Goal: Task Accomplishment & Management: Use online tool/utility

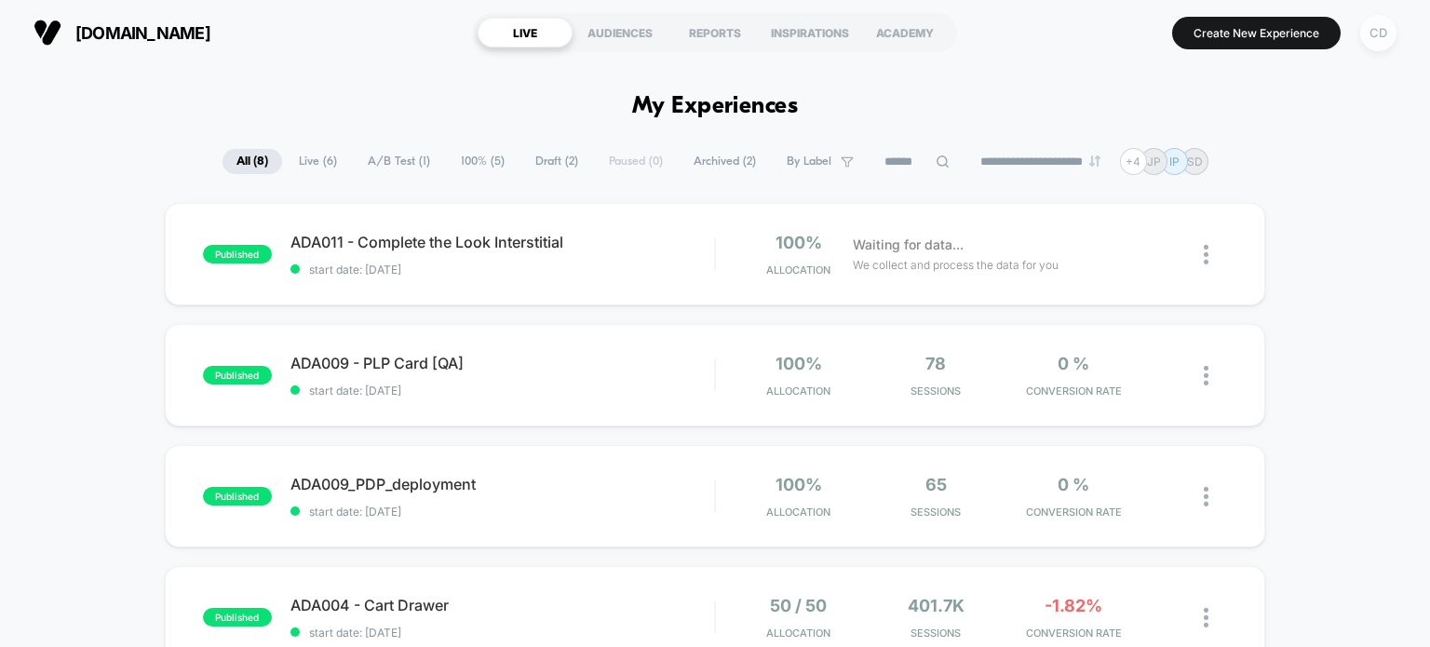
click at [1385, 47] on div "CD" at bounding box center [1378, 33] width 36 height 36
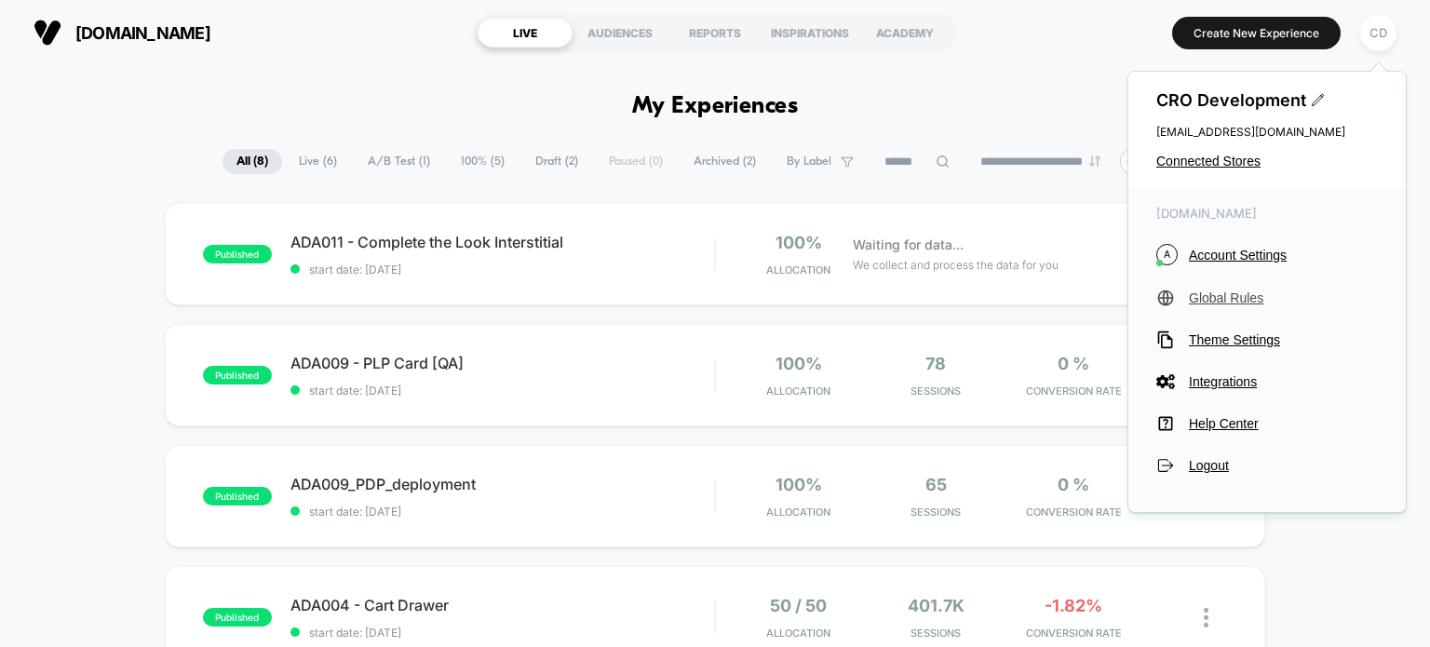
click at [1249, 295] on span "Global Rules" at bounding box center [1283, 297] width 189 height 15
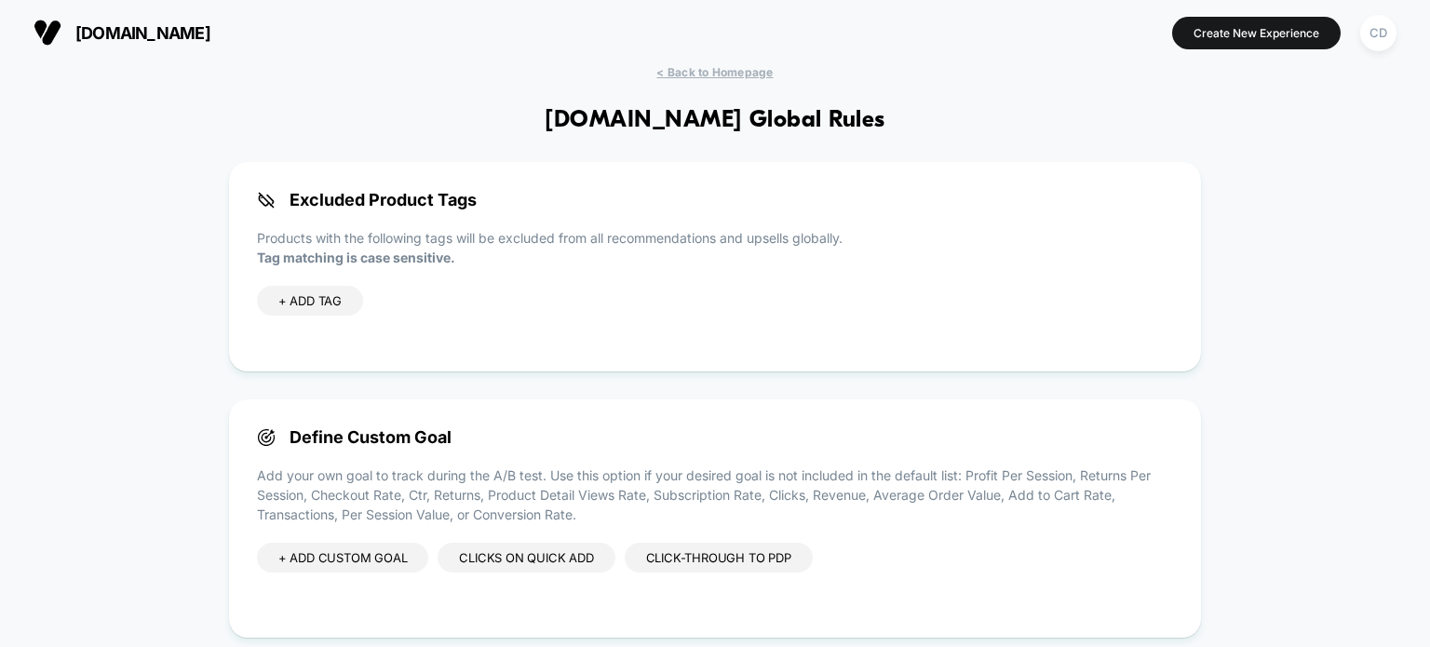
scroll to position [266, 0]
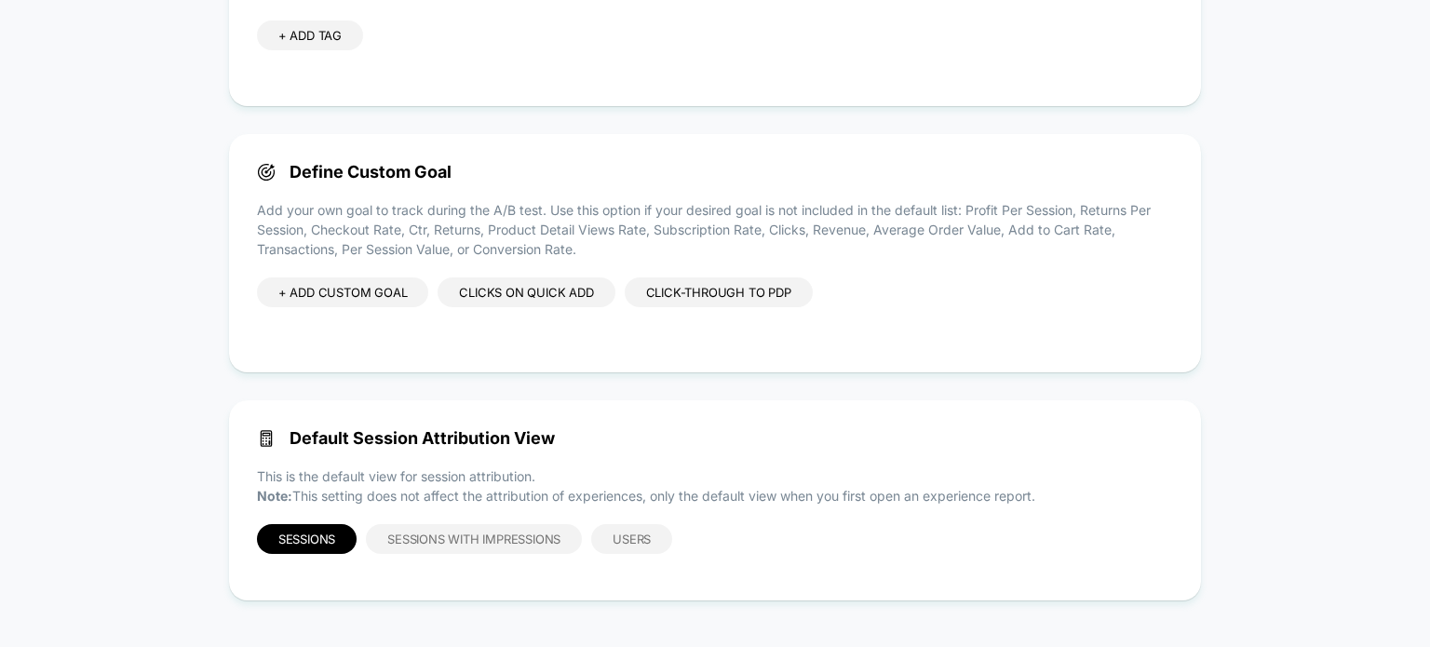
click at [523, 283] on div "Clicks on Quick add" at bounding box center [525, 292] width 177 height 30
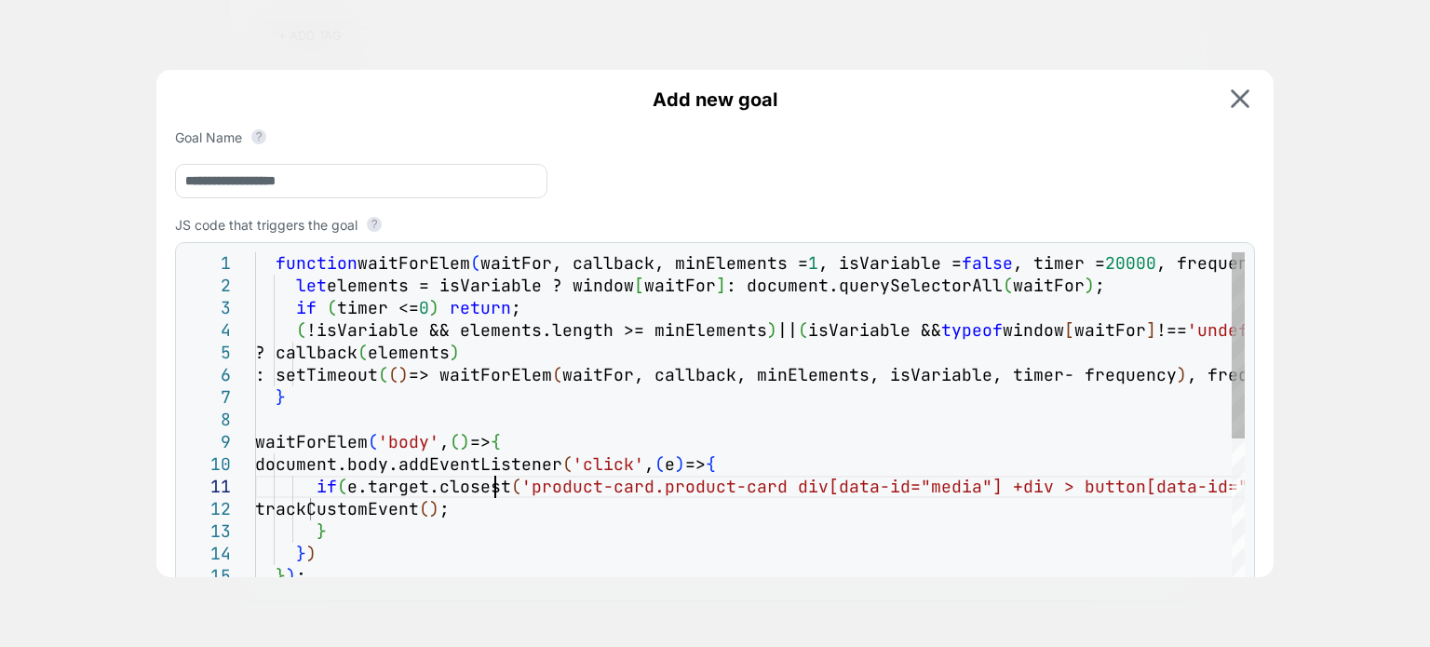
scroll to position [0, 29]
click at [518, 487] on div "function waitForElem ( waitFor, callback, minElements = 1 , isVariable = false …" at bounding box center [800, 584] width 1091 height 665
click at [516, 491] on div "function waitForElem ( waitFor, callback, minElements = 1 , isVariable = false …" at bounding box center [800, 584] width 1091 height 665
click at [520, 483] on div "function waitForElem ( waitFor, callback, minElements = 1 , isVariable = false …" at bounding box center [800, 584] width 1091 height 665
click at [511, 504] on div "function waitForElem ( waitFor, callback, minElements = 1 , isVariable = false …" at bounding box center [800, 584] width 1091 height 665
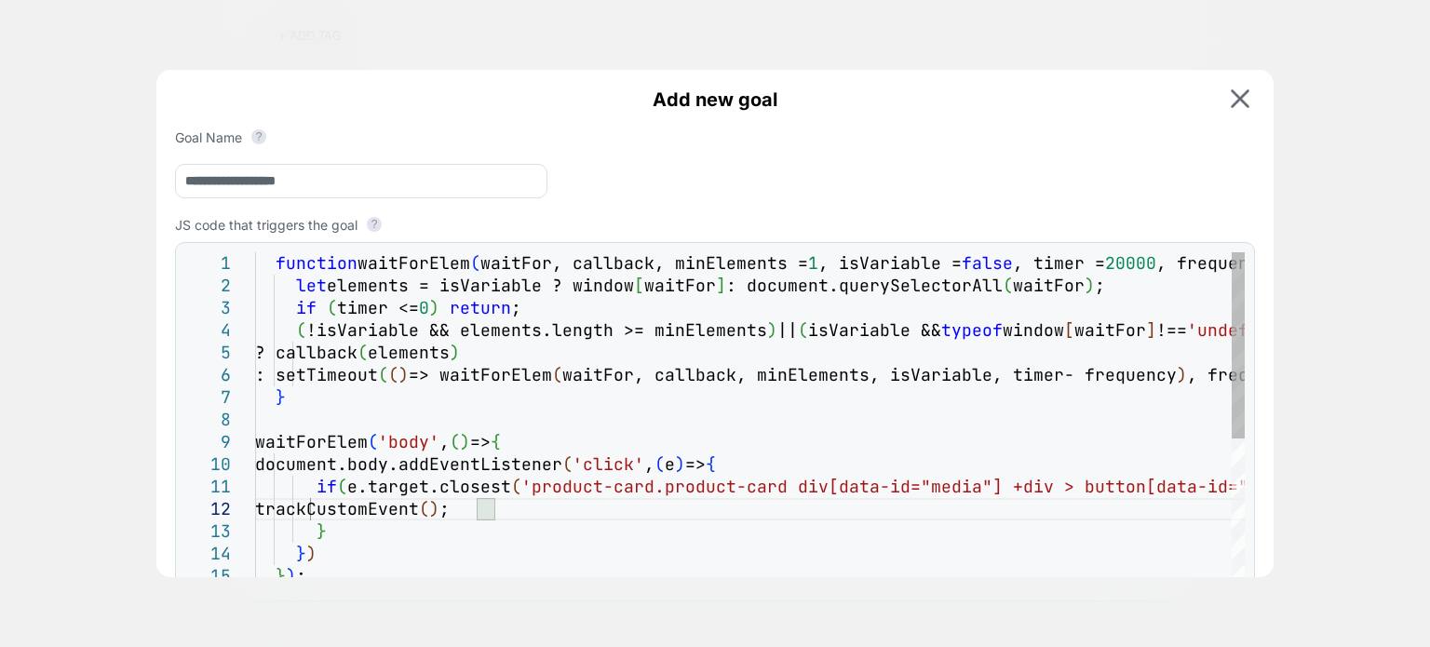
click at [624, 476] on div "? callback ( elements ) : setTimeout ( ( ) => waitForElem ( waitFor, callback, …" at bounding box center [800, 584] width 1091 height 665
click at [796, 529] on div "? callback ( elements ) : setTimeout ( ( ) => waitForElem ( waitFor, callback, …" at bounding box center [800, 584] width 1091 height 665
click at [780, 494] on div "? callback ( elements ) : setTimeout ( ( ) => waitForElem ( waitFor, callback, …" at bounding box center [800, 584] width 1091 height 665
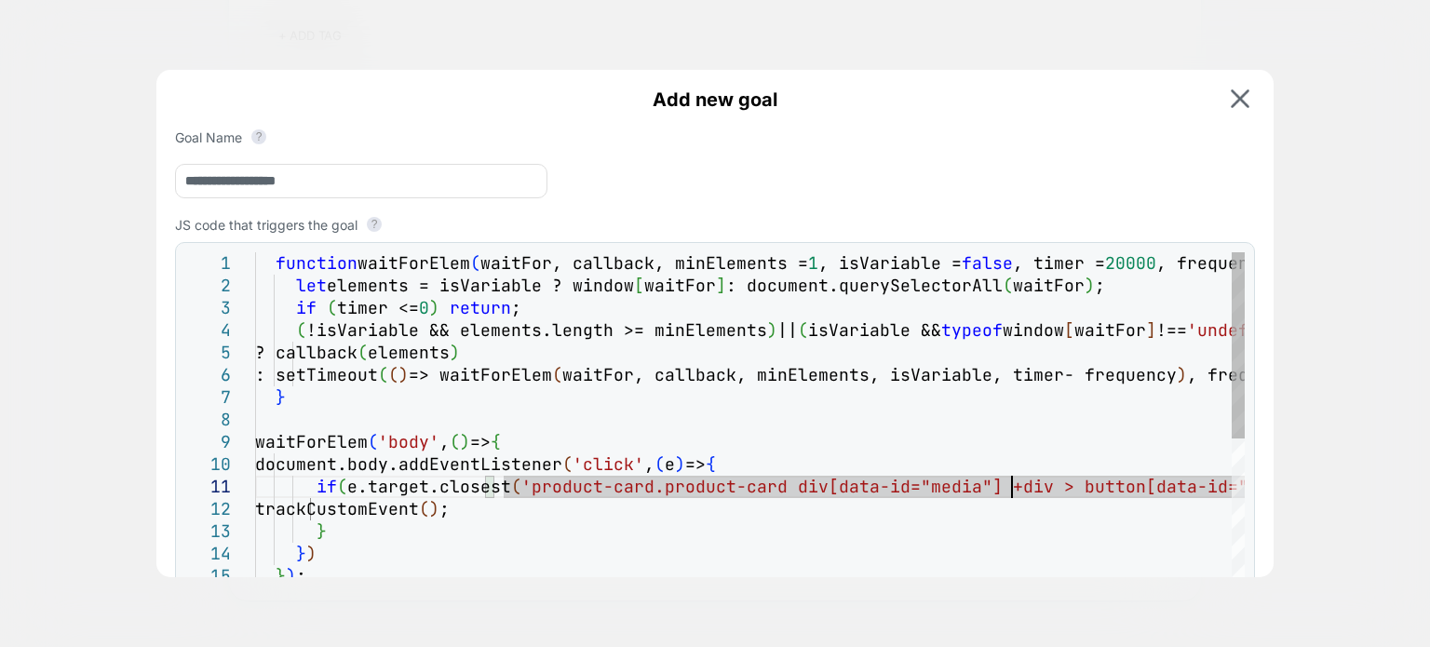
click at [1080, 493] on div "? callback ( elements ) : setTimeout ( ( ) => waitForElem ( waitFor, callback, …" at bounding box center [800, 584] width 1091 height 665
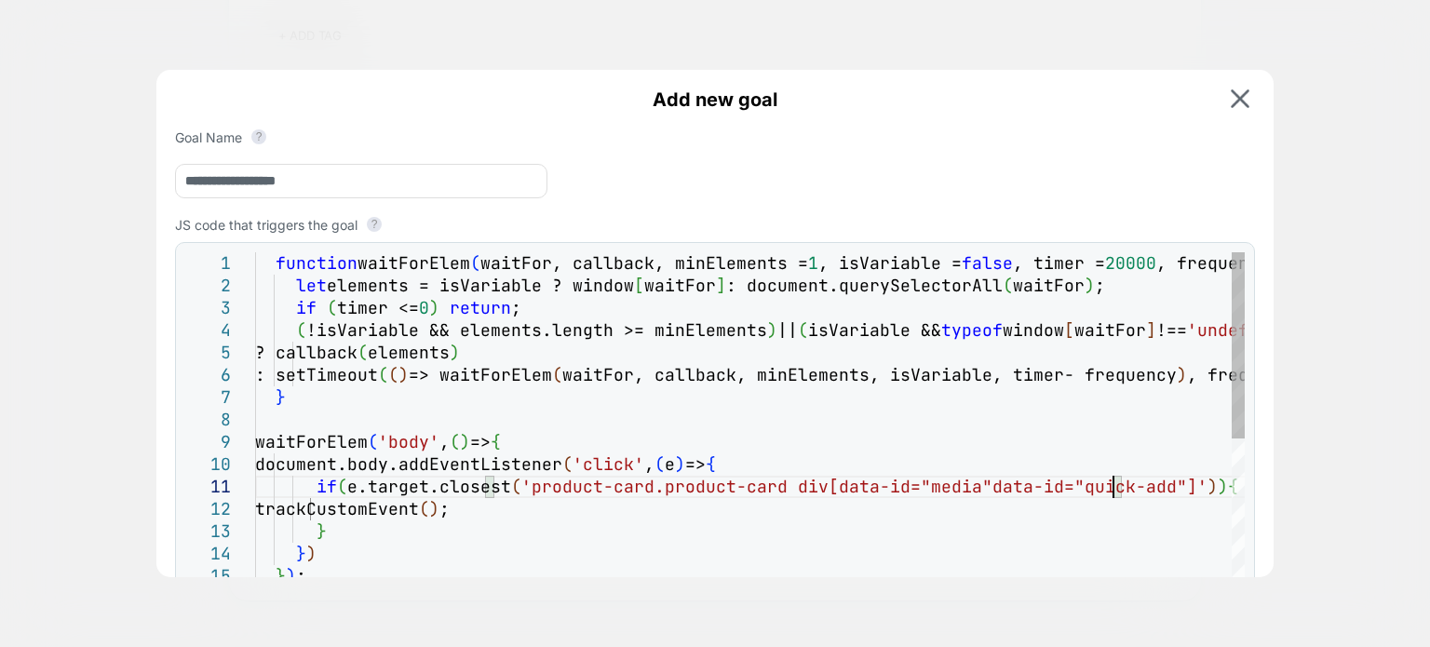
click at [1186, 486] on div "? callback ( elements ) : setTimeout ( ( ) => waitForElem ( waitFor, callback, …" at bounding box center [796, 584] width 1082 height 665
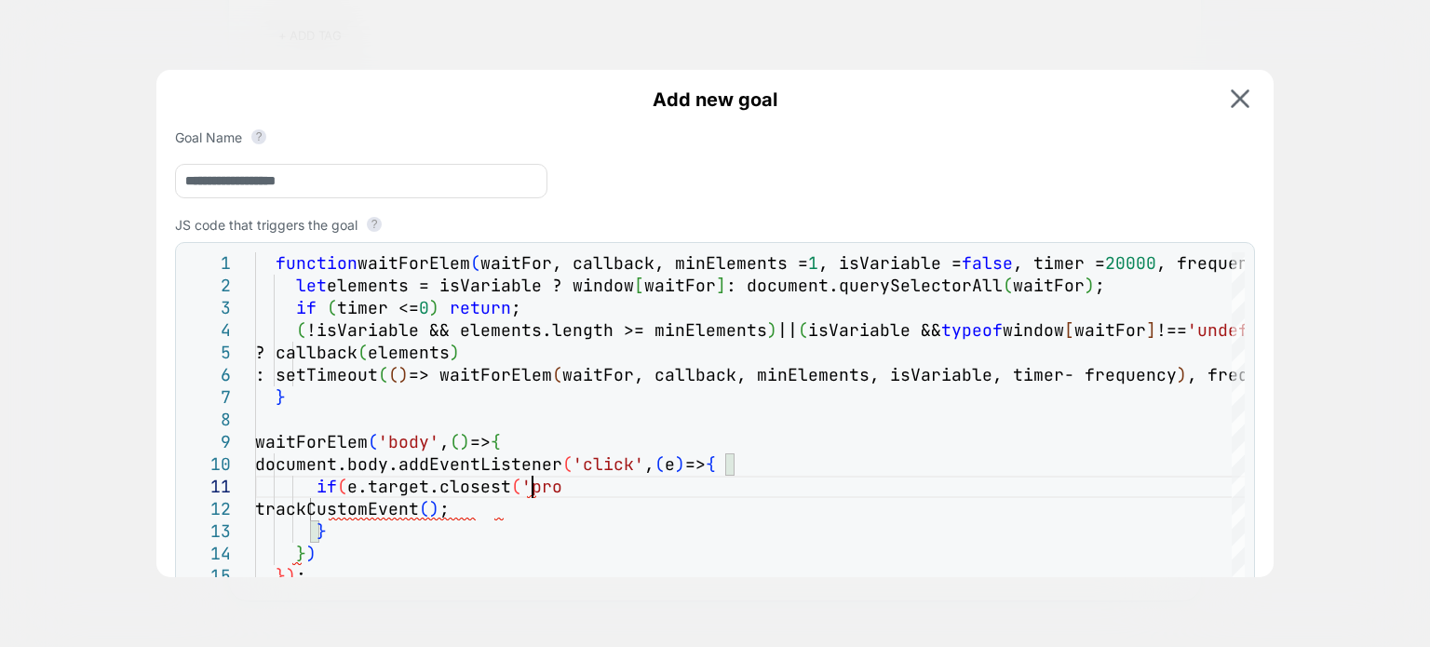
type textarea "**********"
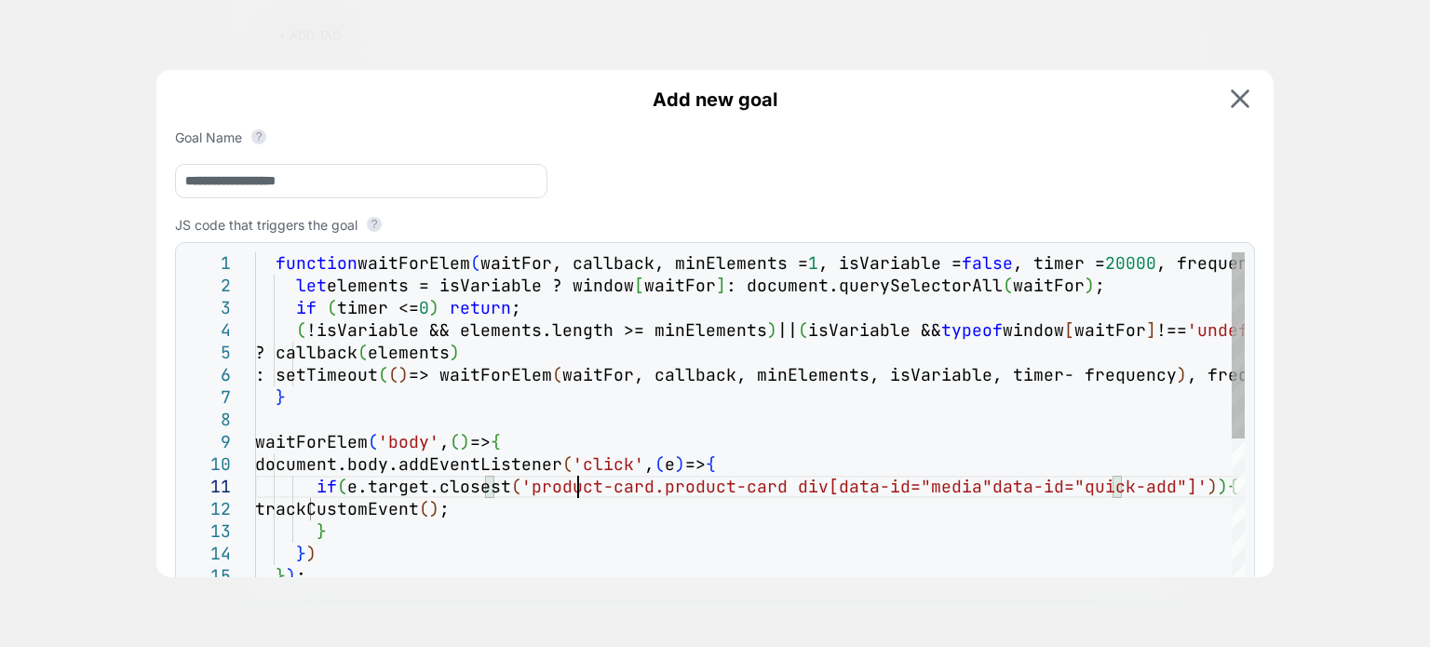
click at [608, 498] on div "? callback ( elements ) : setTimeout ( ( ) => waitForElem ( waitFor, callback, …" at bounding box center [796, 584] width 1082 height 665
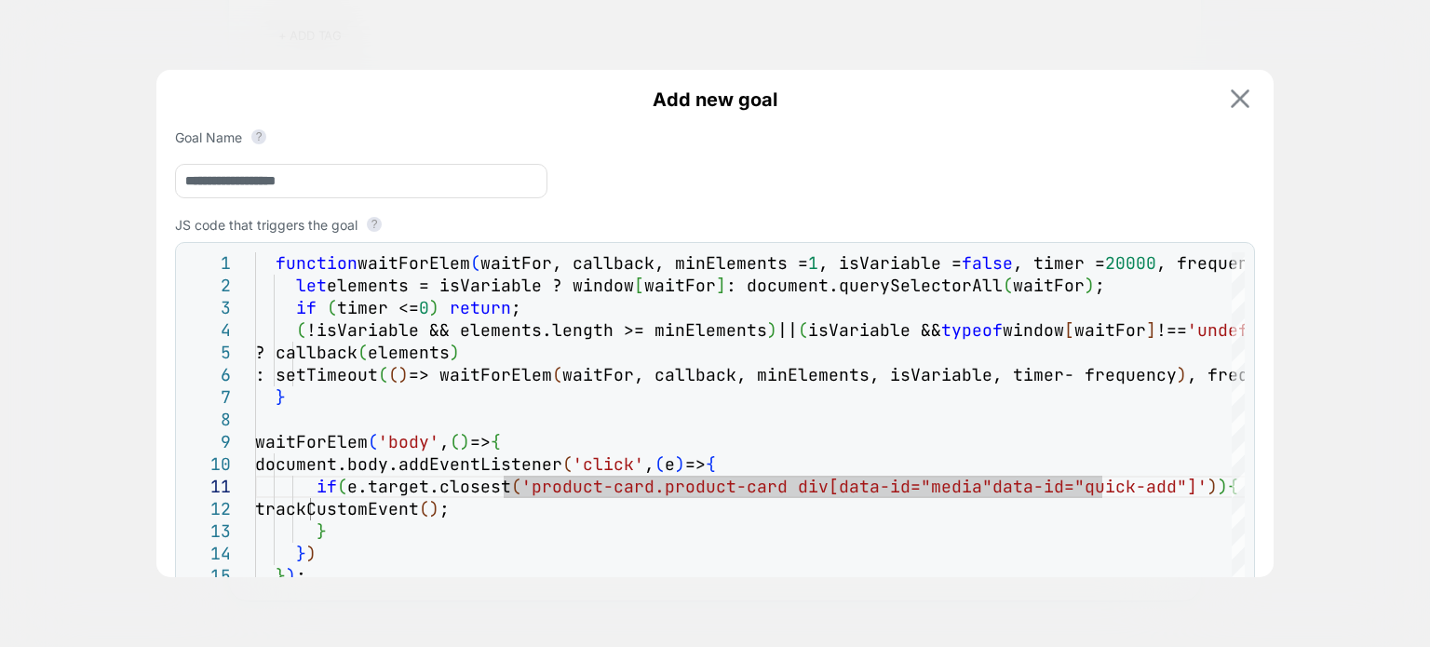
click at [1244, 92] on img at bounding box center [1239, 98] width 19 height 19
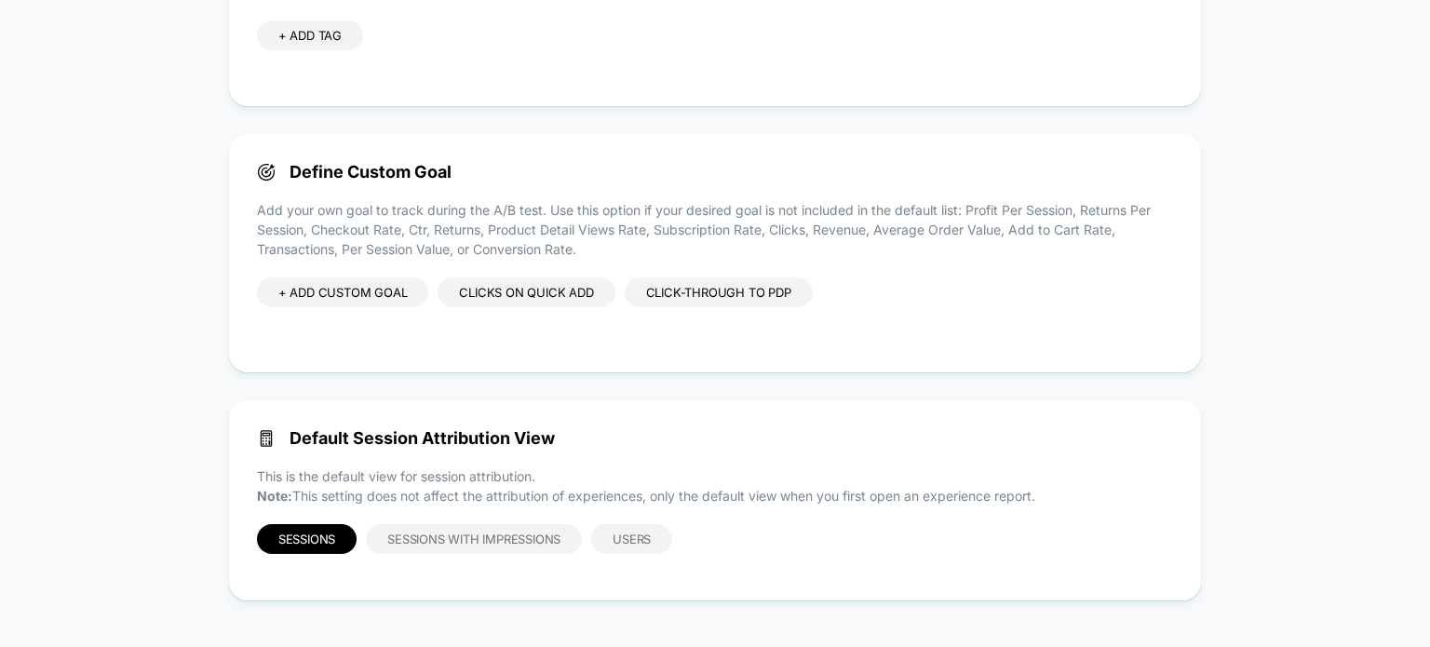
click at [569, 289] on div "Clicks on Quick add" at bounding box center [525, 292] width 177 height 30
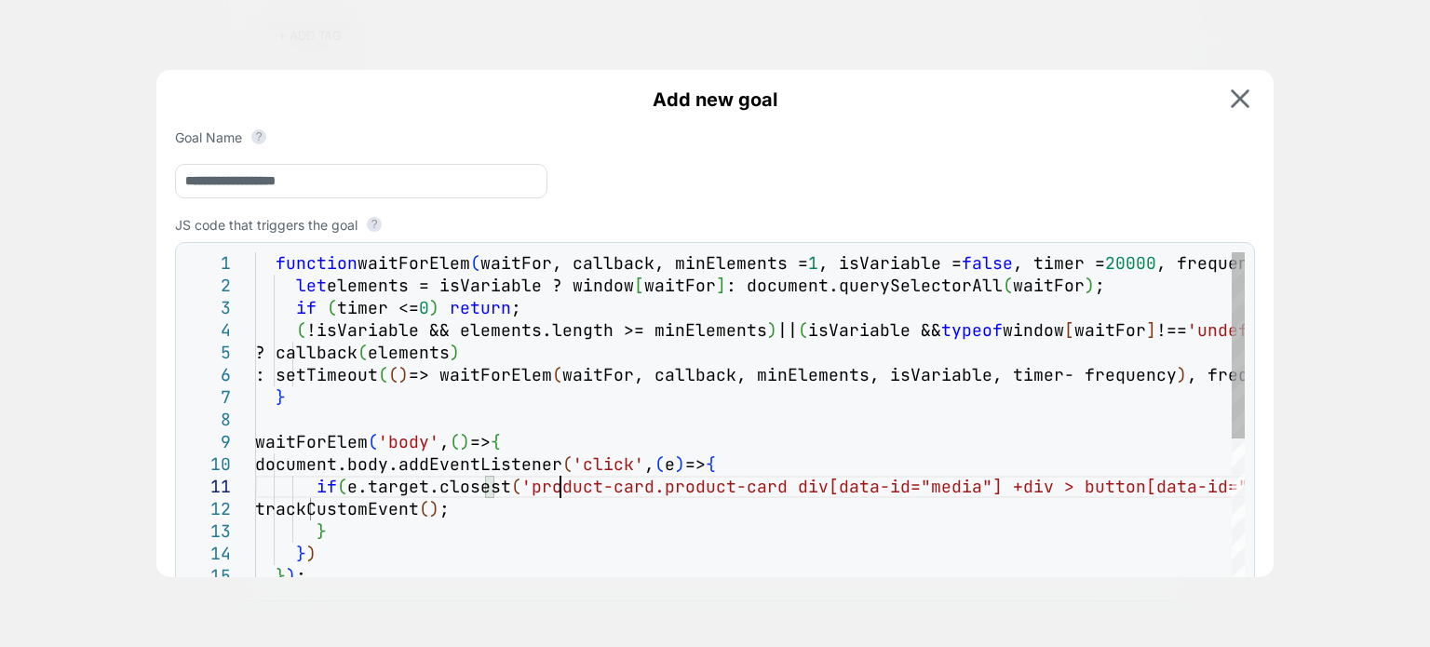
click at [583, 497] on div "function waitForElem ( waitFor, callback, minElements = 1 , isVariable = false …" at bounding box center [800, 584] width 1091 height 665
type textarea "**********"
click at [698, 423] on div "function waitForElem ( waitFor, callback, minElements = 1 , isVariable = false …" at bounding box center [800, 584] width 1091 height 665
click at [1233, 99] on img at bounding box center [1239, 98] width 19 height 19
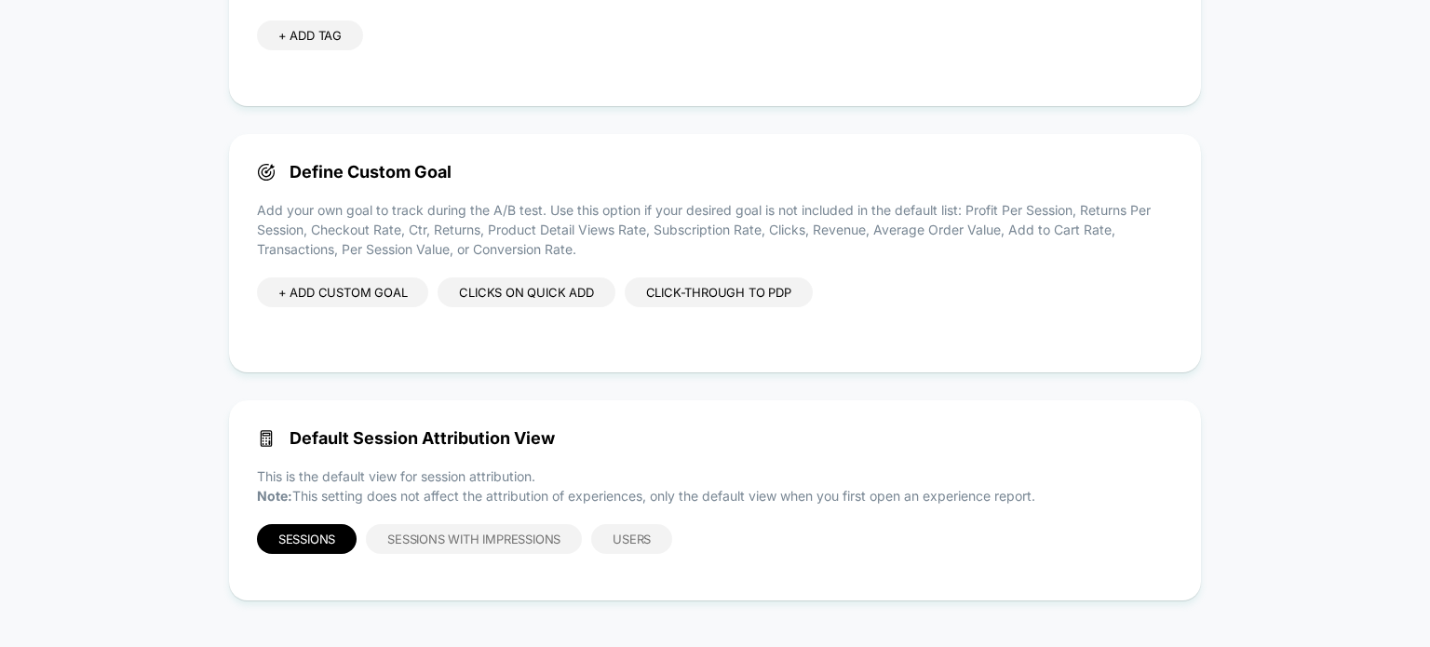
click at [506, 285] on div "Clicks on Quick add" at bounding box center [525, 292] width 177 height 30
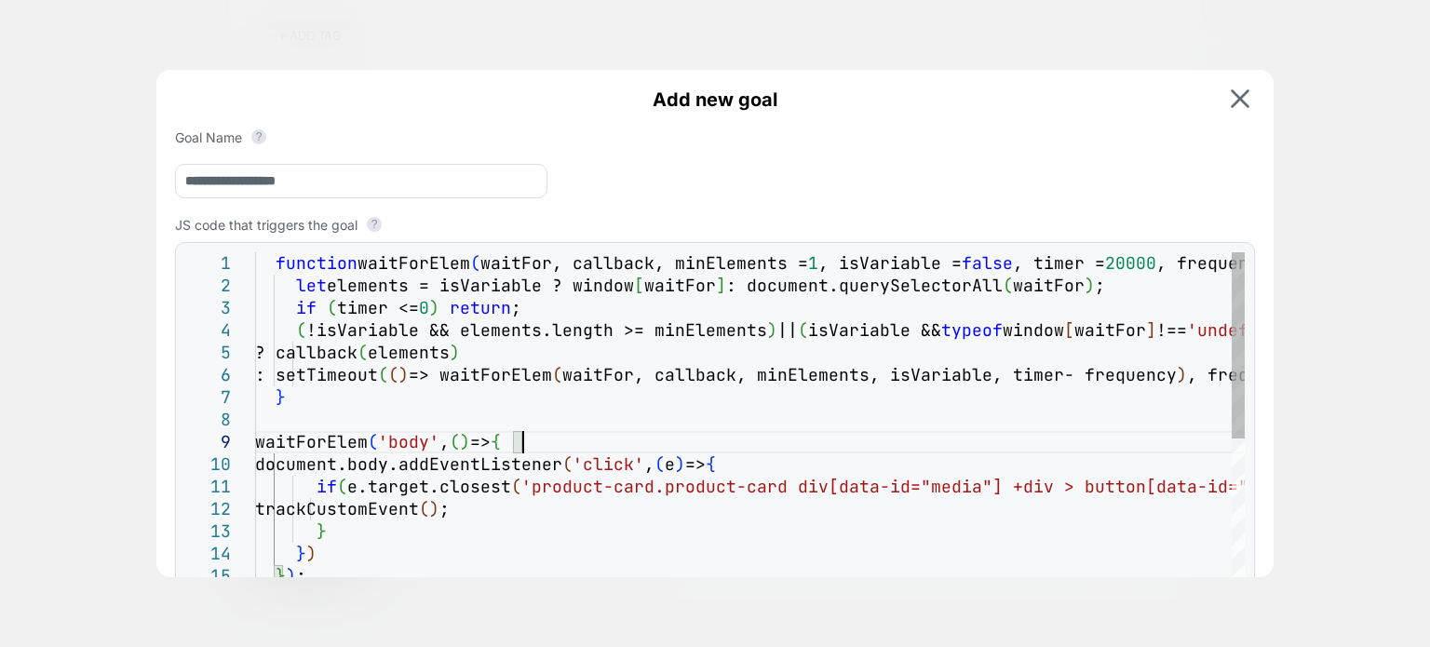
click at [715, 435] on div "function waitForElem ( waitFor, callback, minElements = 1 , isVariable = false …" at bounding box center [800, 584] width 1091 height 665
type textarea "**********"
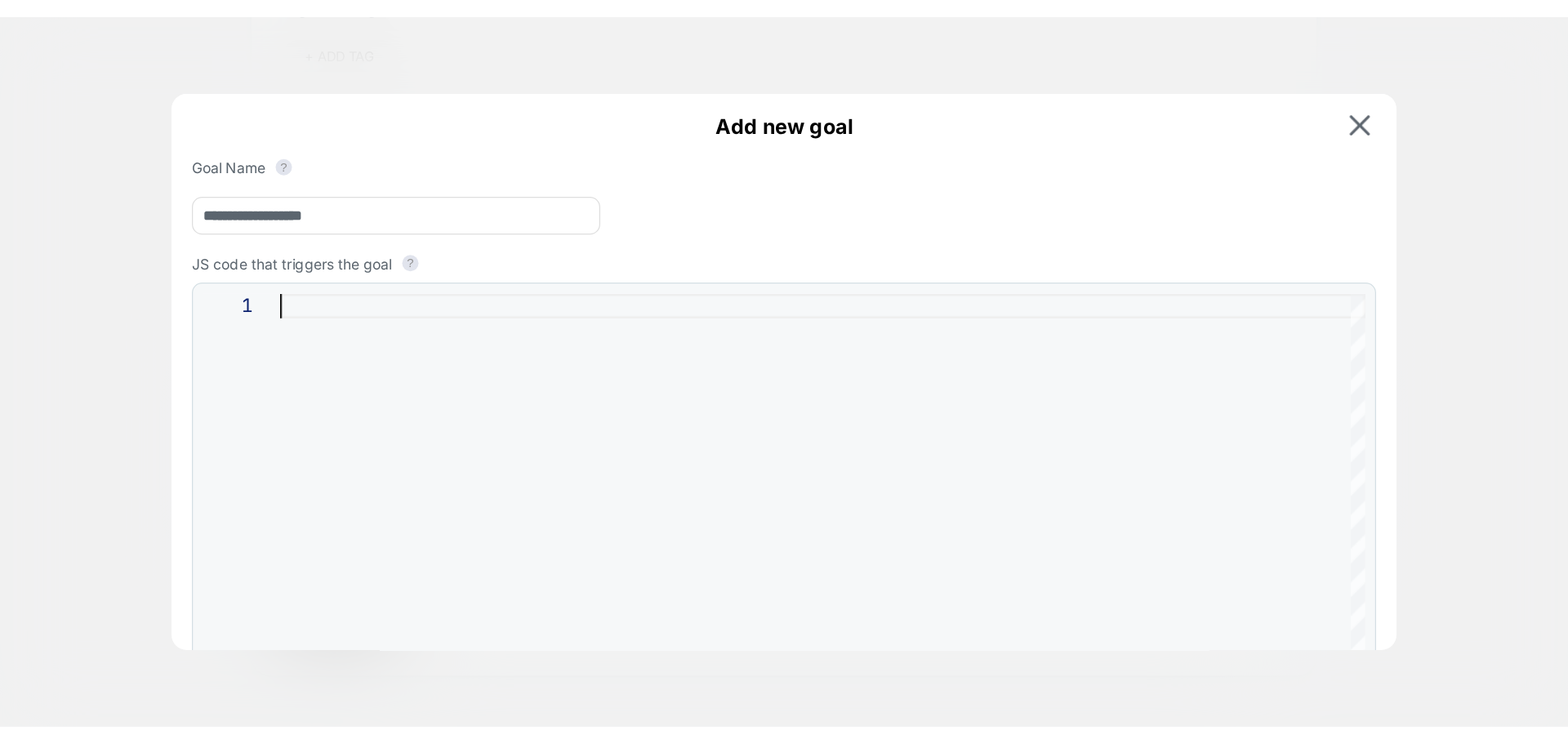
scroll to position [0, 0]
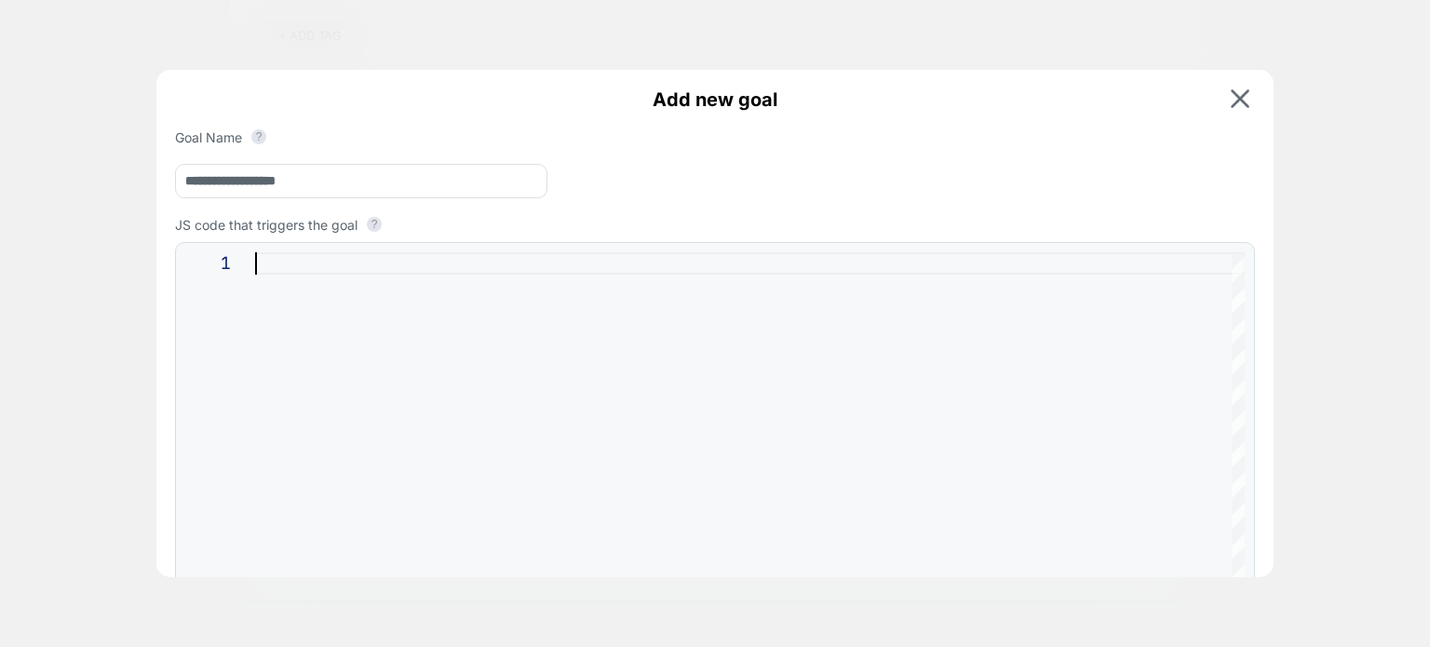
click at [689, 478] on div at bounding box center [749, 428] width 989 height 352
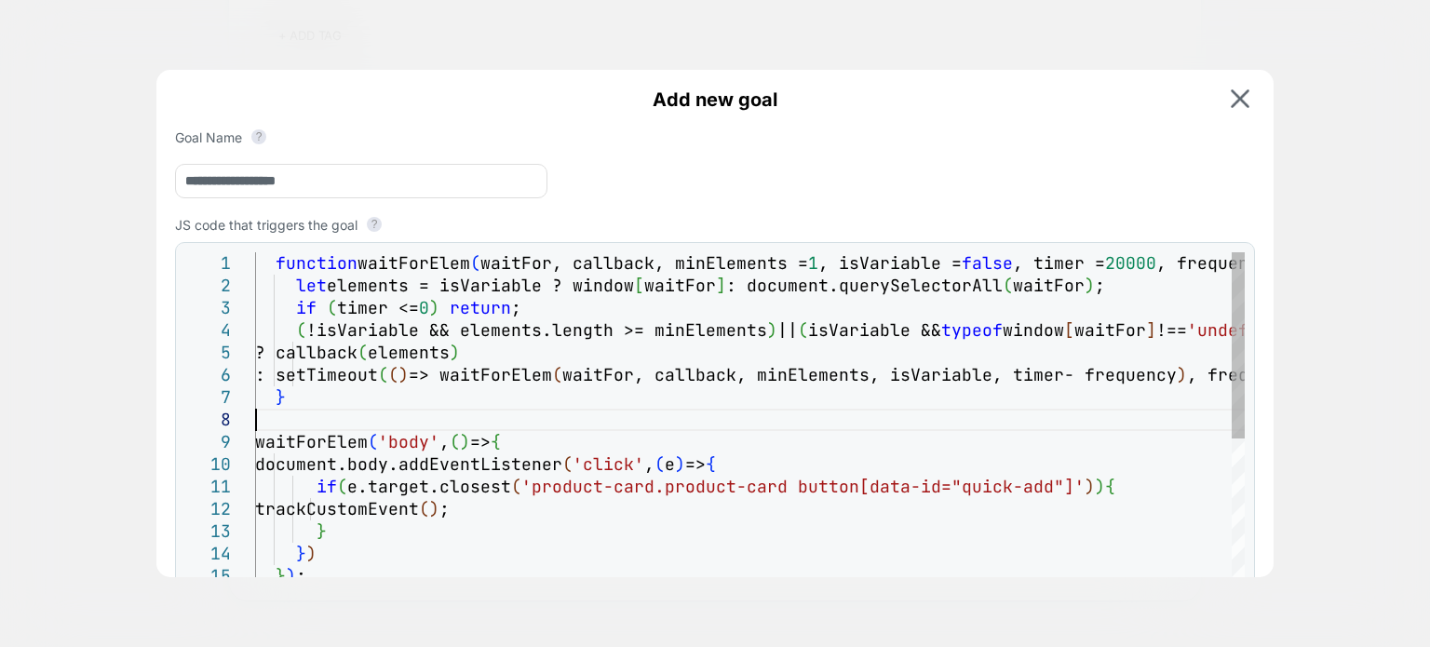
click at [972, 427] on div "} ) ; trackCustomEvent ( ) ; } } ) document.body.addEventListener ( 'click' , (…" at bounding box center [796, 584] width 1082 height 665
click at [1123, 464] on div "} ) ; trackCustomEvent ( ) ; } } ) document.body.addEventListener ( 'click' , (…" at bounding box center [796, 584] width 1082 height 665
type textarea "**********"
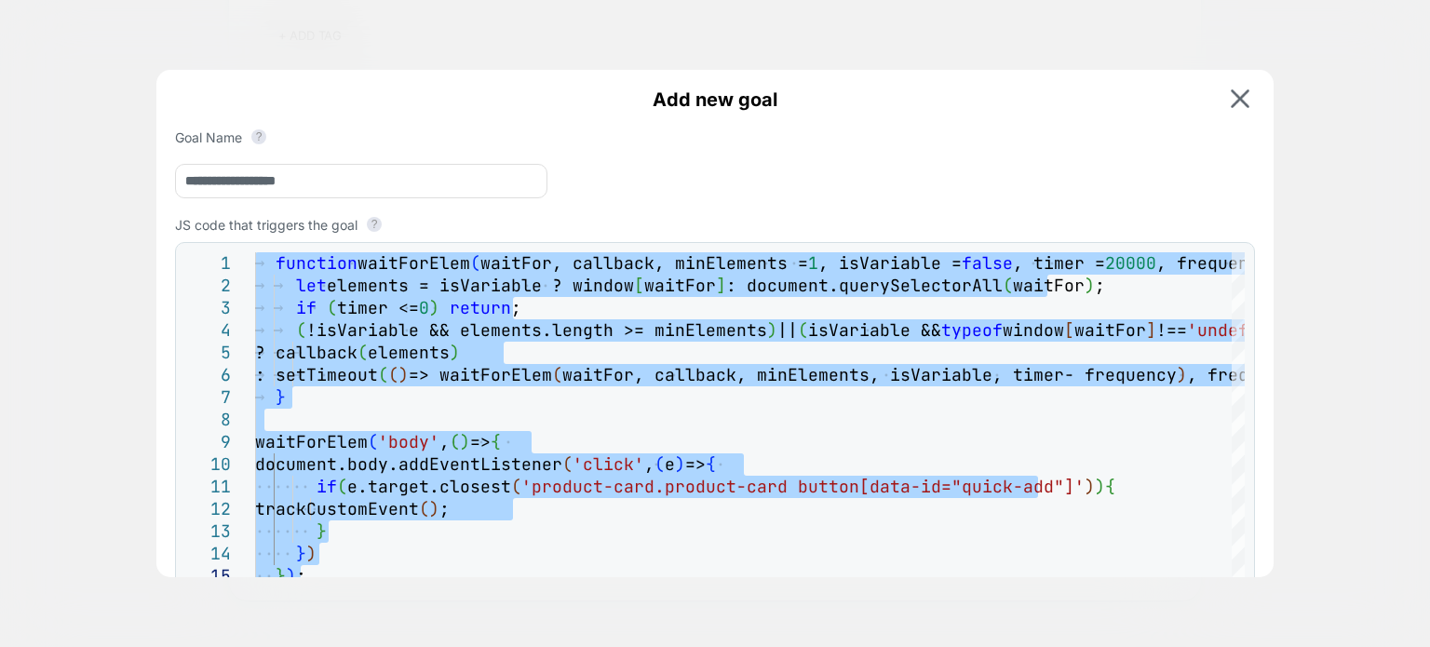
click at [1242, 86] on div "**********" at bounding box center [714, 397] width 1117 height 654
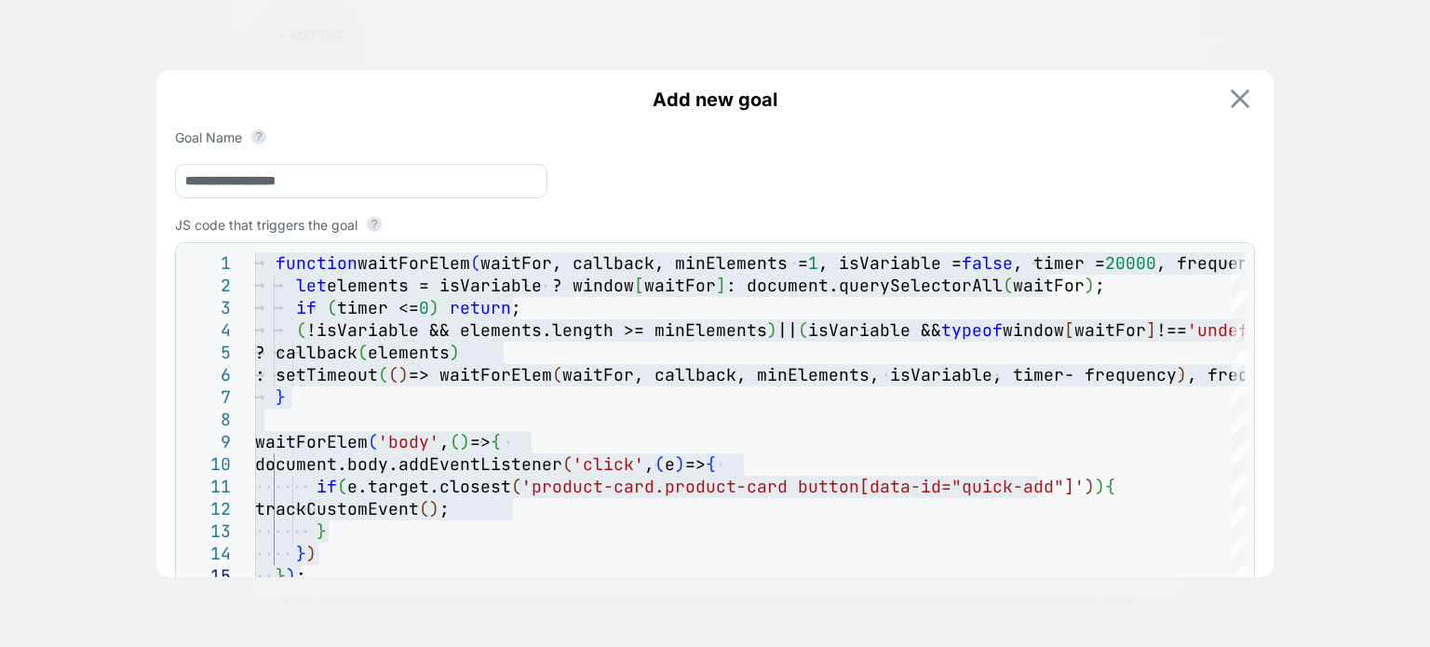
click at [1232, 92] on img at bounding box center [1239, 98] width 19 height 19
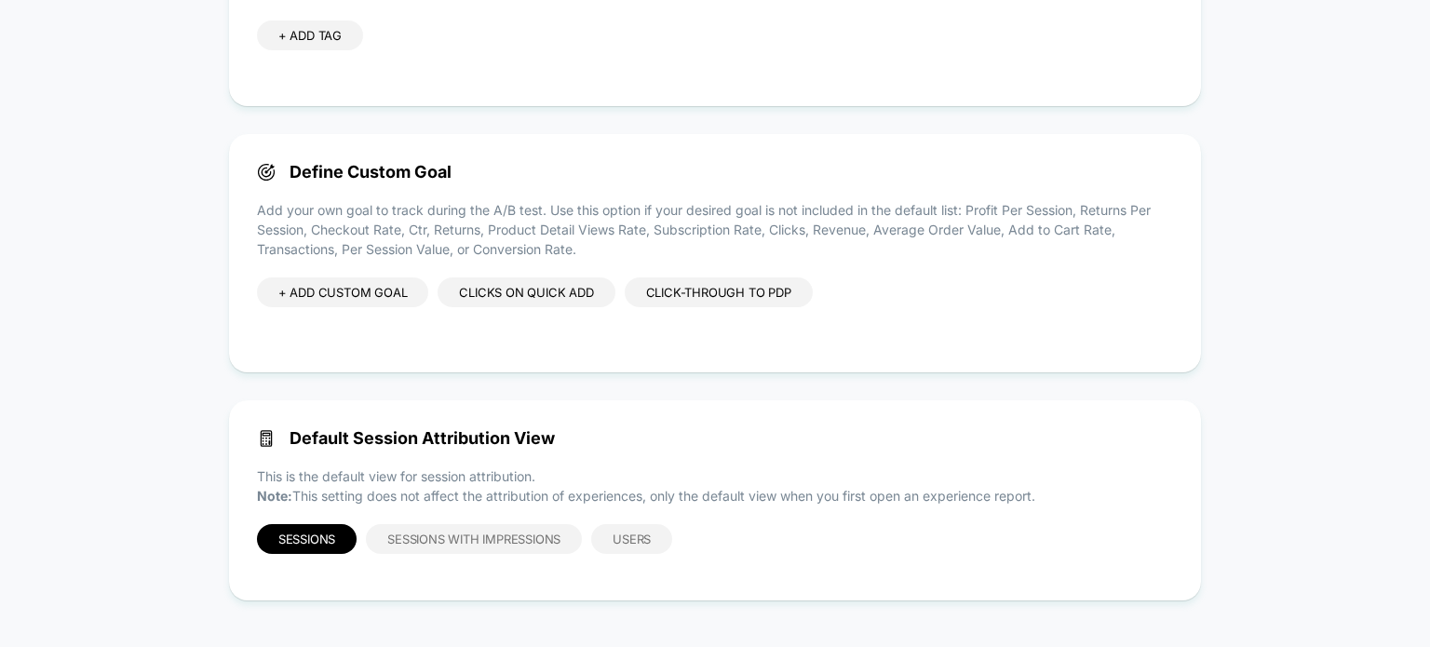
click at [529, 280] on div "Clicks on Quick add" at bounding box center [525, 292] width 177 height 30
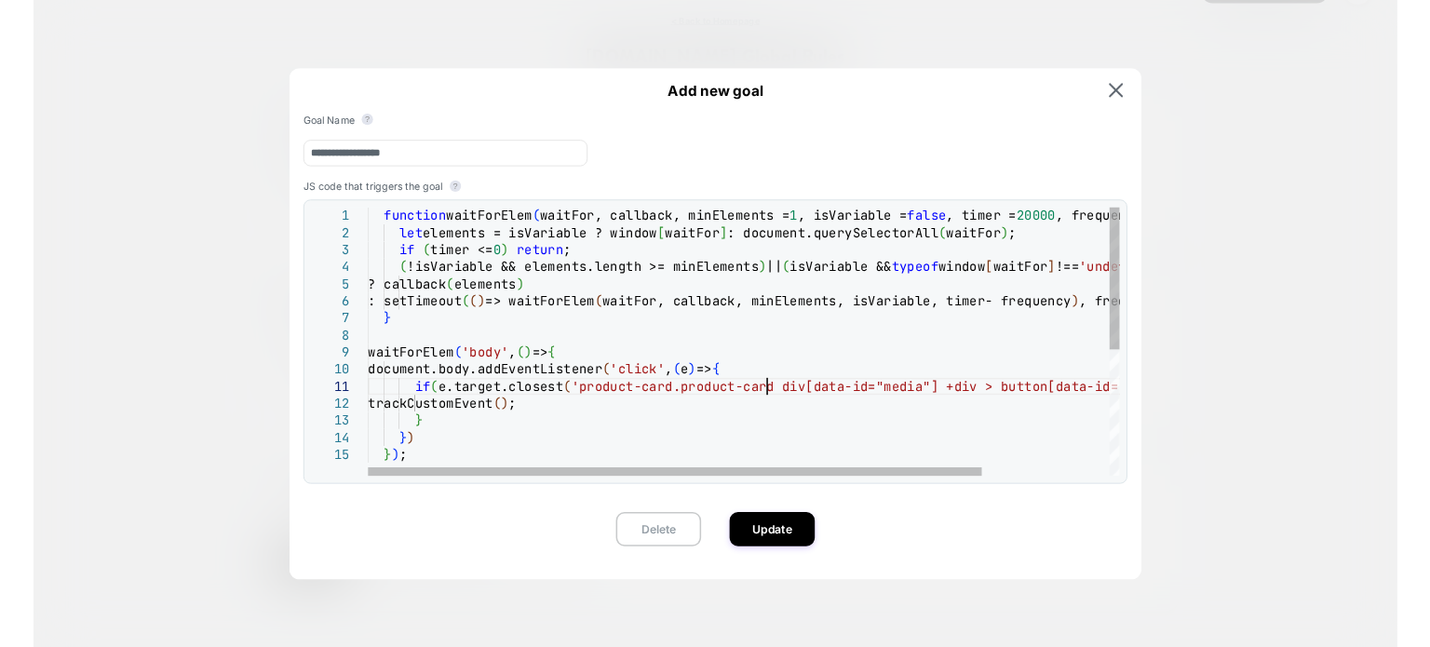
scroll to position [0, 29]
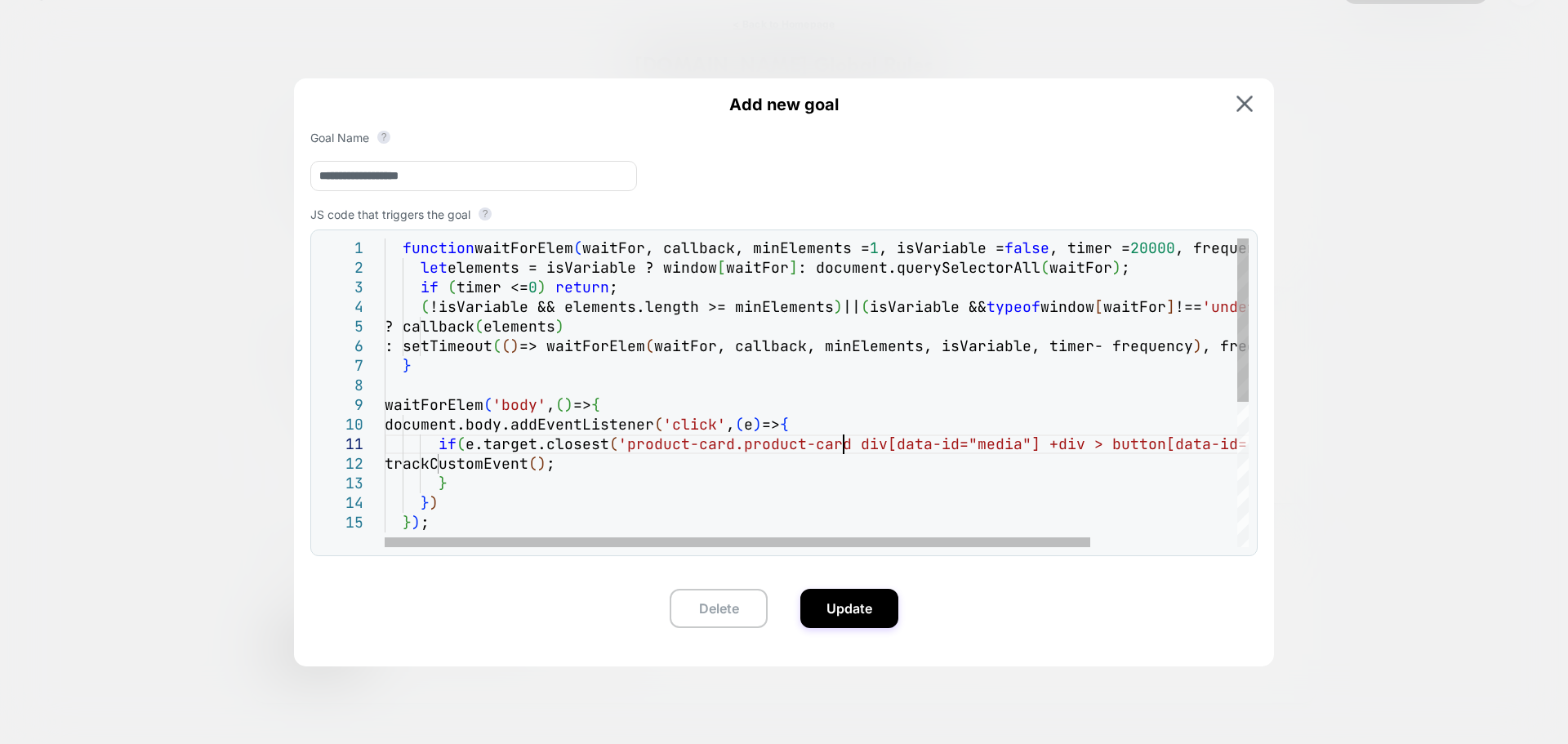
click at [841, 442] on div "function waitForElem ( waitFor, callback, minElements = 1 , isVariable = false …" at bounding box center [906, 530] width 1044 height 583
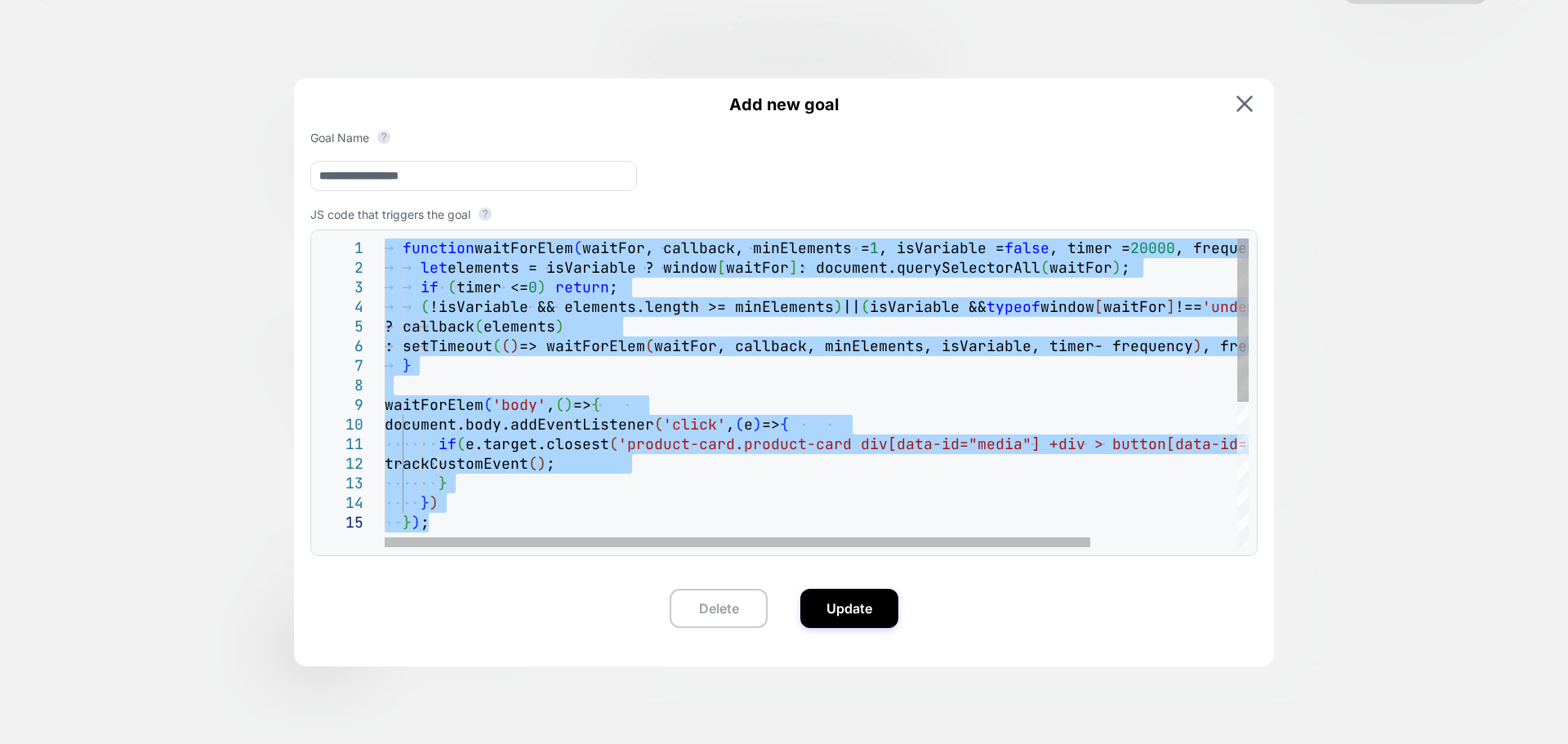
type textarea "**********"
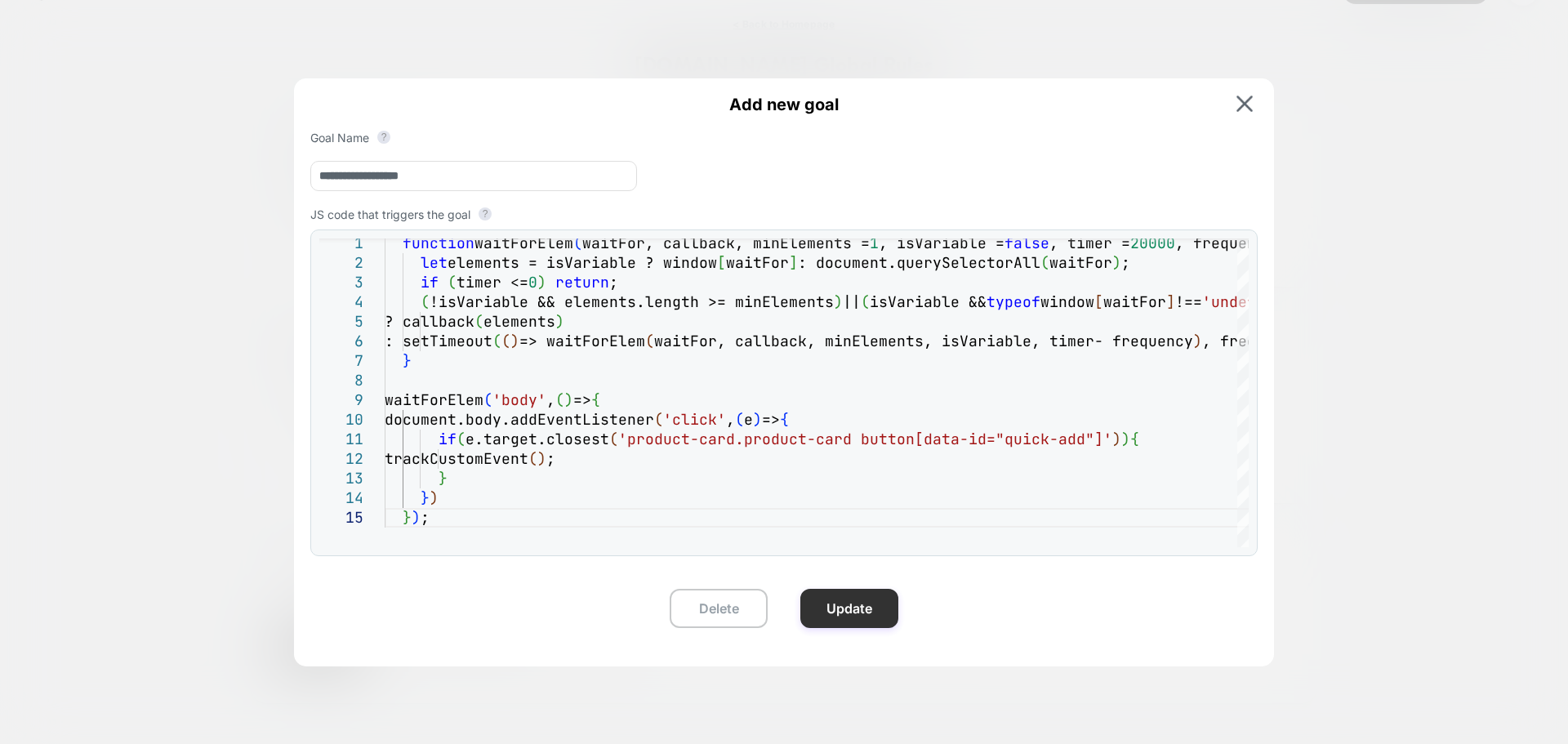
click at [861, 567] on button "Update" at bounding box center [849, 608] width 98 height 39
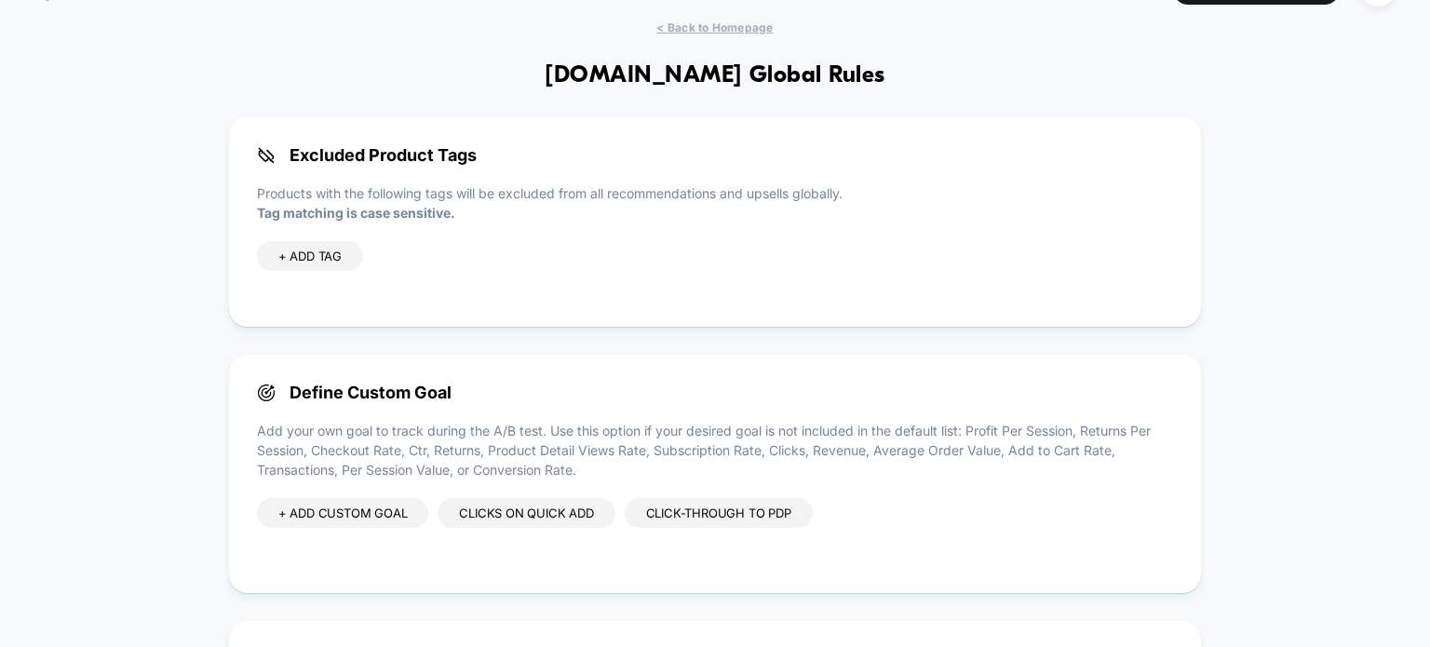
click at [350, 518] on div "+ ADD CUSTOM GOAL" at bounding box center [343, 513] width 172 height 30
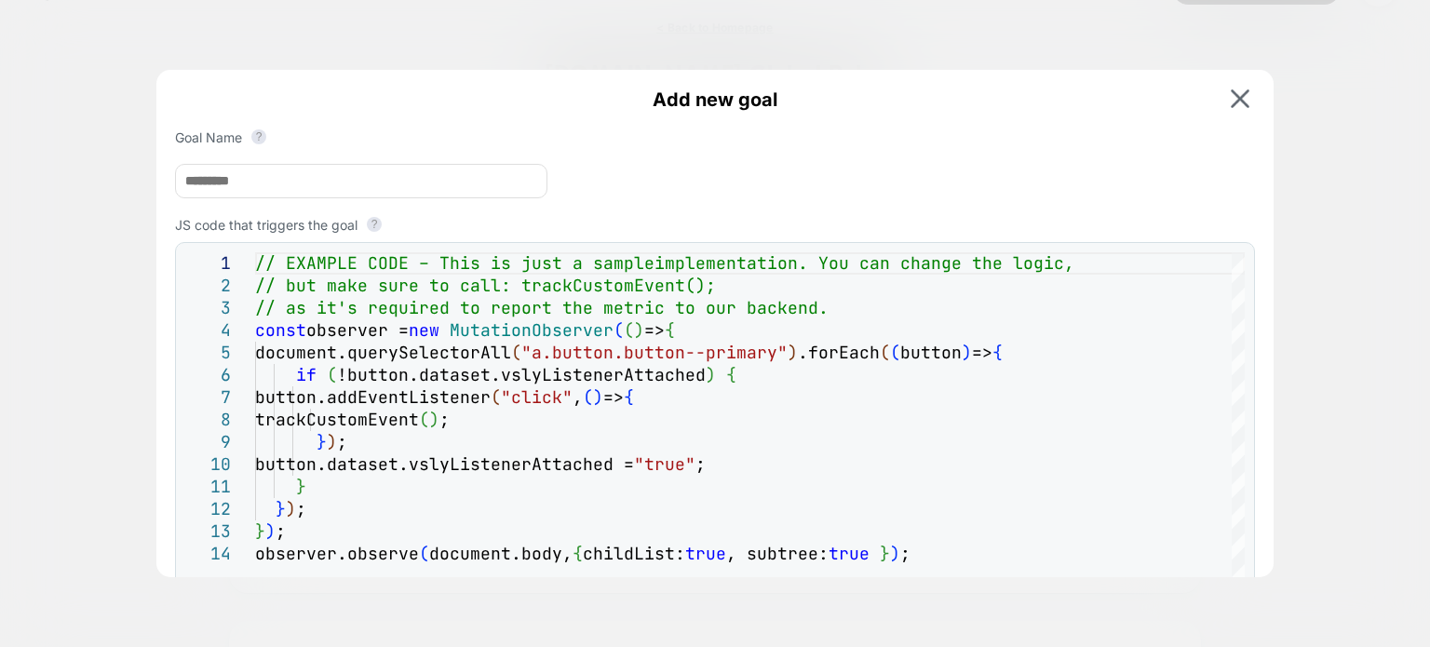
click at [335, 189] on input at bounding box center [361, 181] width 372 height 34
click at [491, 185] on input at bounding box center [361, 181] width 372 height 34
type input "*"
type input "**********"
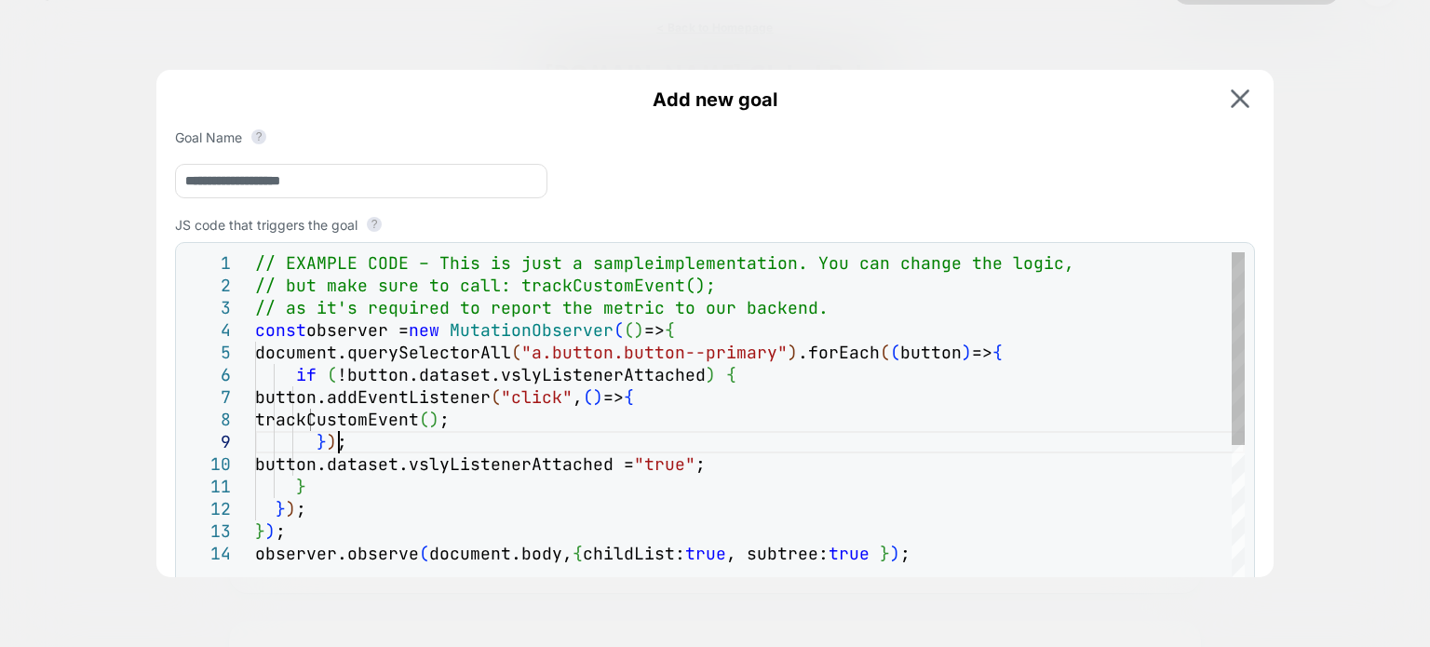
click at [886, 448] on div "// EXAMPLE CODE – This is just a sample implementation. You can change the logi…" at bounding box center [749, 573] width 989 height 642
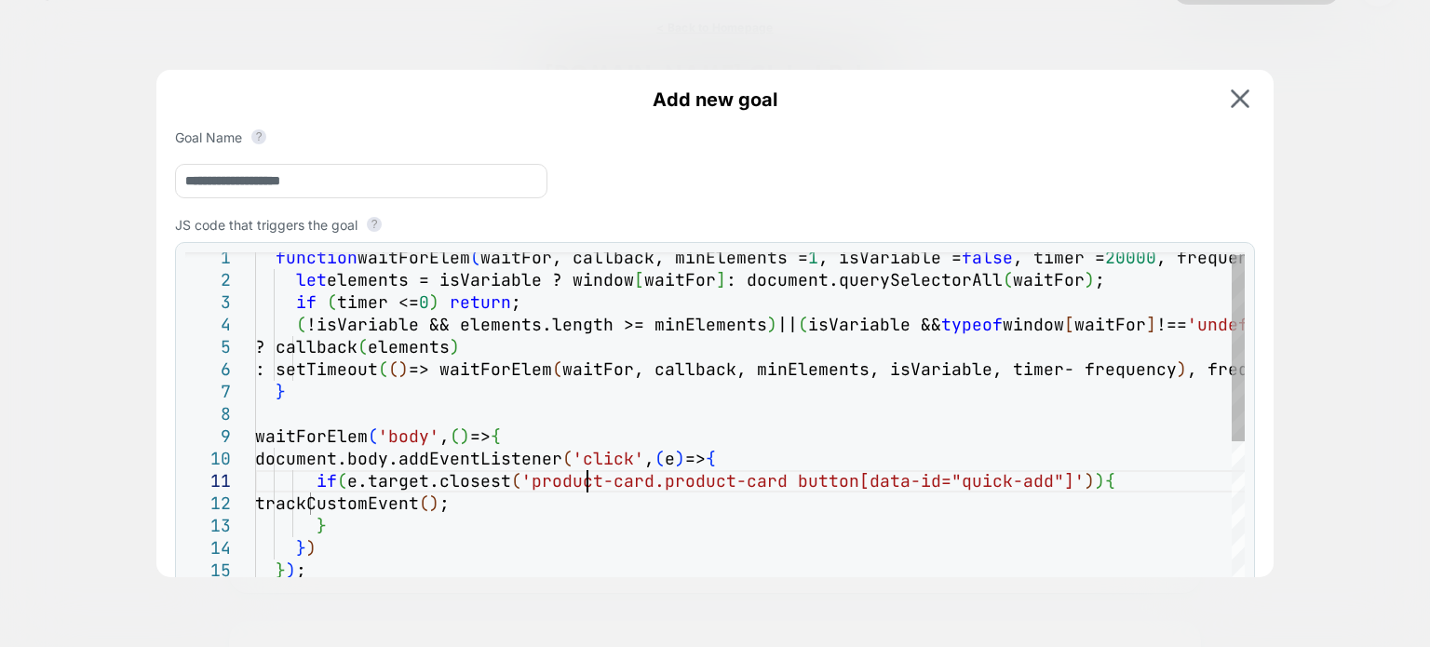
click at [616, 487] on div "function waitForElem ( waitFor, callback, minElements = 1 , isVariable = false …" at bounding box center [796, 579] width 1082 height 665
click at [841, 445] on div "function waitForElem ( waitFor, callback, minElements = 1 , isVariable = false …" at bounding box center [796, 579] width 1082 height 665
click at [853, 438] on div "function waitForElem ( waitFor, callback, minElements = 1 , isVariable = false …" at bounding box center [832, 579] width 1155 height 665
click at [730, 392] on div "function waitForElem ( waitFor, callback, minElements = 1 , isVariable = false …" at bounding box center [832, 579] width 1155 height 665
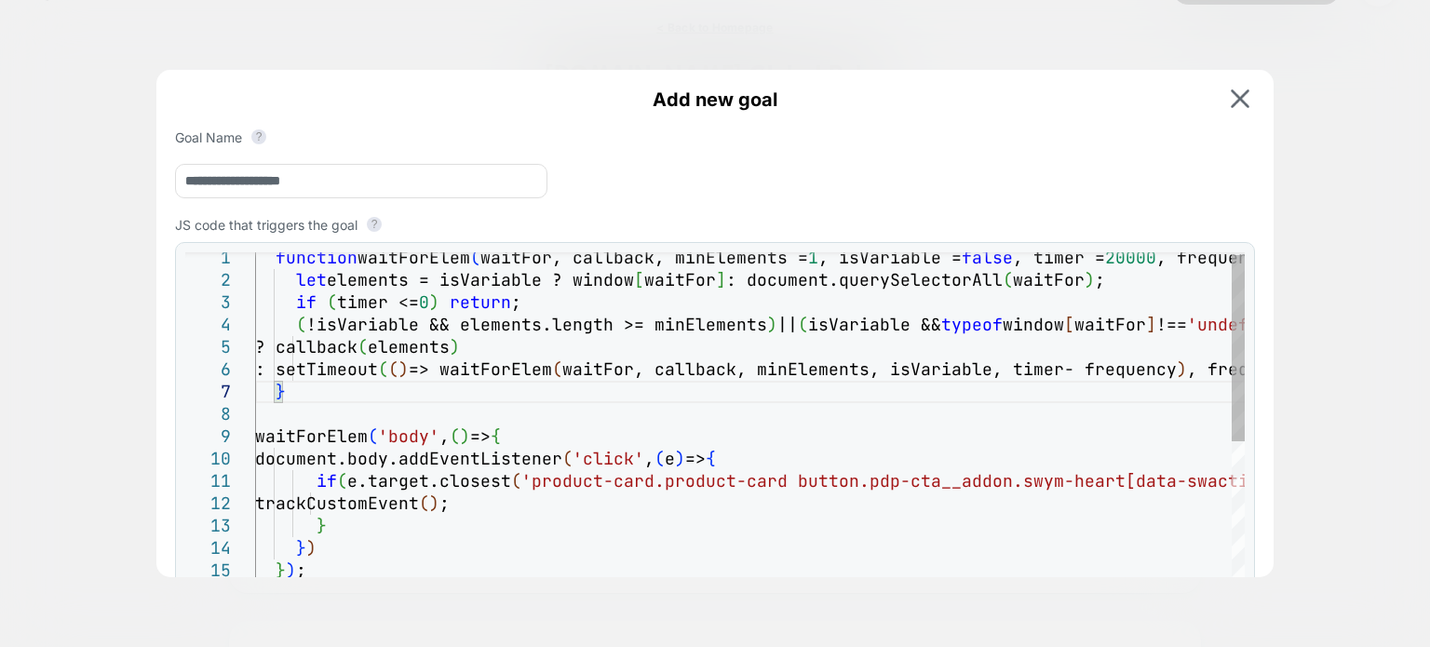
type textarea "**********"
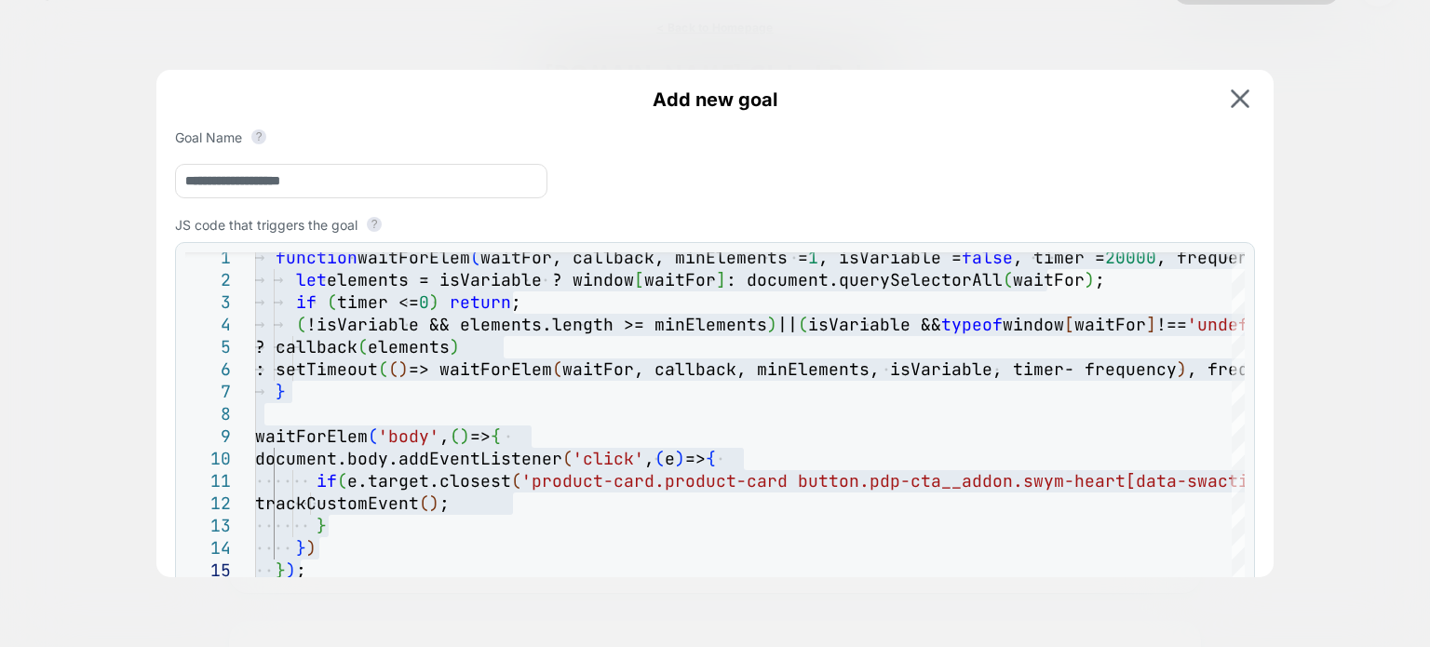
click at [1037, 7] on div at bounding box center [715, 323] width 1430 height 647
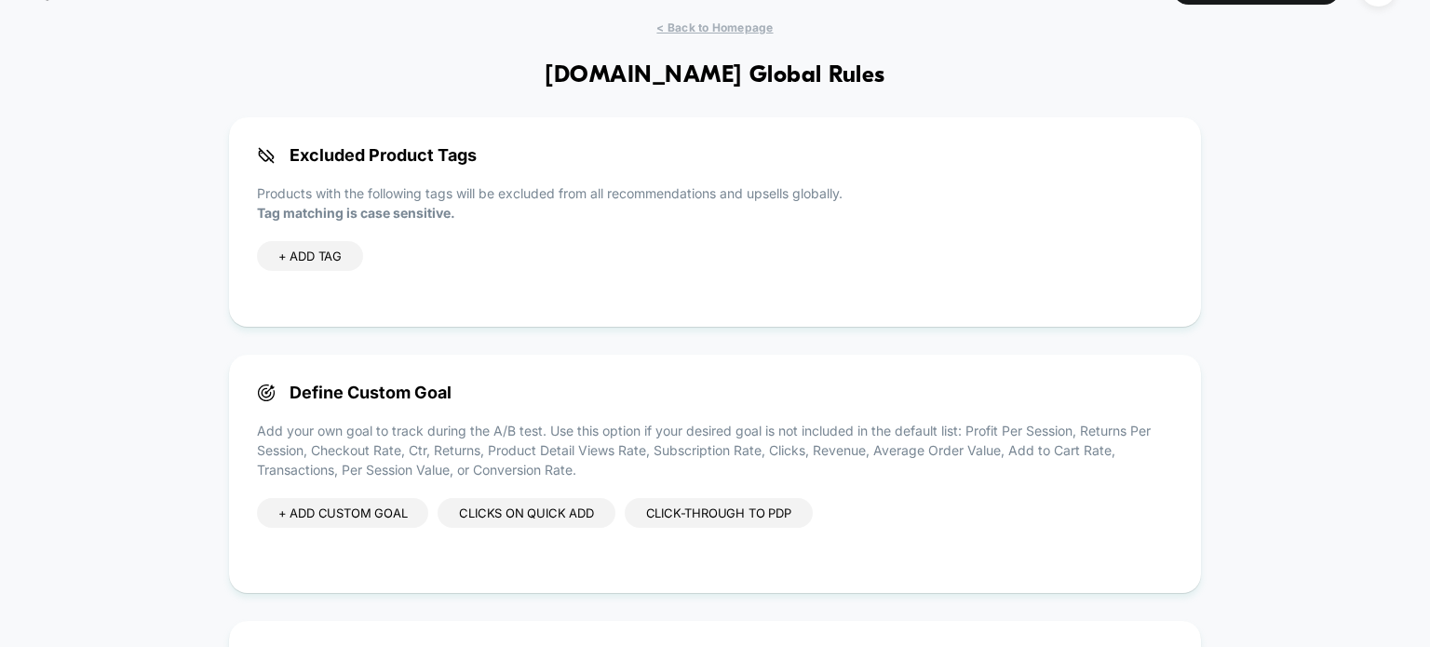
click at [351, 527] on div "+ ADD CUSTOM GOAL" at bounding box center [343, 513] width 172 height 30
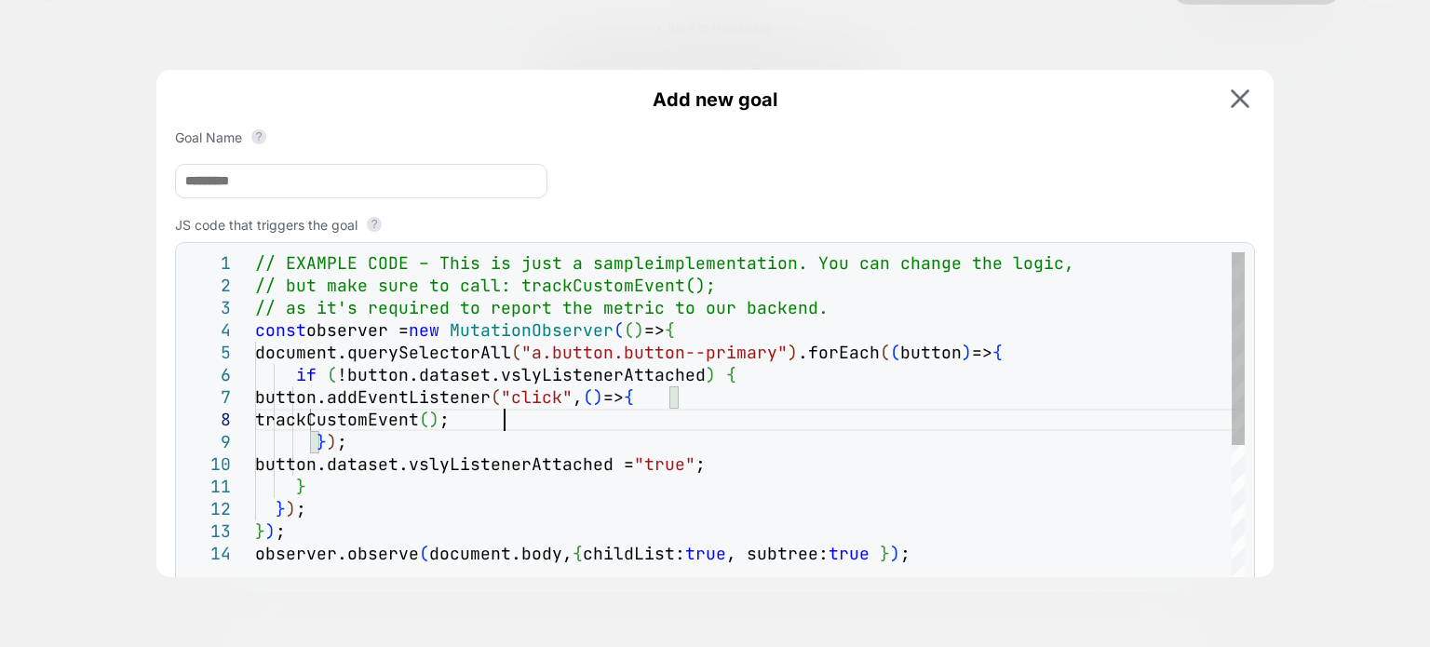
click at [785, 430] on div "// EXAMPLE CODE – This is just a sample implementation. You can change the logi…" at bounding box center [749, 573] width 989 height 642
click at [1237, 105] on img at bounding box center [1239, 98] width 19 height 19
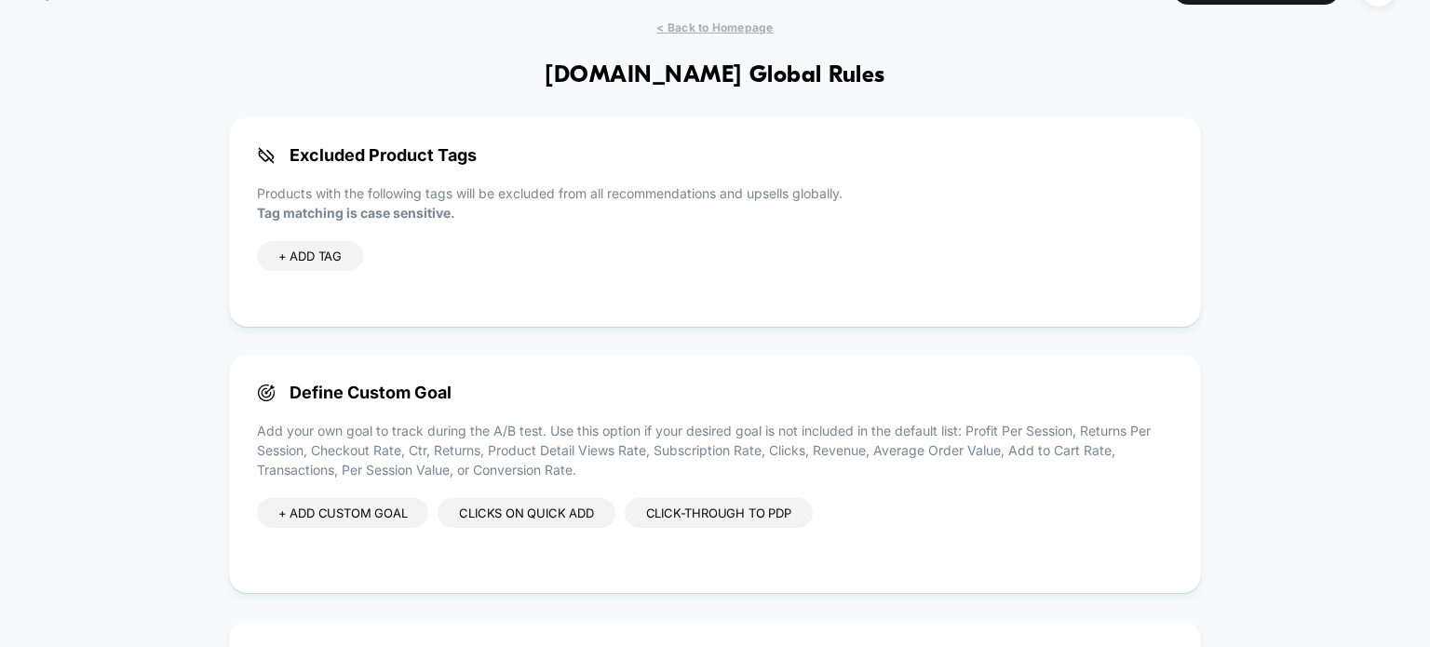
click at [365, 518] on div "+ ADD CUSTOM GOAL" at bounding box center [343, 513] width 172 height 30
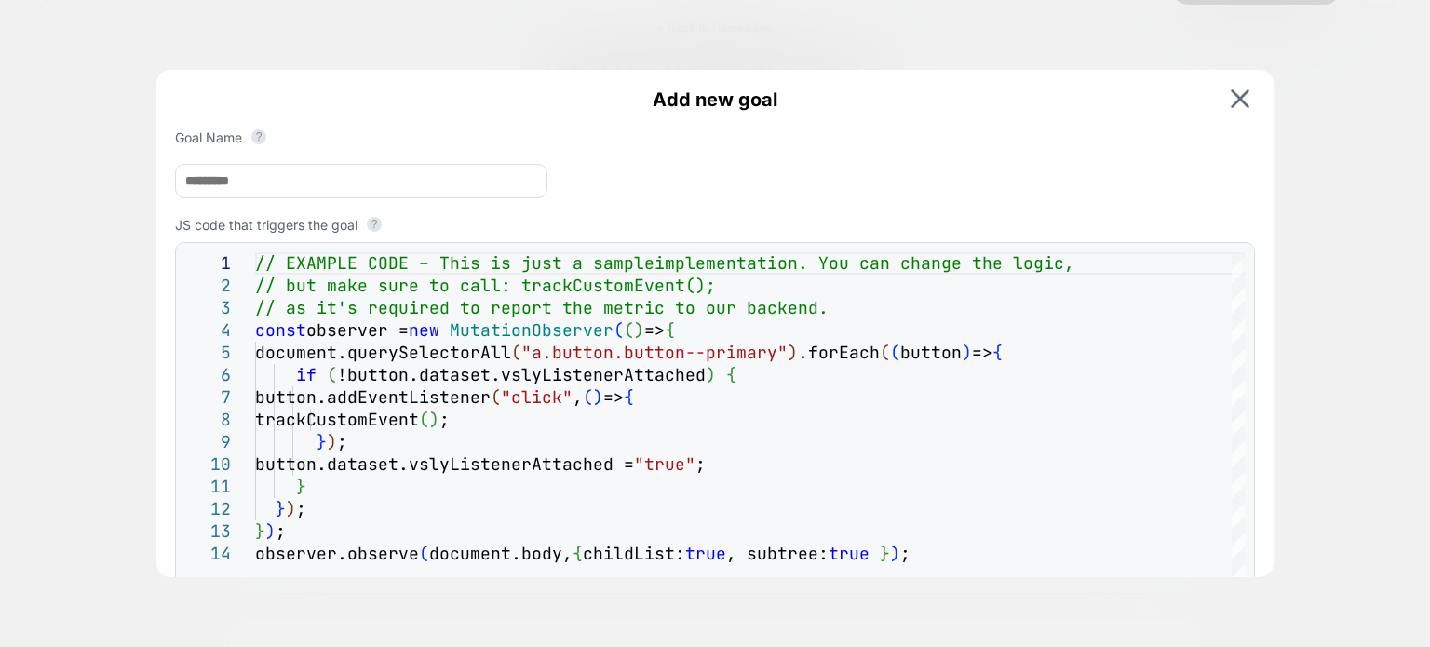
click at [477, 175] on input at bounding box center [361, 181] width 372 height 34
click at [375, 176] on input at bounding box center [361, 181] width 372 height 34
type input "**********"
click at [840, 449] on div "// EXAMPLE CODE – This is just a sample implementation. You can change the logi…" at bounding box center [749, 573] width 989 height 642
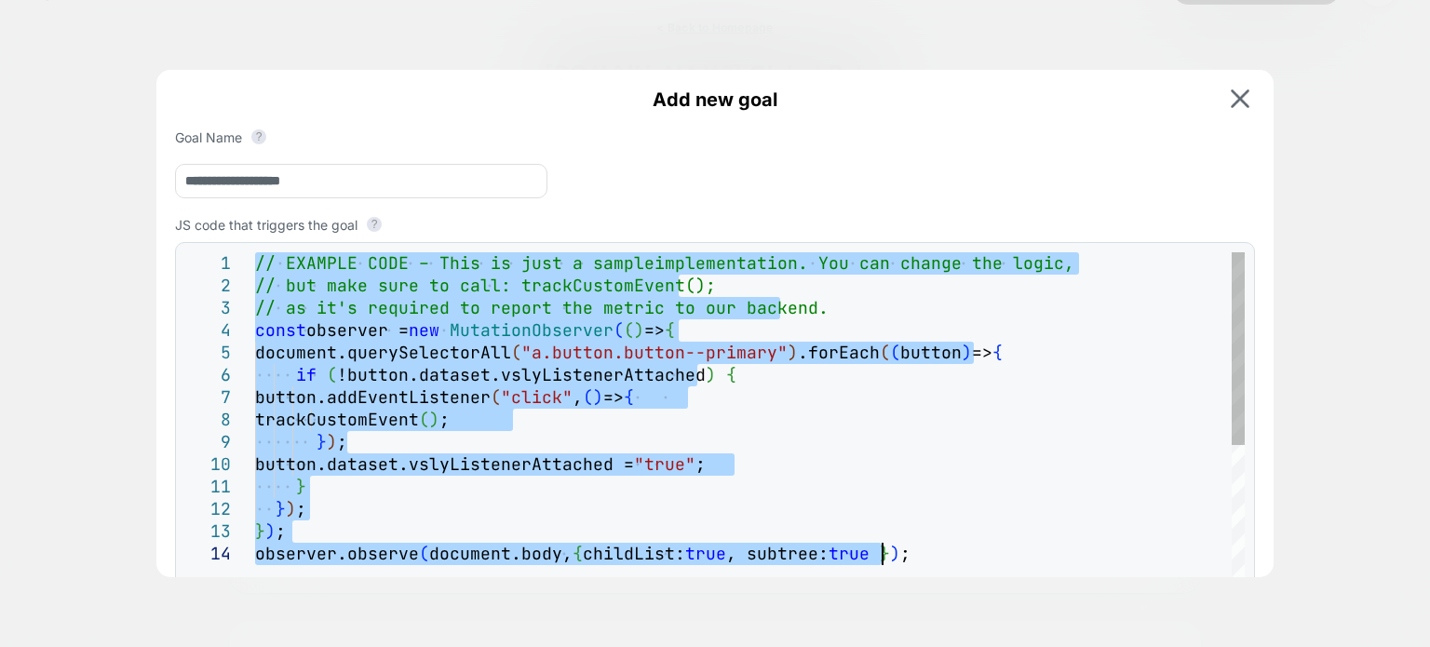
type textarea "**********"
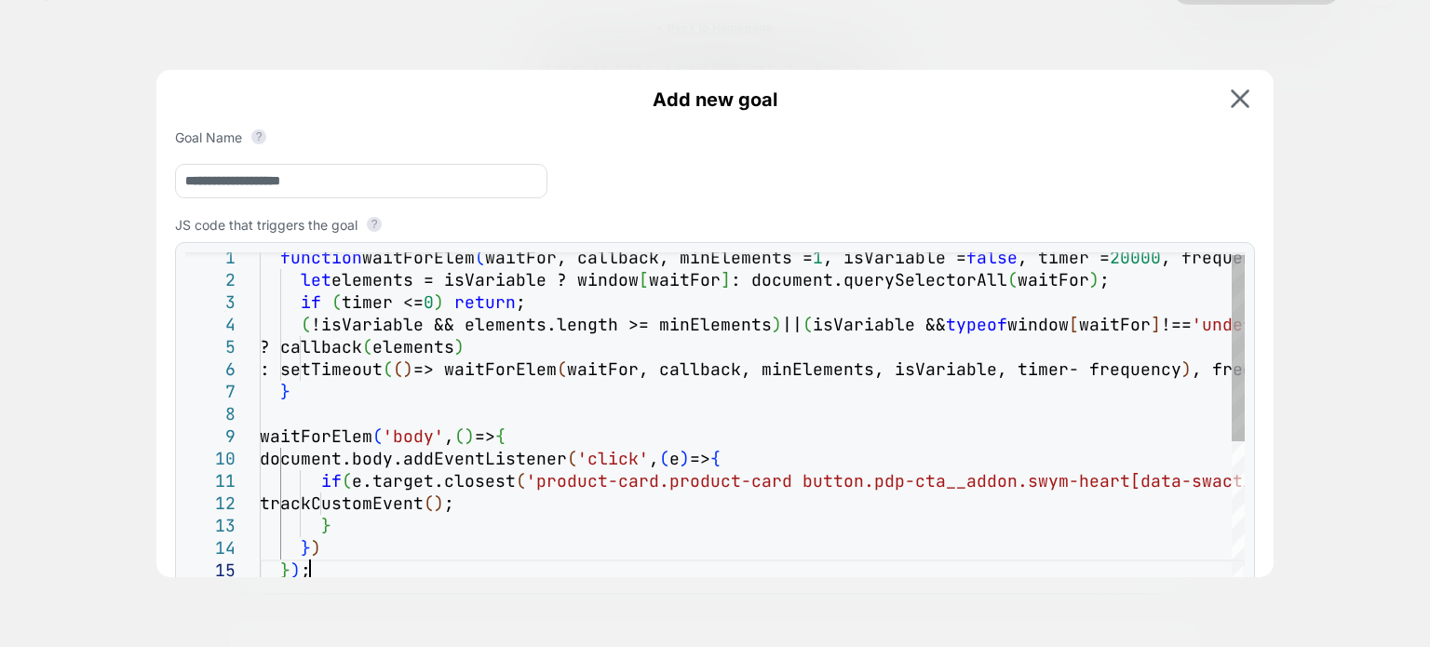
scroll to position [35, 0]
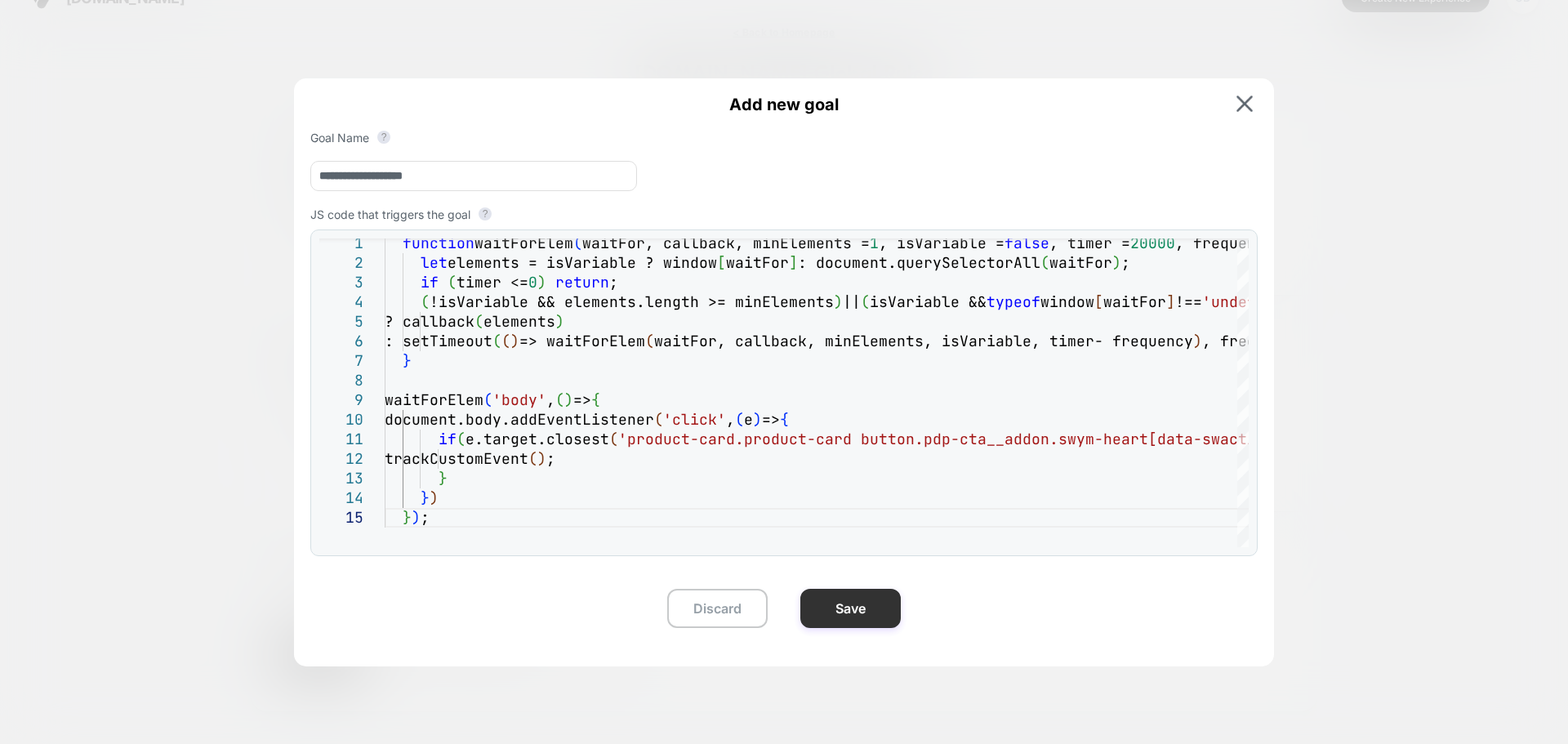
click at [848, 567] on button "Save" at bounding box center [850, 608] width 100 height 39
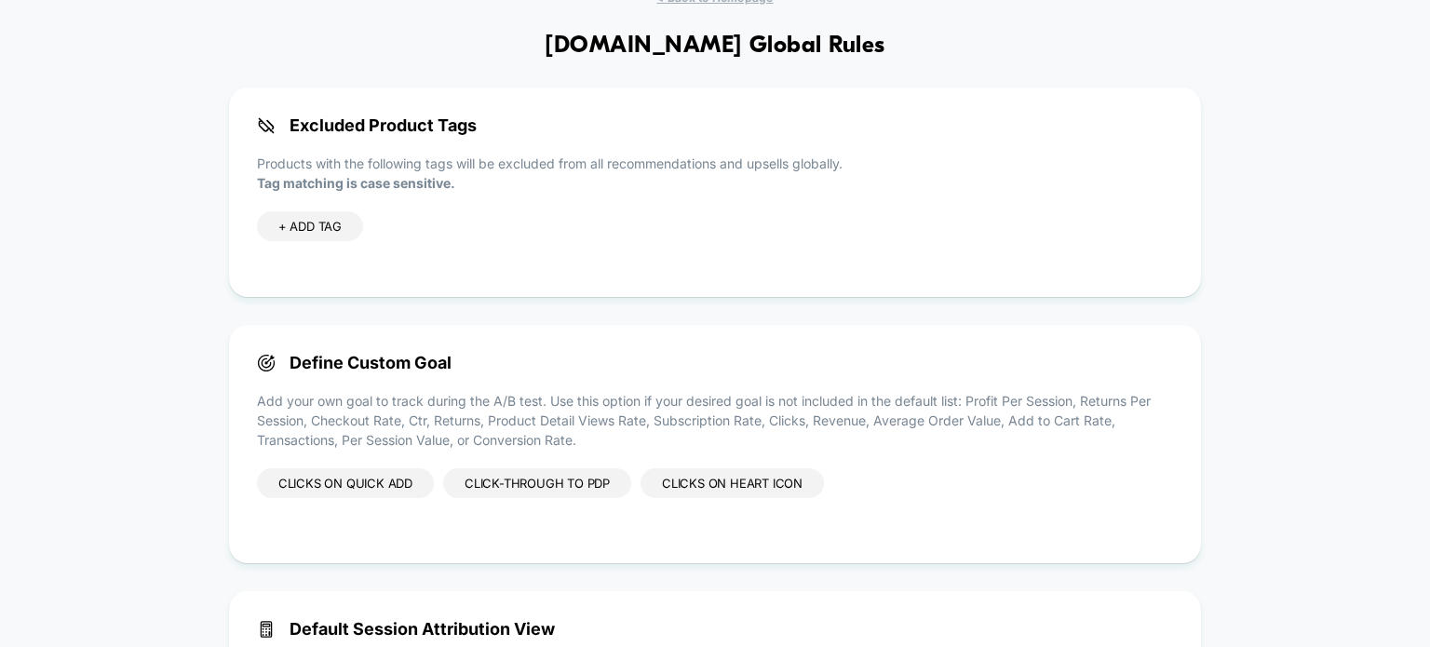
scroll to position [70, 0]
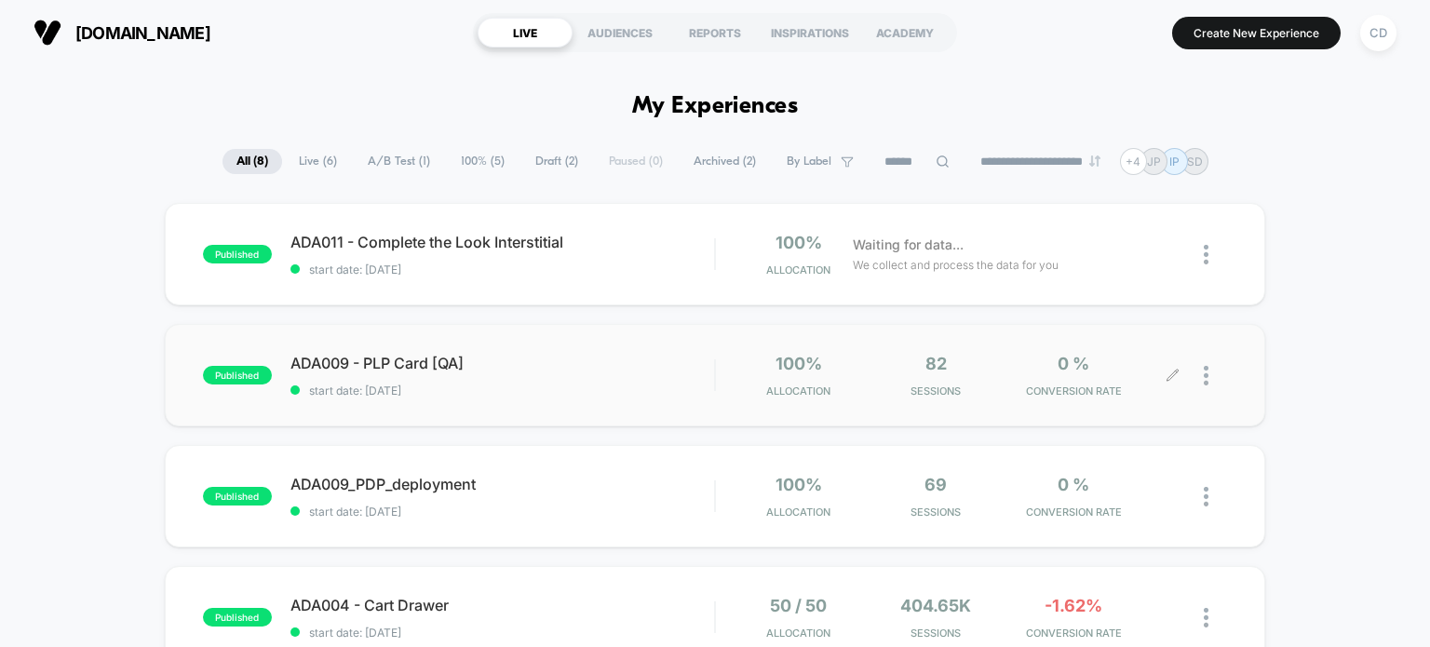
click at [1173, 370] on icon at bounding box center [1172, 376] width 14 height 14
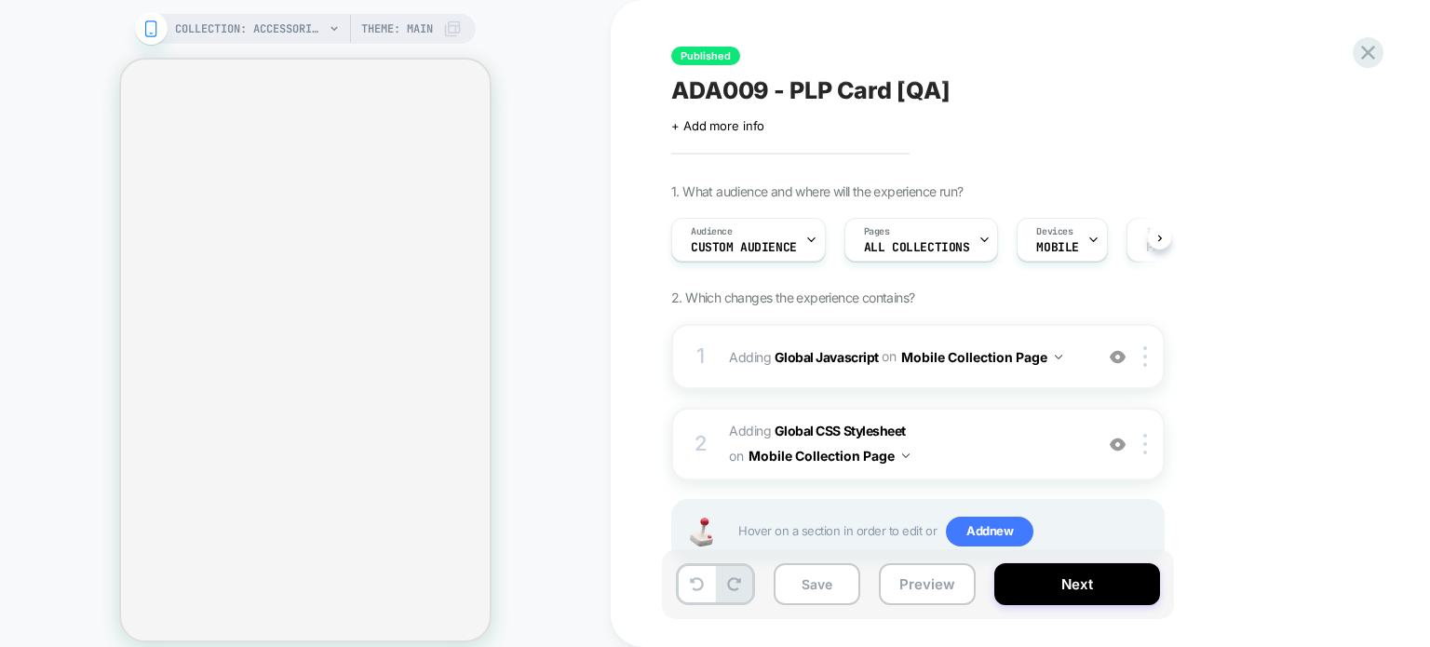
select select "**********"
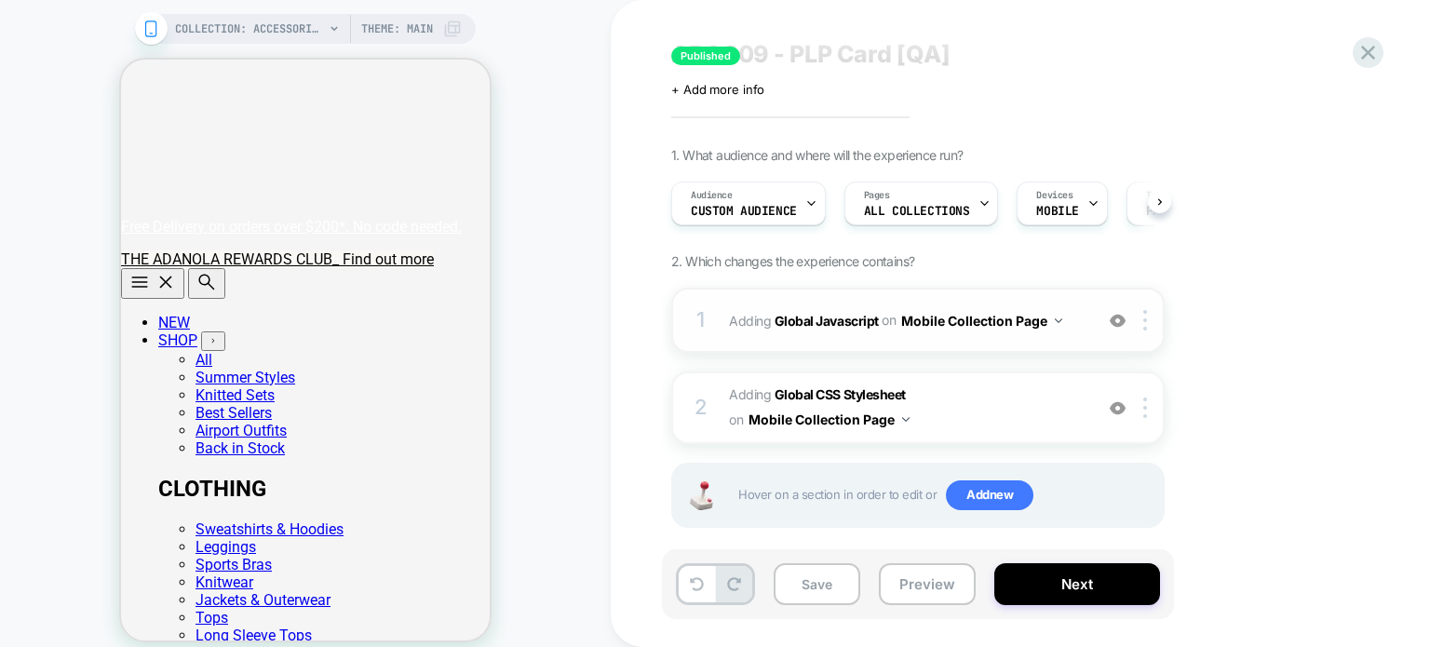
scroll to position [56, 0]
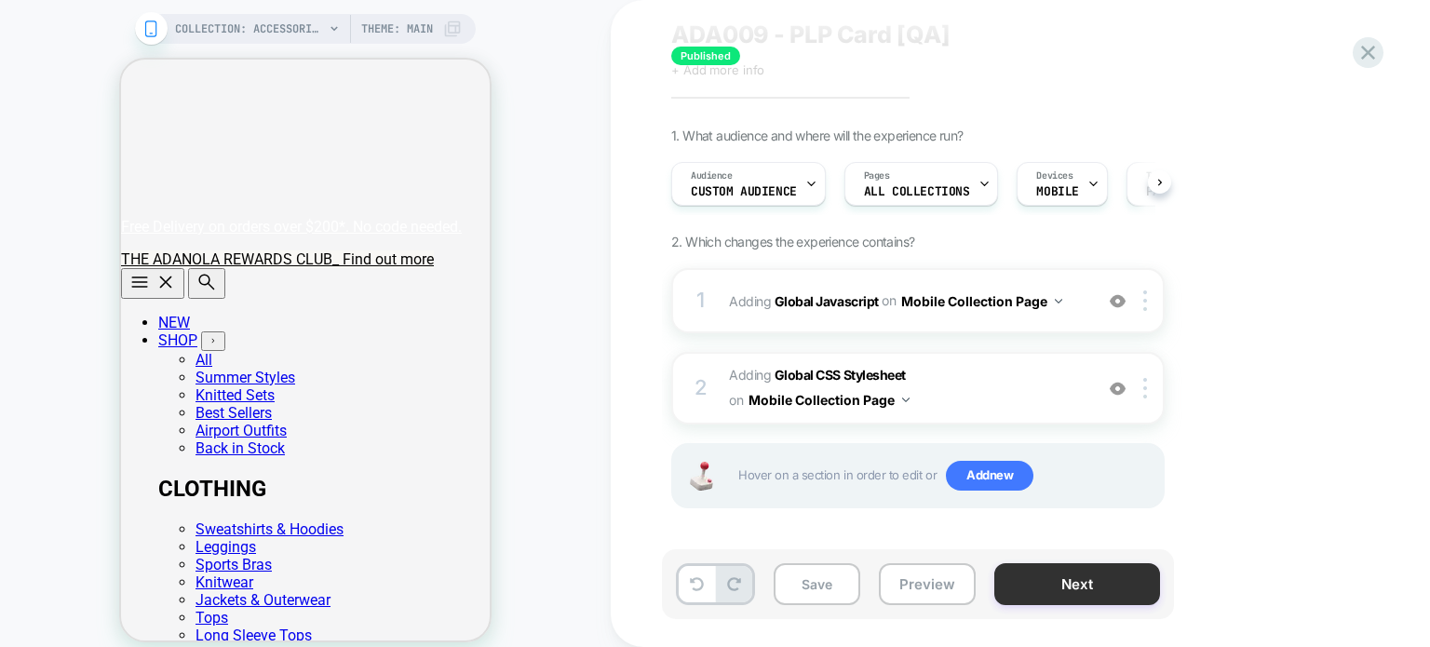
click at [1056, 587] on button "Next" at bounding box center [1077, 584] width 166 height 42
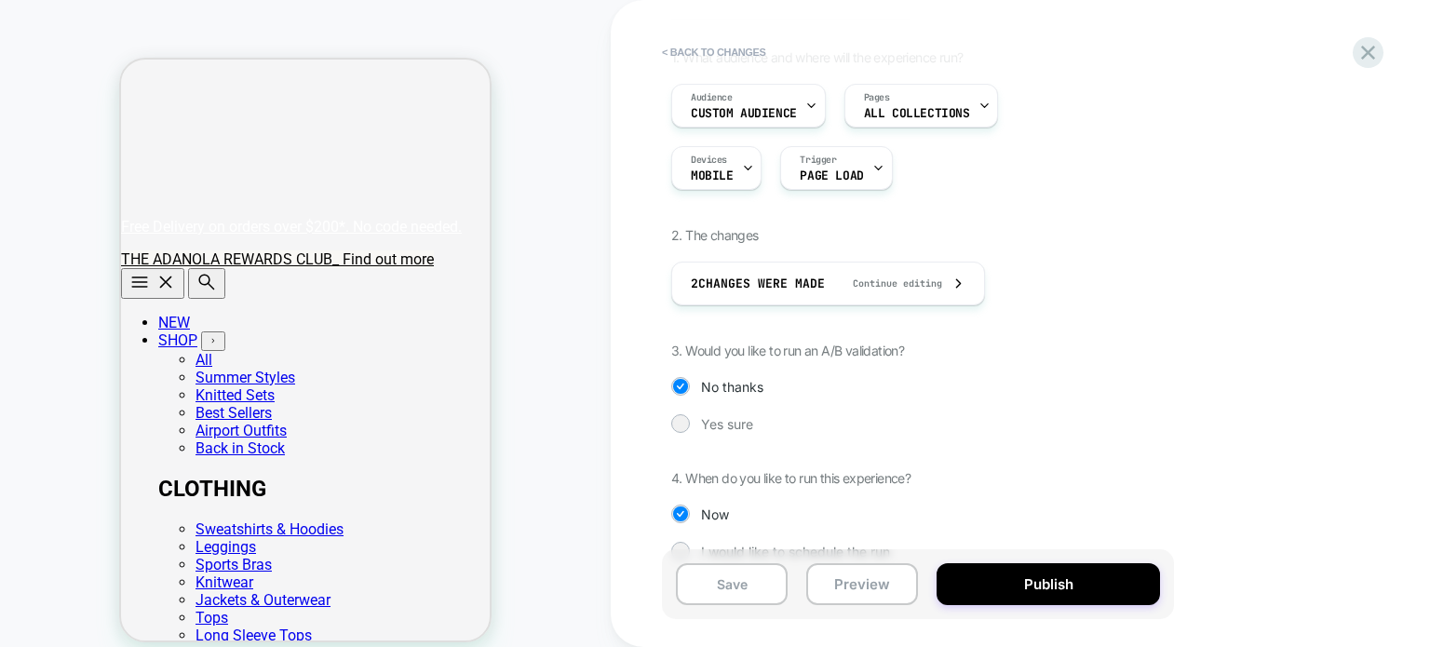
scroll to position [168, 0]
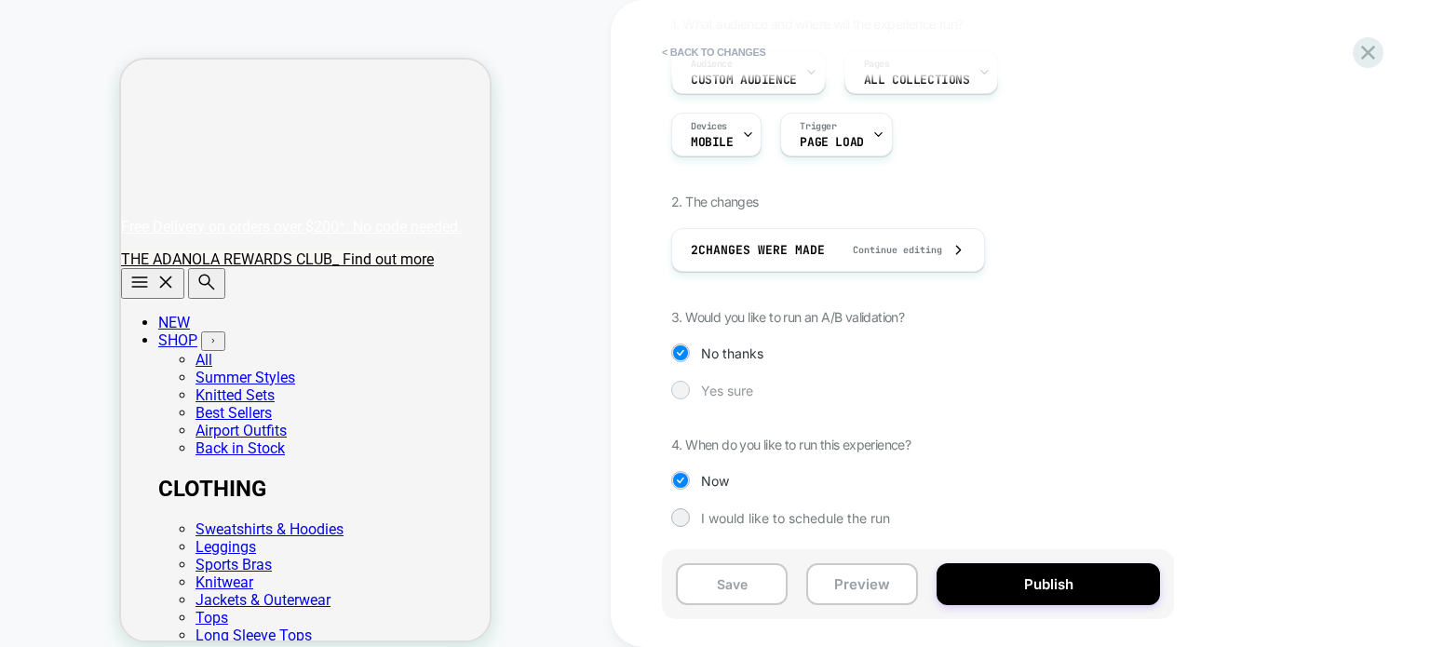
click at [683, 386] on div at bounding box center [680, 390] width 14 height 14
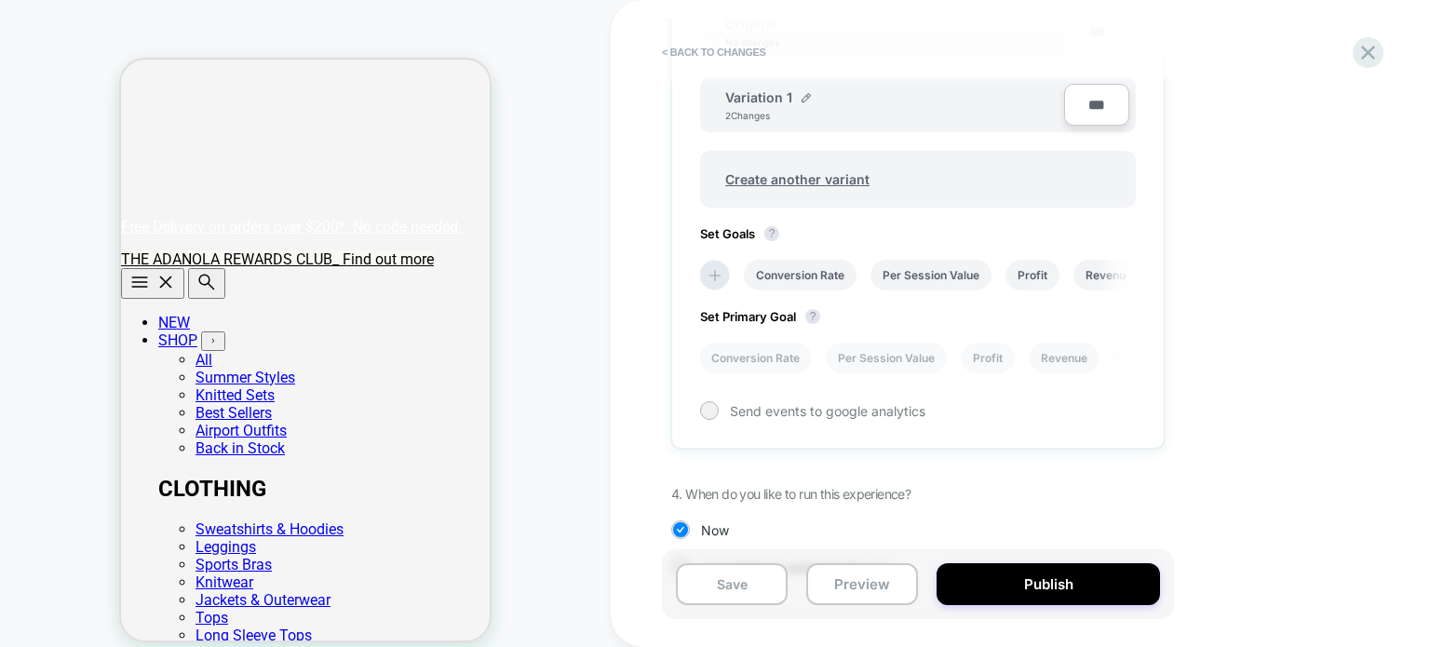
scroll to position [690, 0]
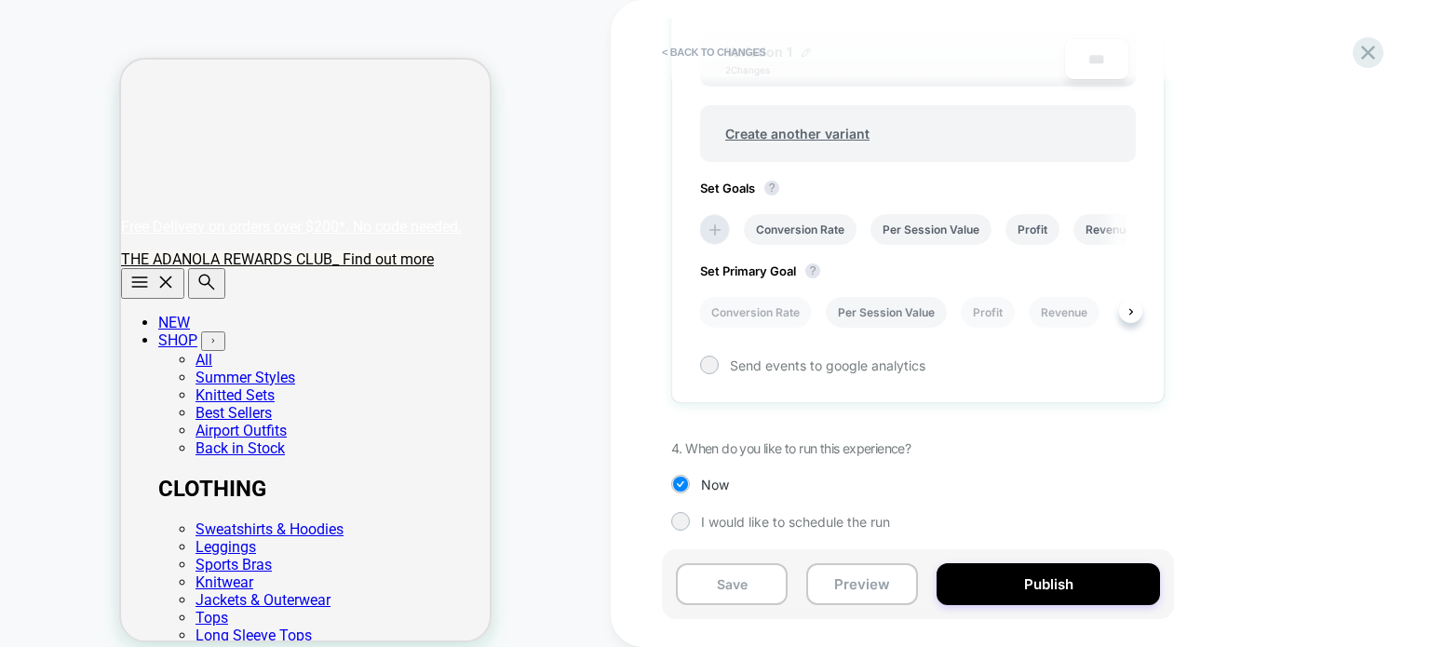
click at [910, 306] on li "Per Session Value" at bounding box center [886, 312] width 121 height 31
click at [953, 263] on div "Set Primary Goal ? Conversion Rate Per Session Value Profit Revenue Clicks On Q…" at bounding box center [918, 286] width 436 height 83
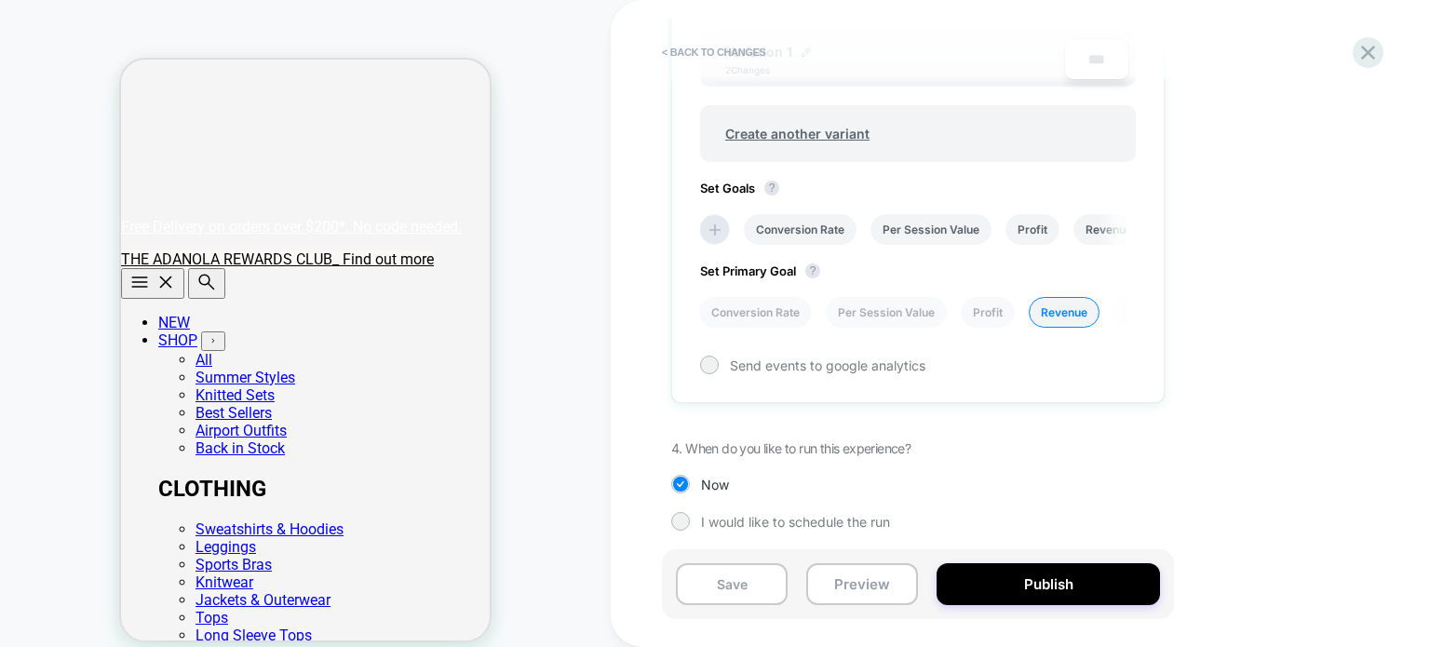
click at [1042, 245] on div "Set Primary Goal ? Conversion Rate Per Session Value Profit Revenue Clicks On Q…" at bounding box center [918, 286] width 436 height 83
click at [1044, 234] on li "Profit" at bounding box center [1032, 229] width 54 height 31
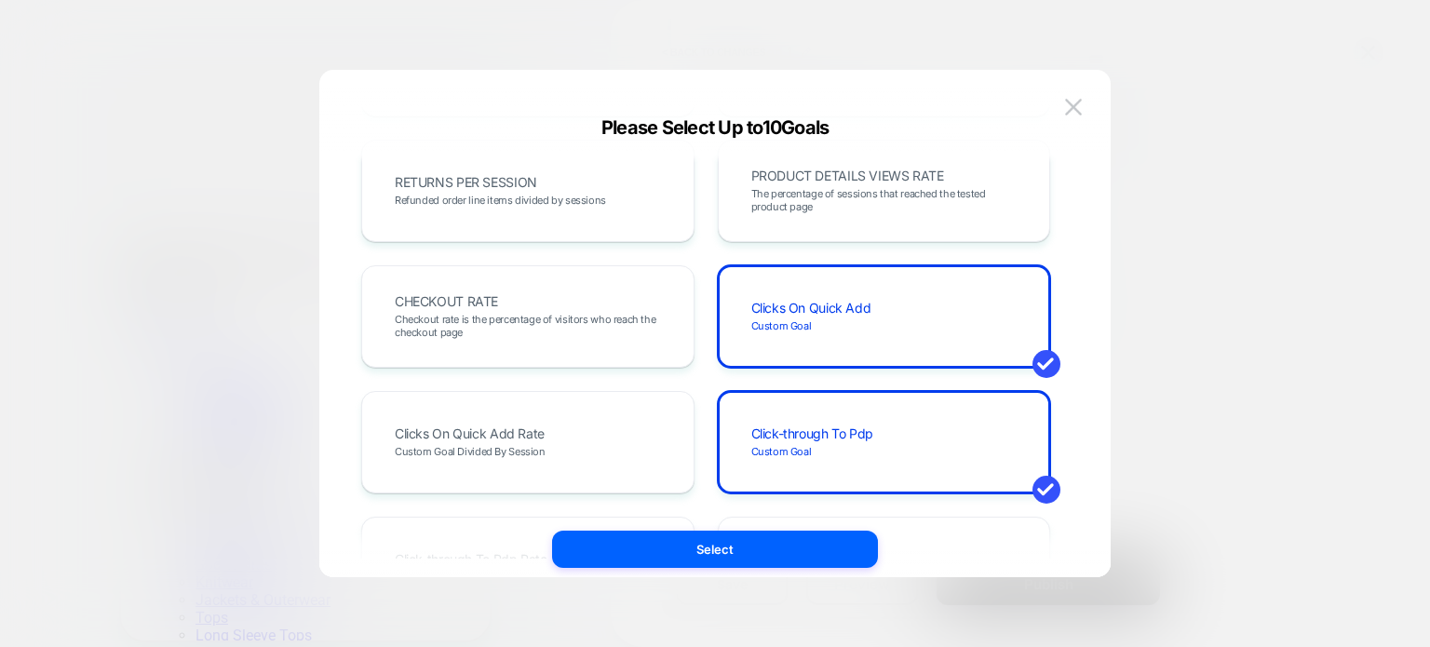
scroll to position [868, 0]
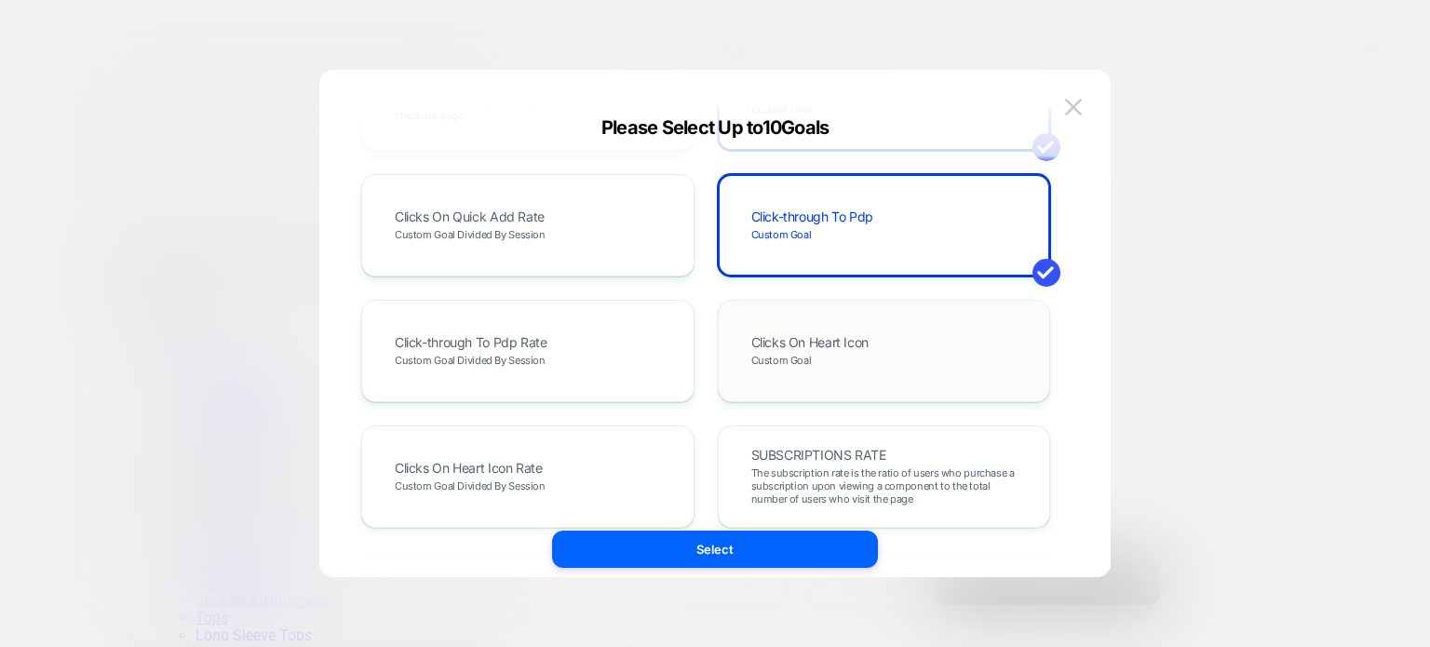
click at [831, 345] on span "Clicks On Heart Icon" at bounding box center [809, 342] width 117 height 13
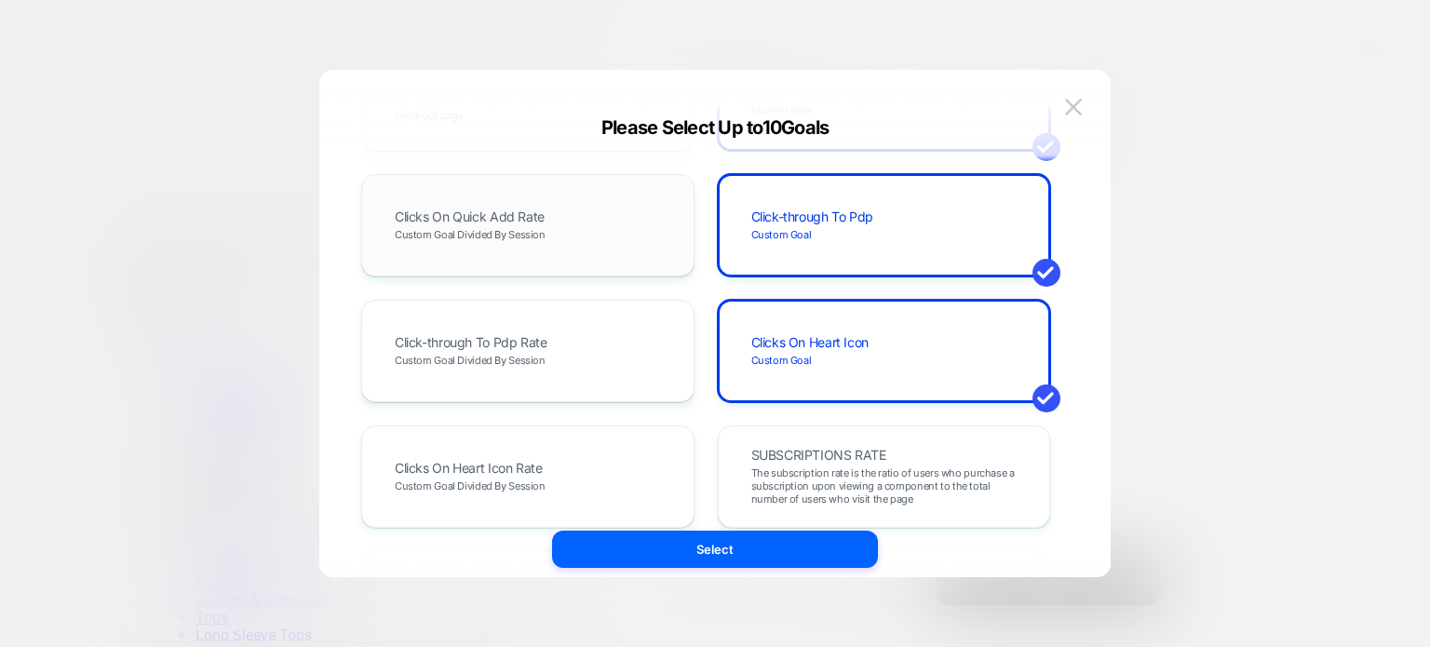
click at [554, 233] on div "Clicks On Quick Add Rate Custom Goal Divided By Session" at bounding box center [528, 225] width 294 height 63
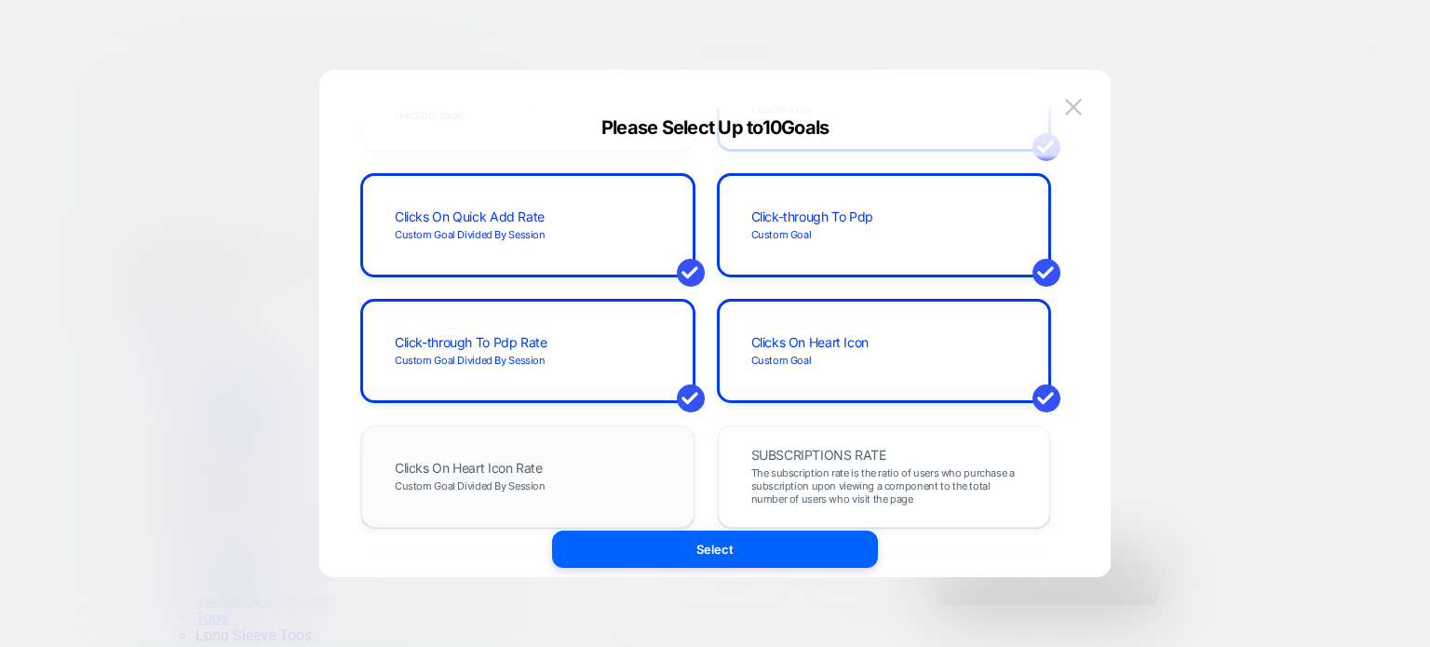
click at [558, 467] on div "Clicks On Heart Icon Rate Custom Goal Divided By Session" at bounding box center [528, 476] width 294 height 63
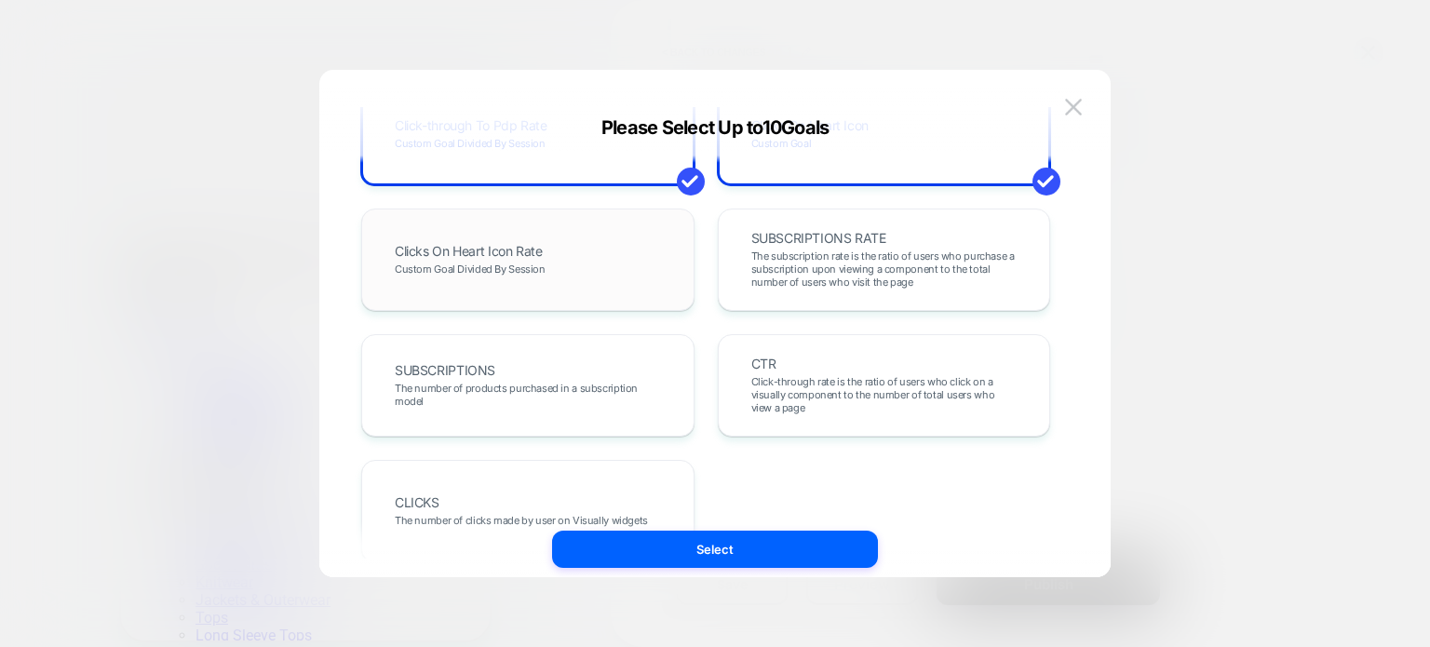
click at [599, 272] on div "Clicks On Heart Icon Rate Custom Goal Divided By Session" at bounding box center [528, 259] width 294 height 63
click at [835, 171] on div "Clicks On Heart Icon Custom Goal" at bounding box center [884, 134] width 333 height 102
click at [559, 261] on div "Clicks On Heart Icon Rate Custom Goal Divided By Session" at bounding box center [528, 259] width 294 height 63
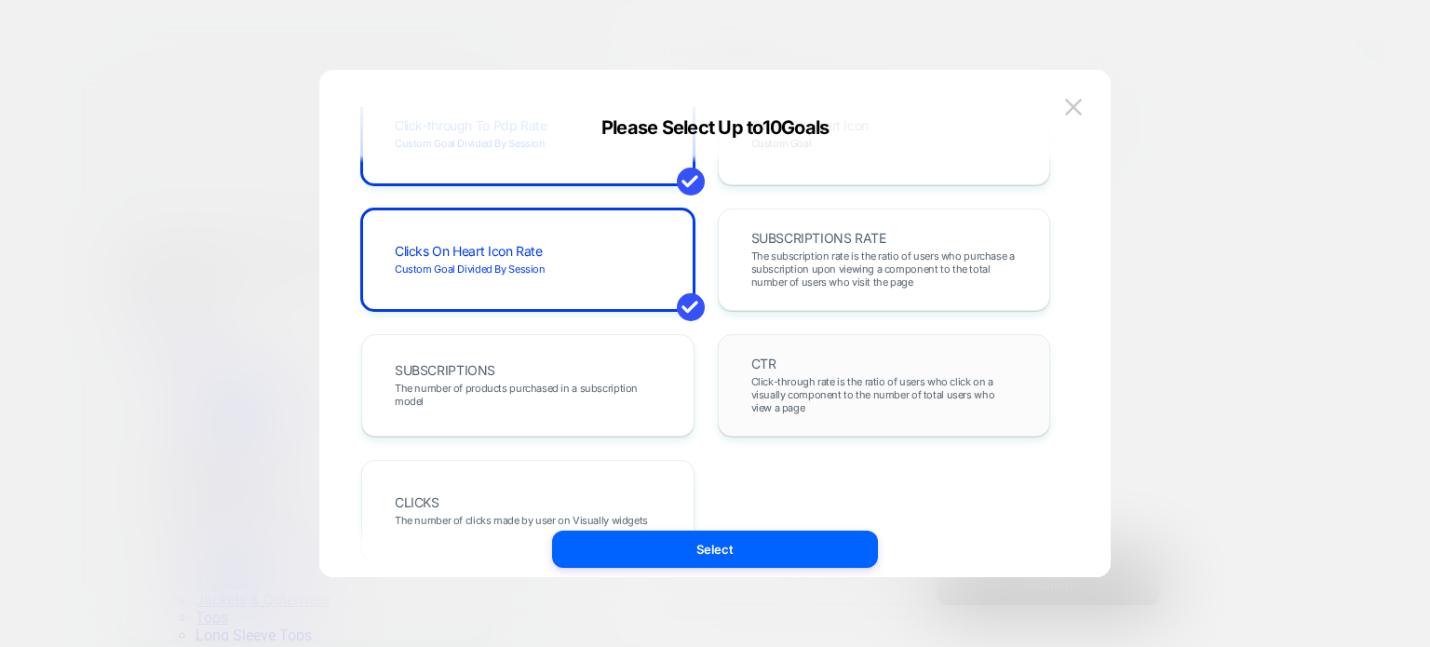
scroll to position [868, 0]
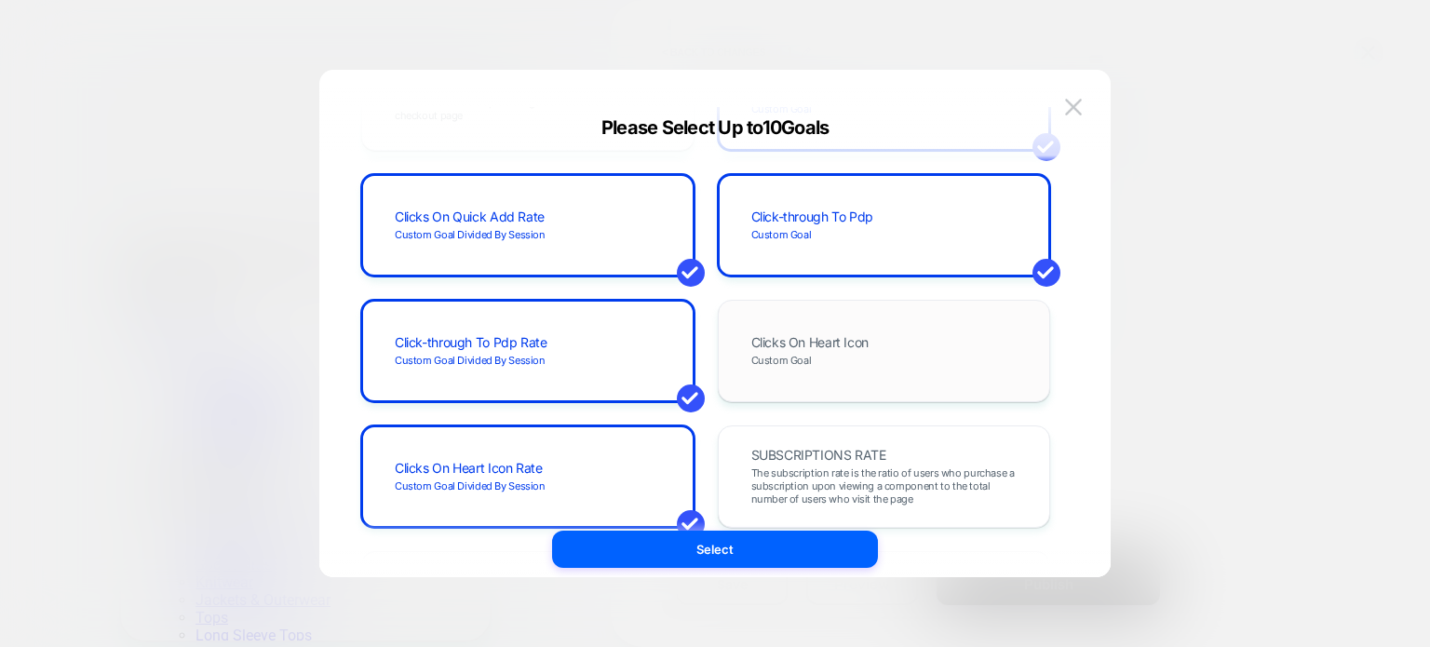
click at [827, 366] on div "Clicks On Heart Icon Custom Goal" at bounding box center [884, 350] width 294 height 63
click at [614, 456] on div "Clicks On Heart Icon Rate Custom Goal Divided By Session" at bounding box center [528, 476] width 294 height 63
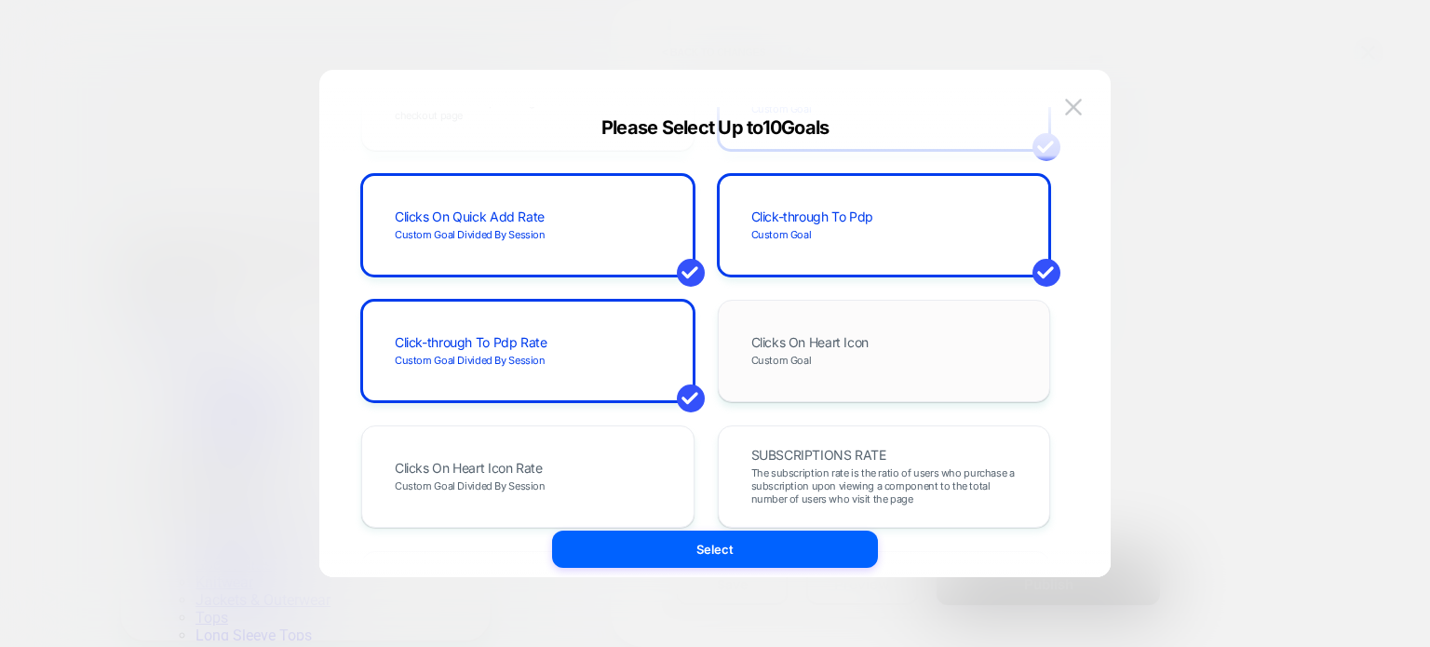
click at [803, 345] on span "Clicks On Heart Icon" at bounding box center [809, 342] width 117 height 13
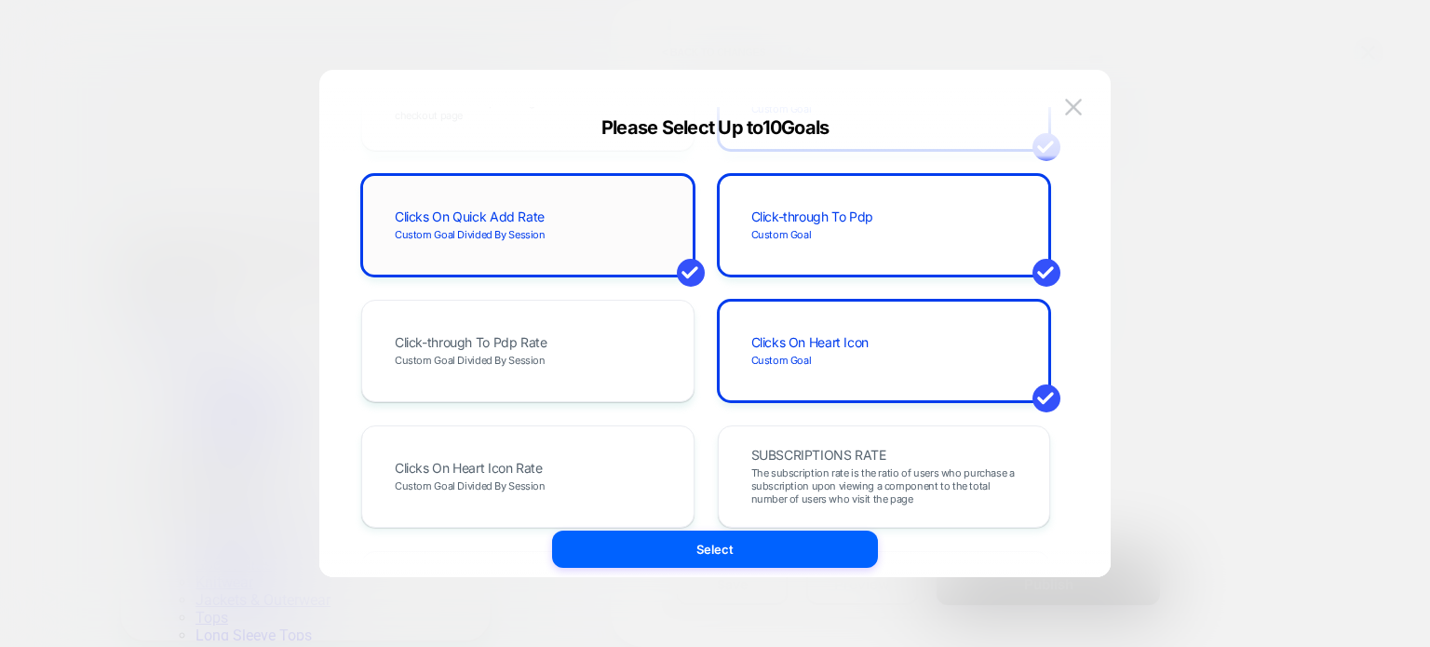
click at [626, 242] on div "Clicks On Quick Add Rate Custom Goal Divided By Session" at bounding box center [528, 225] width 294 height 63
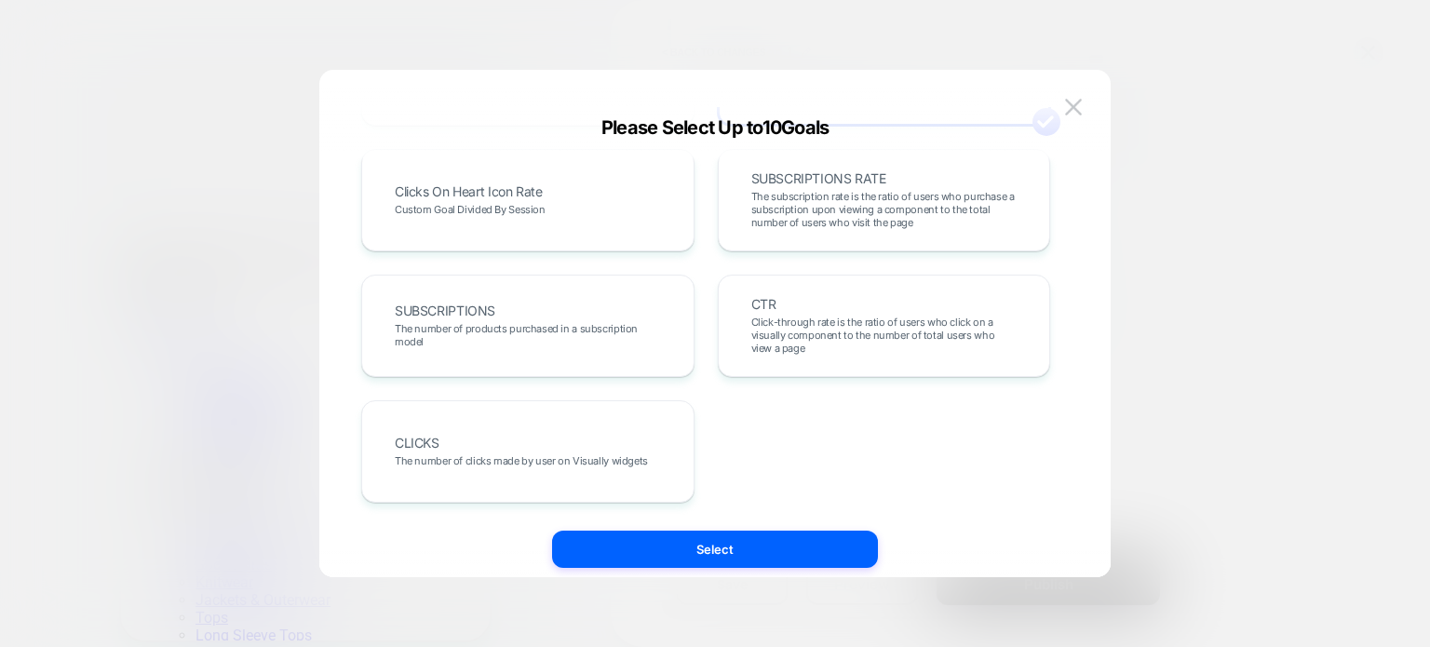
scroll to position [927, 0]
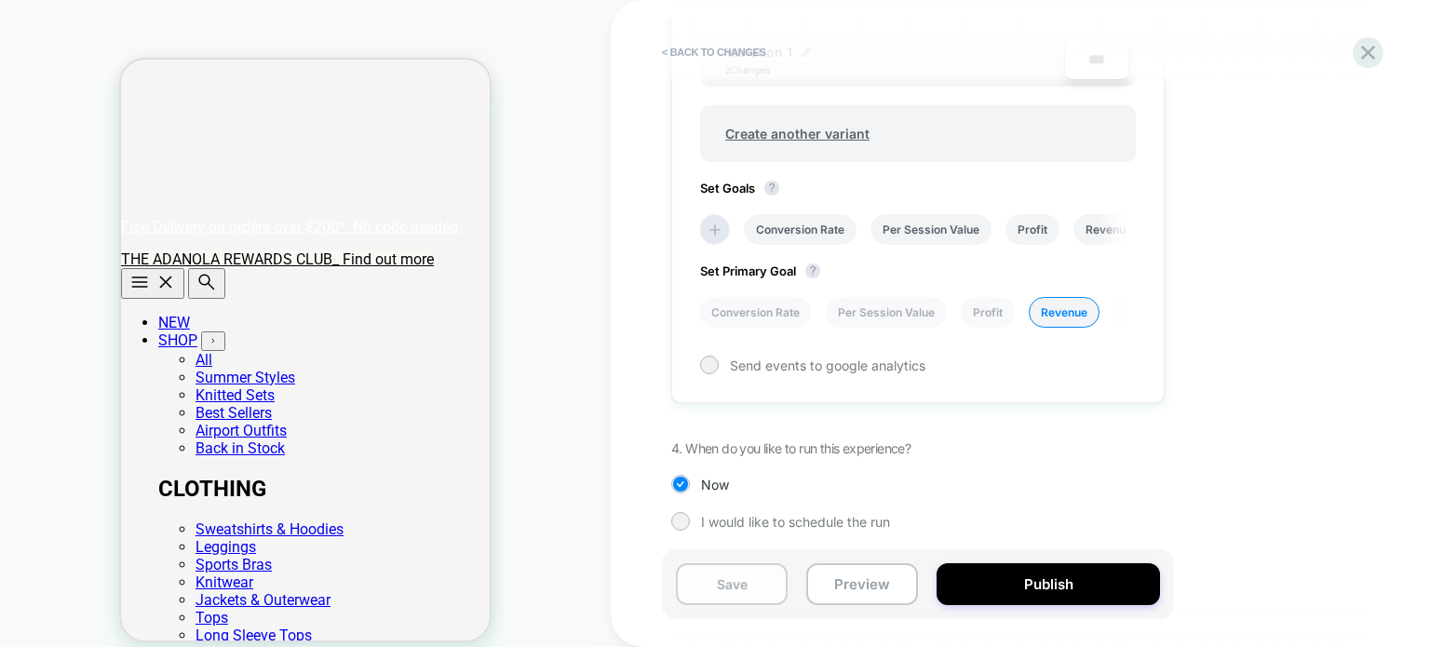
click at [760, 579] on button "Save" at bounding box center [732, 584] width 112 height 42
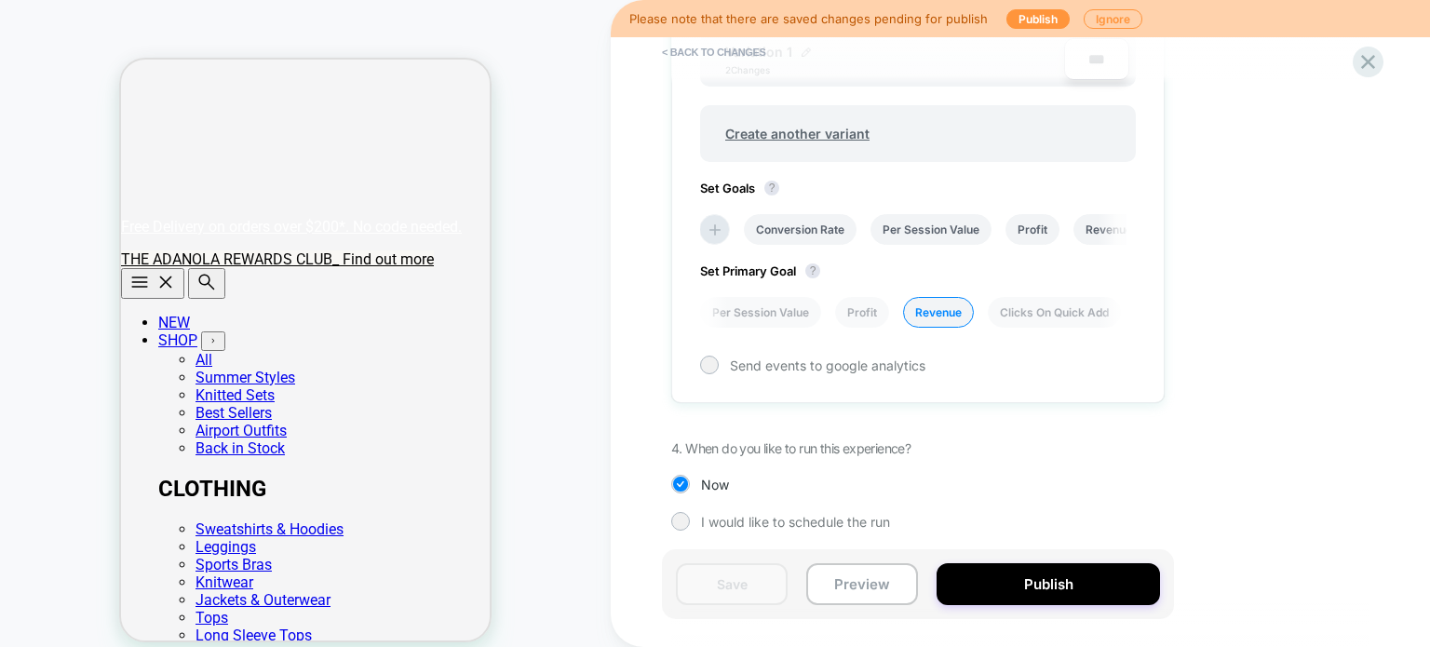
scroll to position [0, 0]
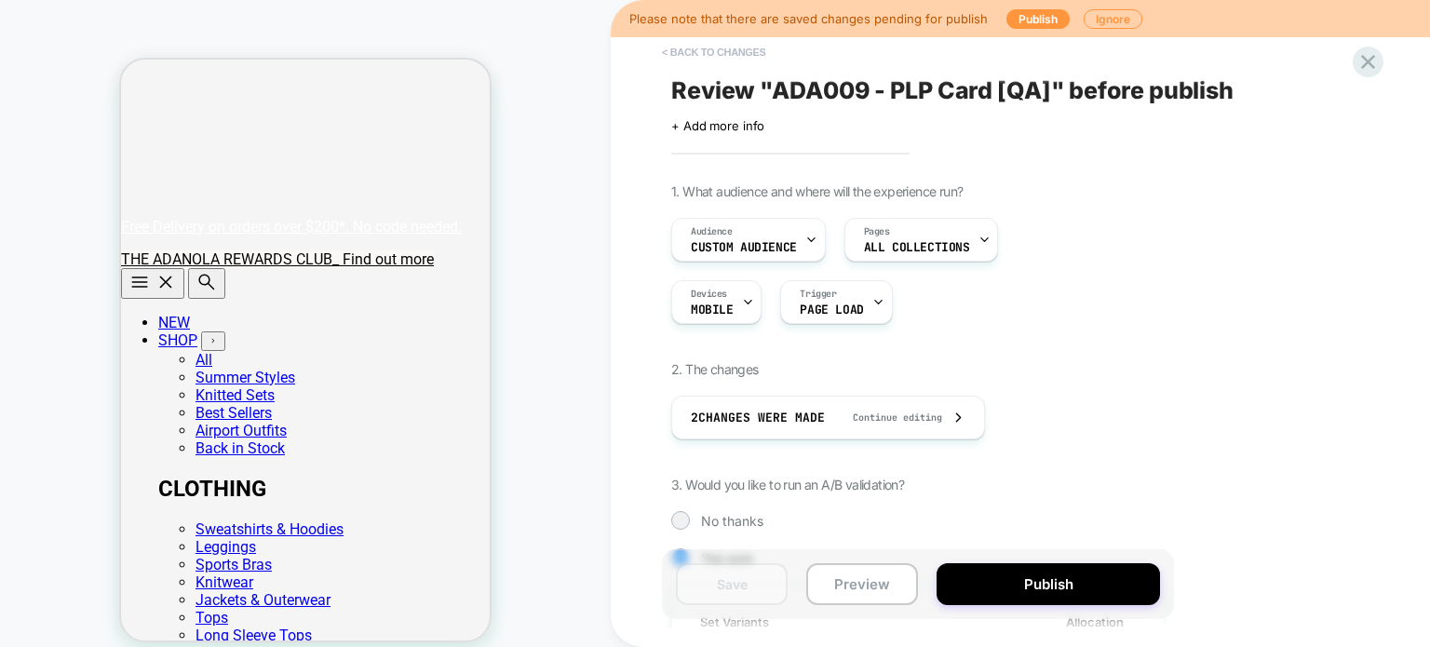
click at [369, 380] on button "< Back to changes" at bounding box center [221, 389] width 294 height 18
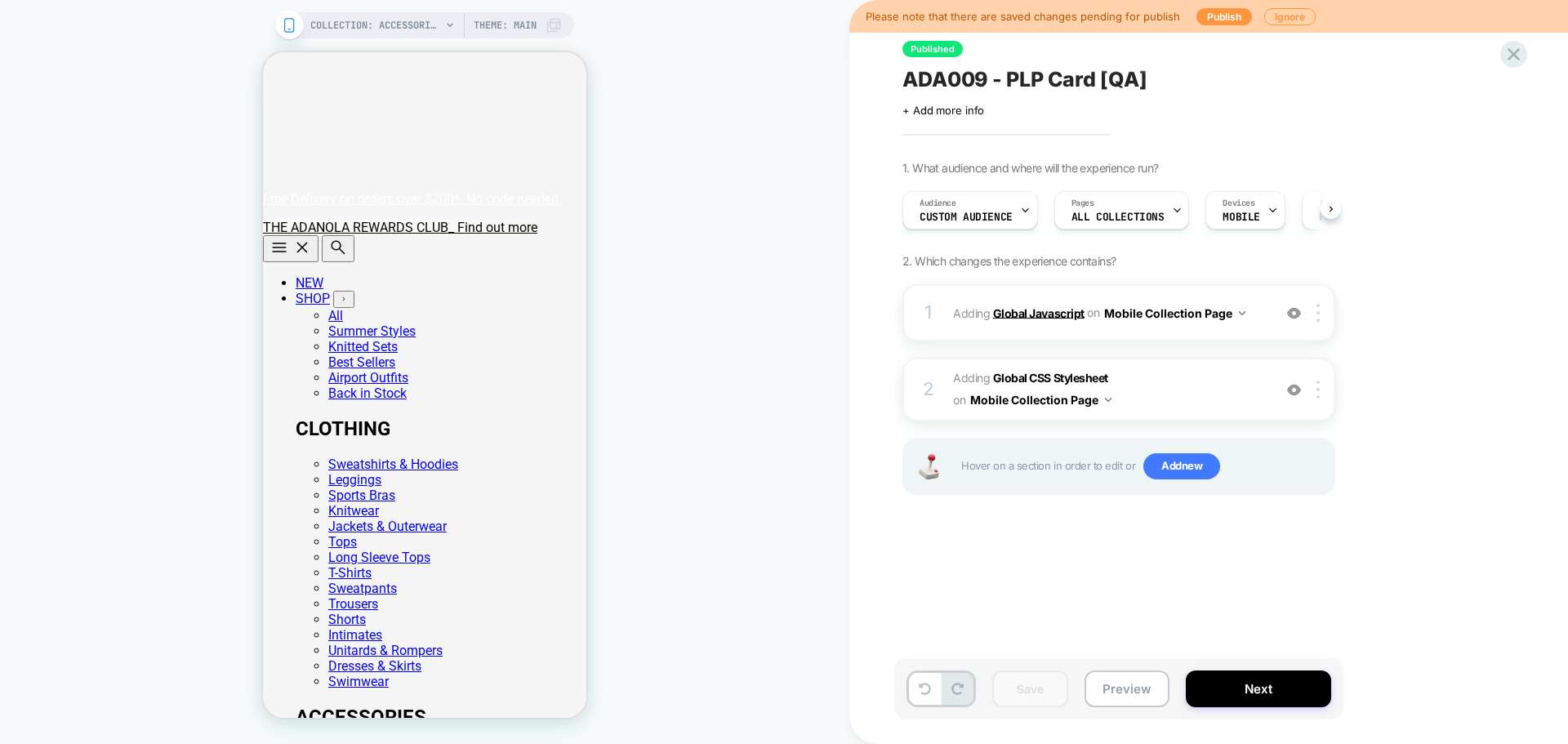
click at [1042, 317] on b "Global Javascript" at bounding box center [1039, 312] width 91 height 14
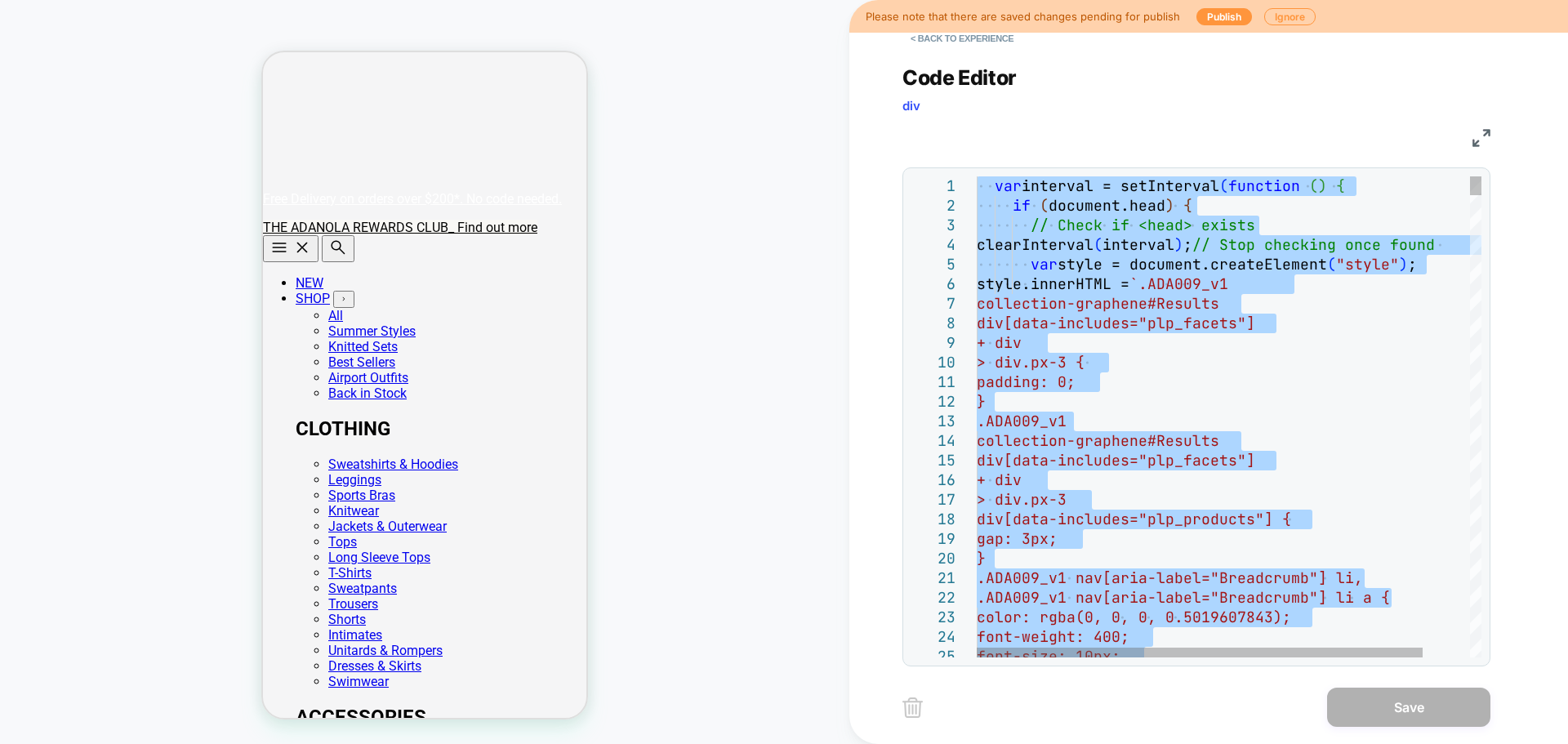
type textarea "**********"
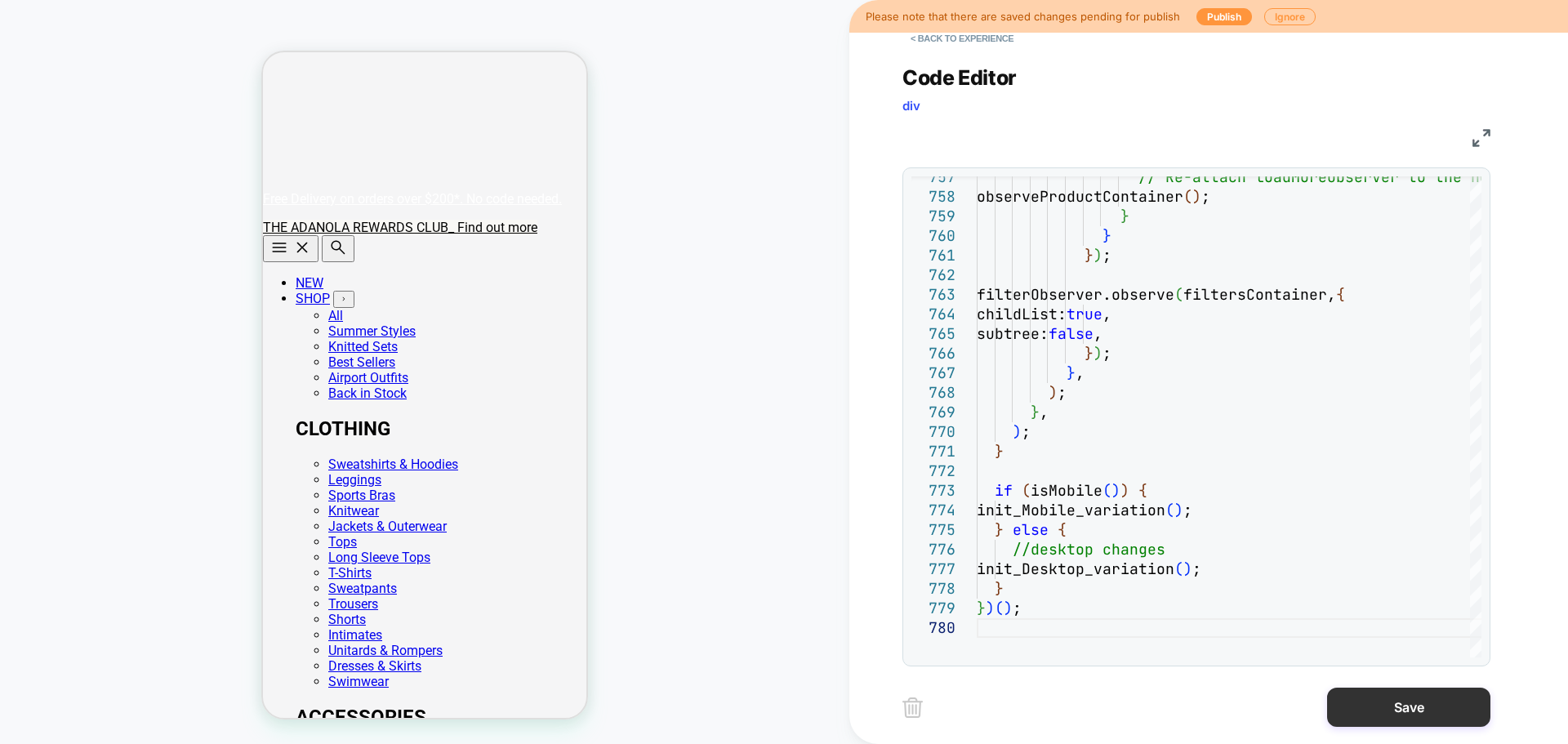
click at [1254, 567] on button "Save" at bounding box center [1408, 707] width 163 height 39
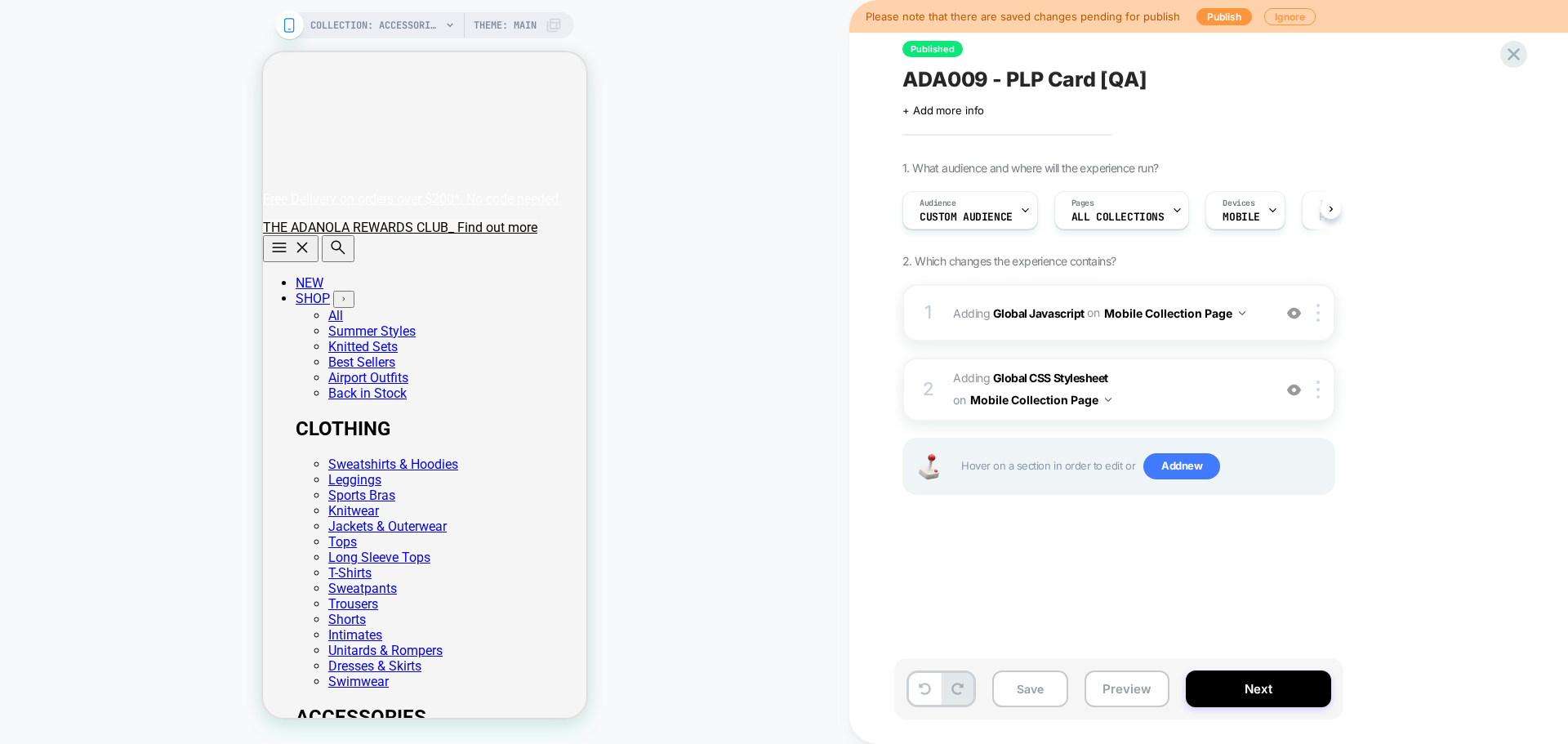
scroll to position [0, 1]
click at [1044, 567] on button "Save" at bounding box center [1030, 689] width 76 height 37
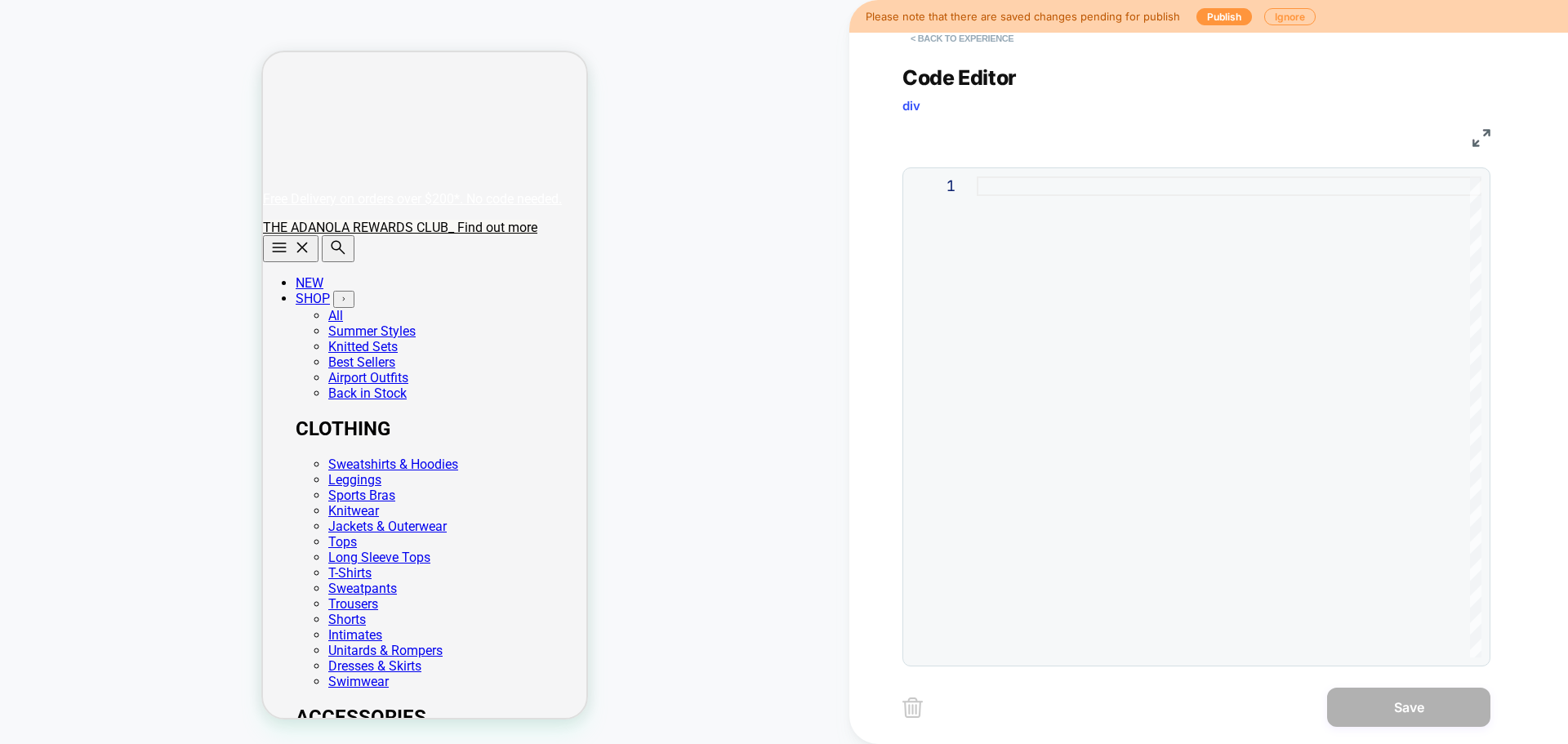
click at [947, 39] on button "< Back to experience" at bounding box center [962, 39] width 119 height 26
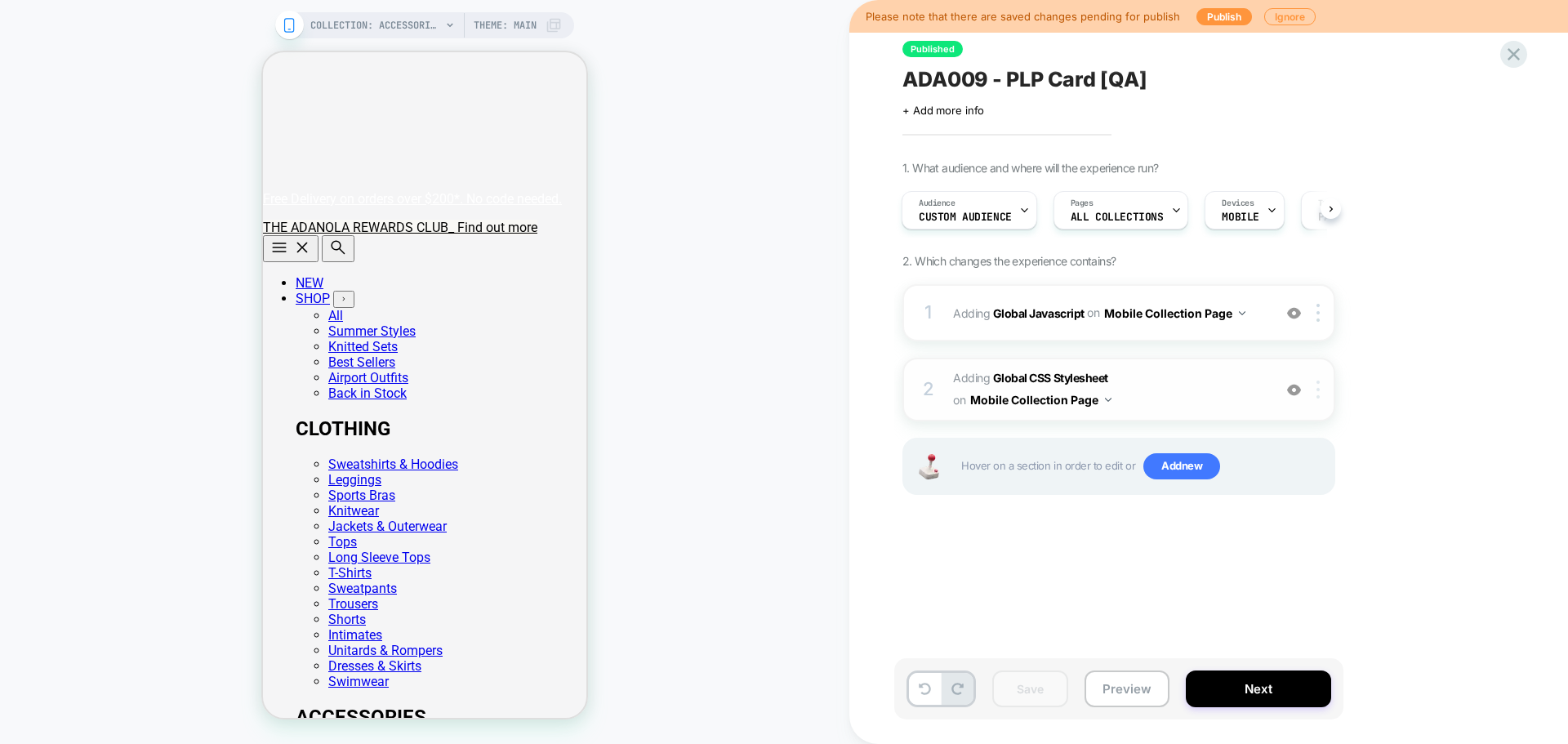
click at [1254, 393] on img at bounding box center [1318, 390] width 4 height 18
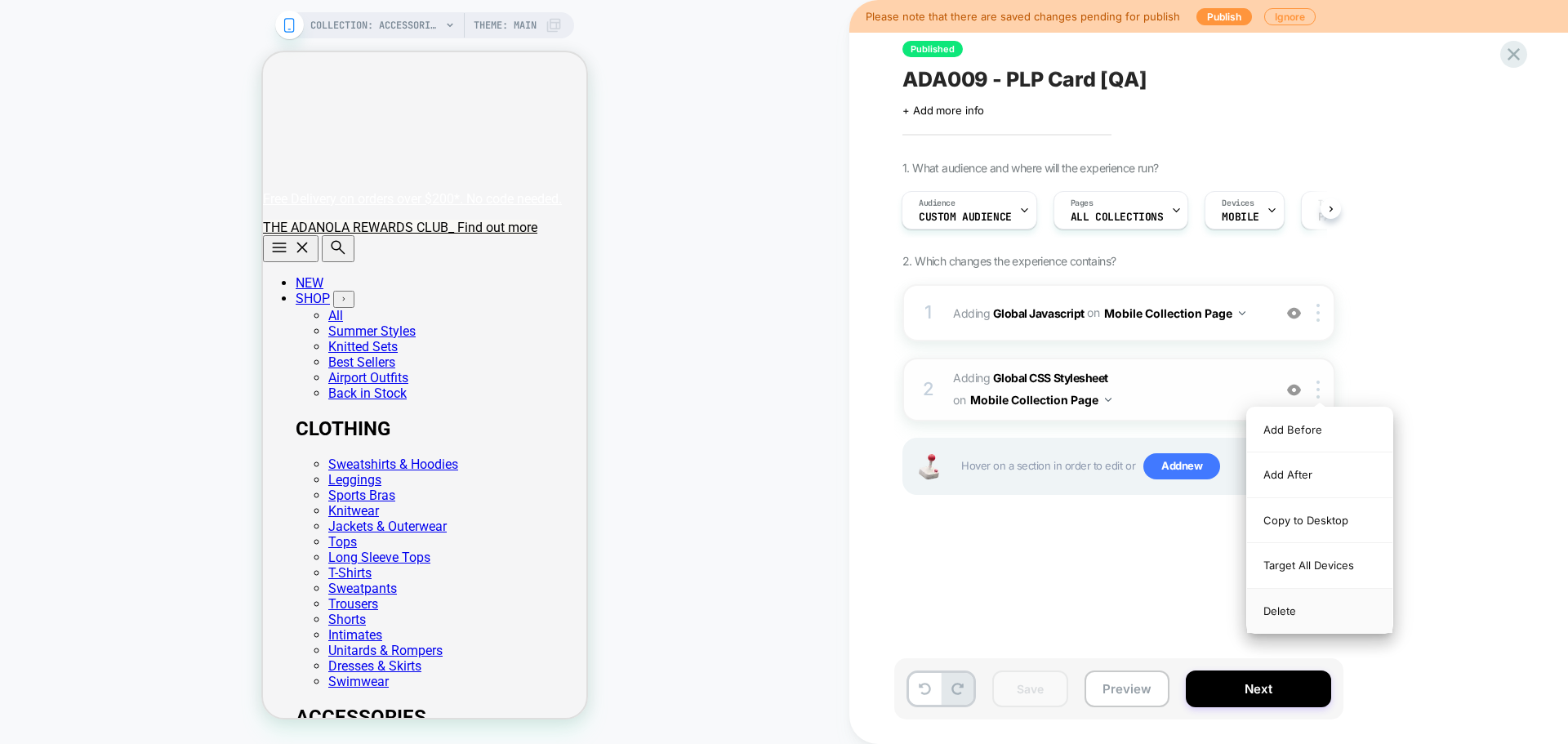
click at [0, 0] on div "Delete" at bounding box center [0, 0] width 0 height 0
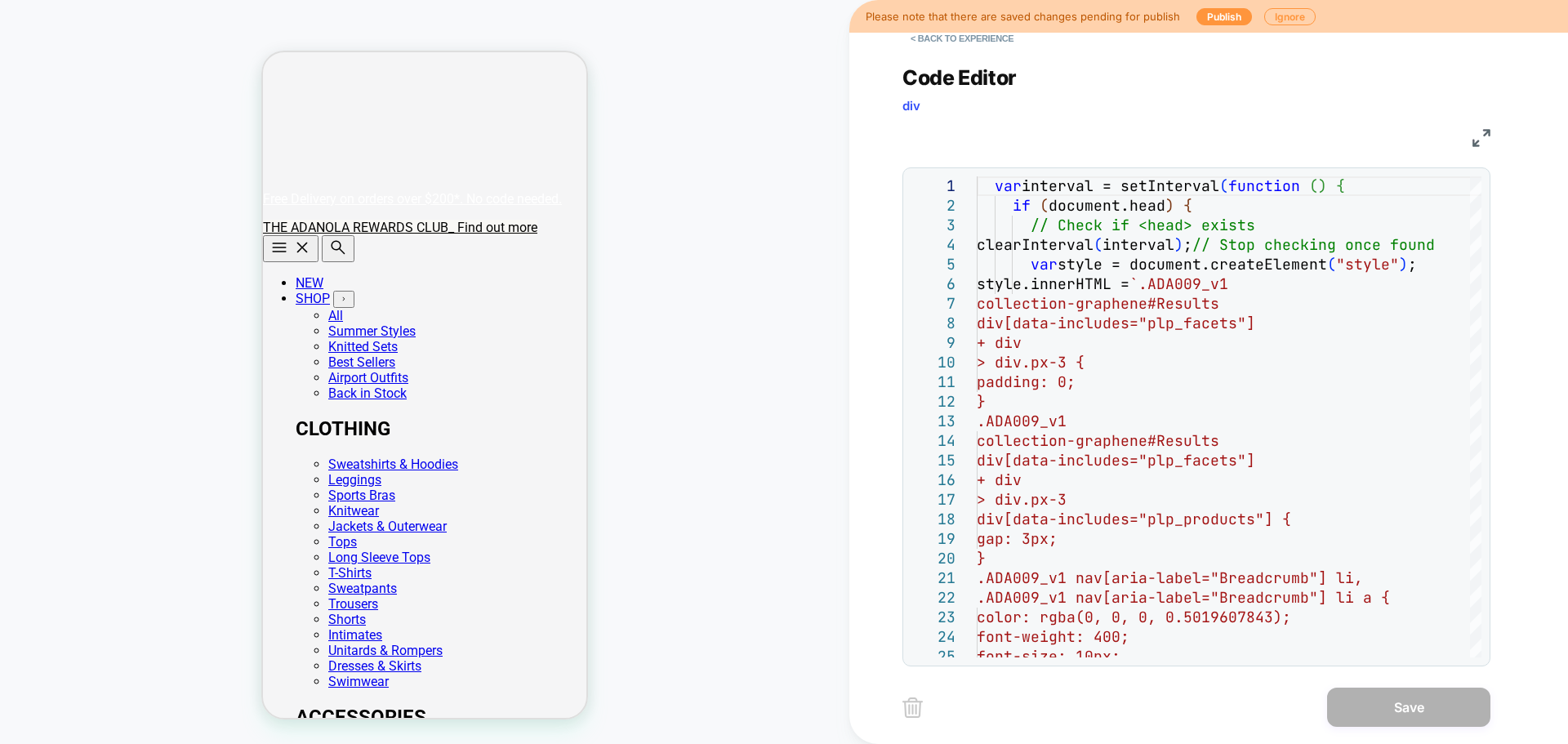
click at [1254, 320] on div "1 2 3 4 5 6 7 8 9 10 11 12 13 14 15 16 17 18 19 20 21 22 23 24 25 var interval …" at bounding box center [1196, 417] width 588 height 499
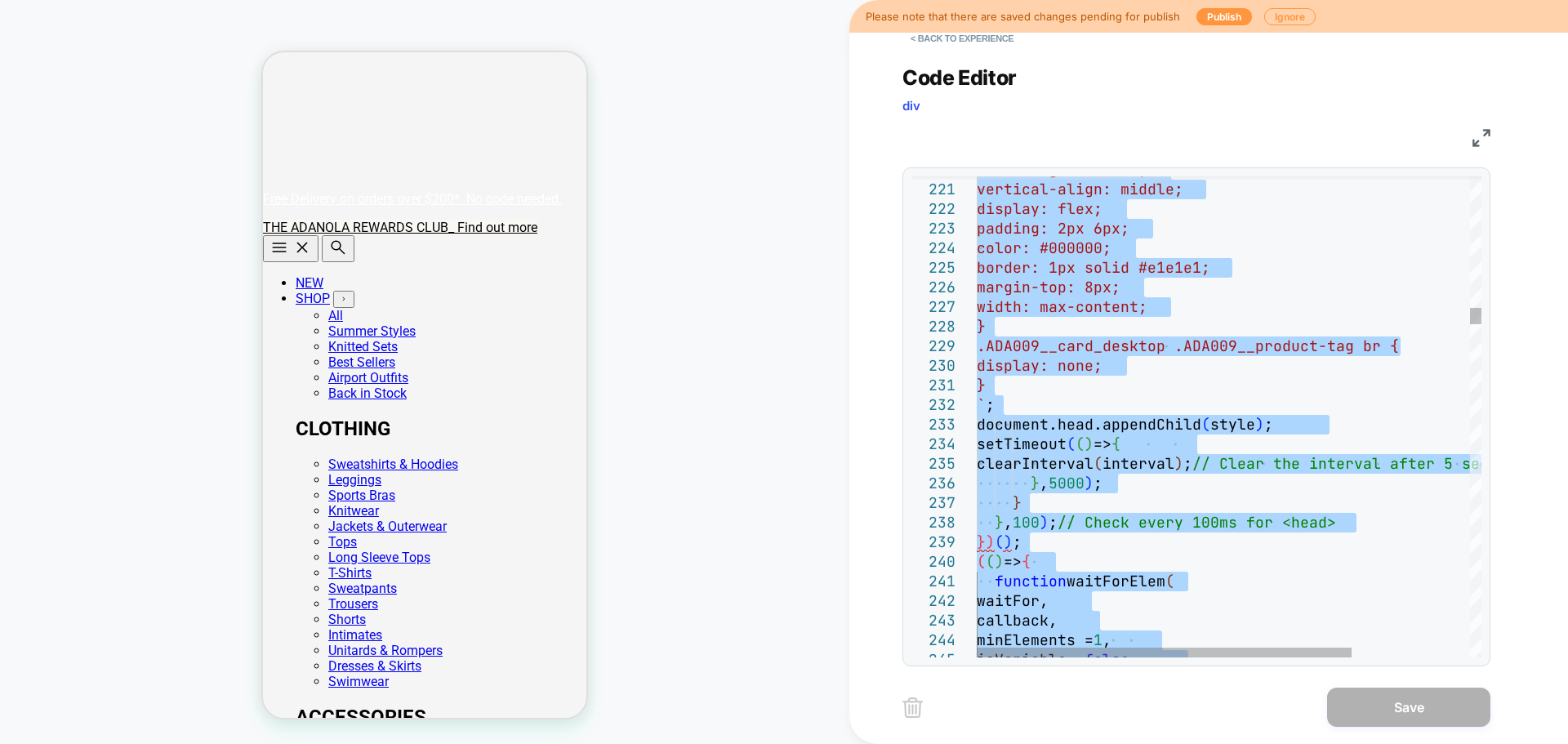
type textarea "**********"
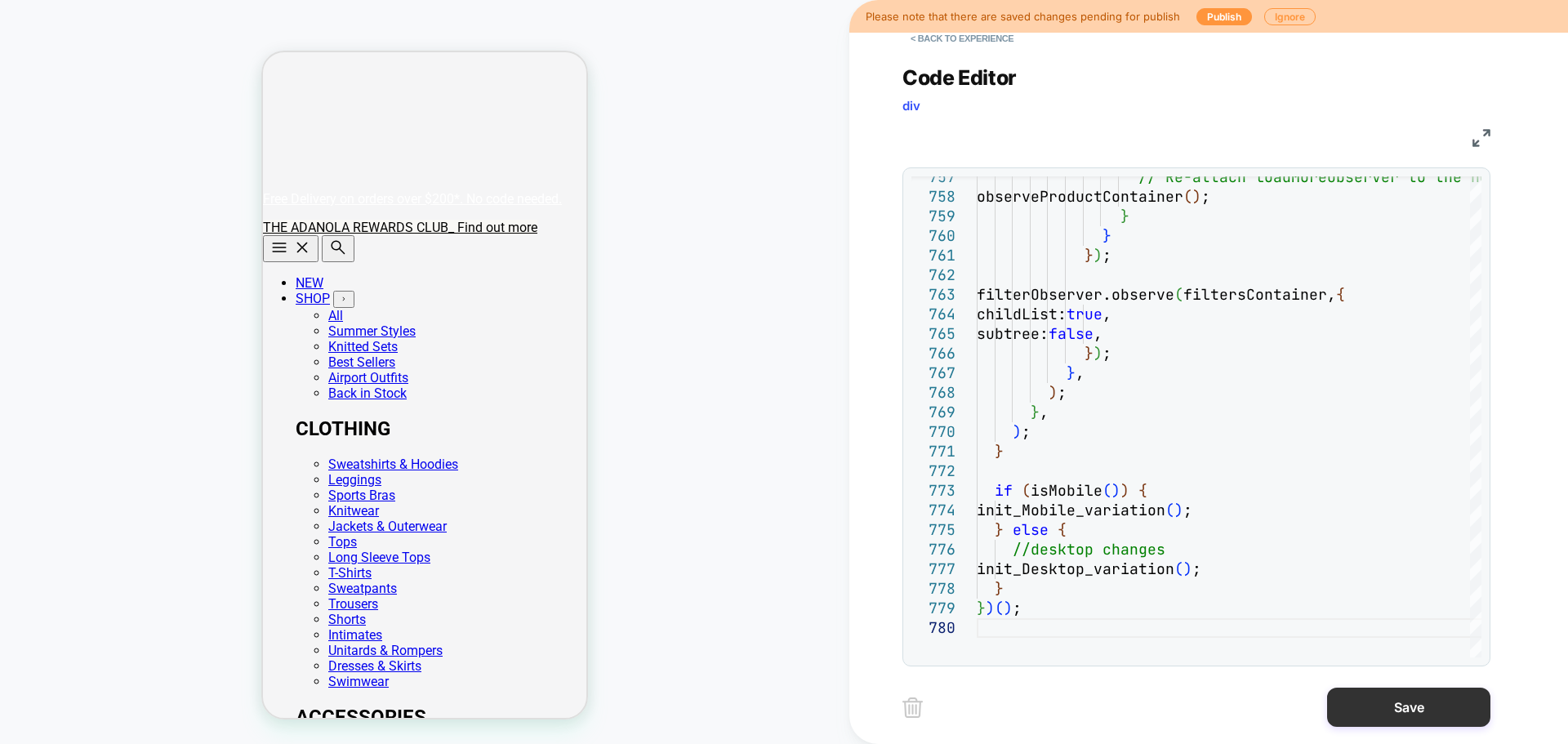
click at [1254, 567] on button "Save" at bounding box center [1408, 707] width 163 height 39
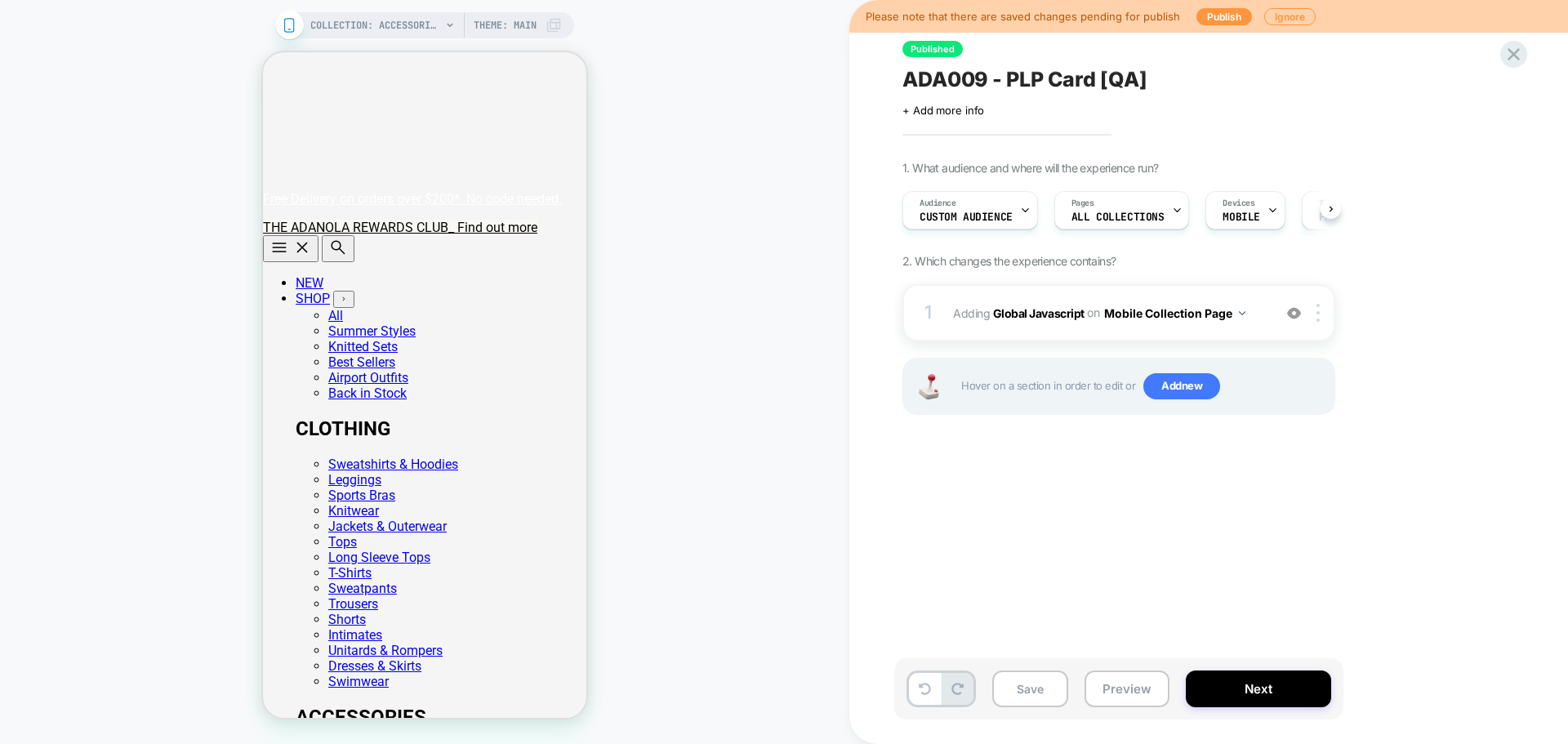
scroll to position [0, 1]
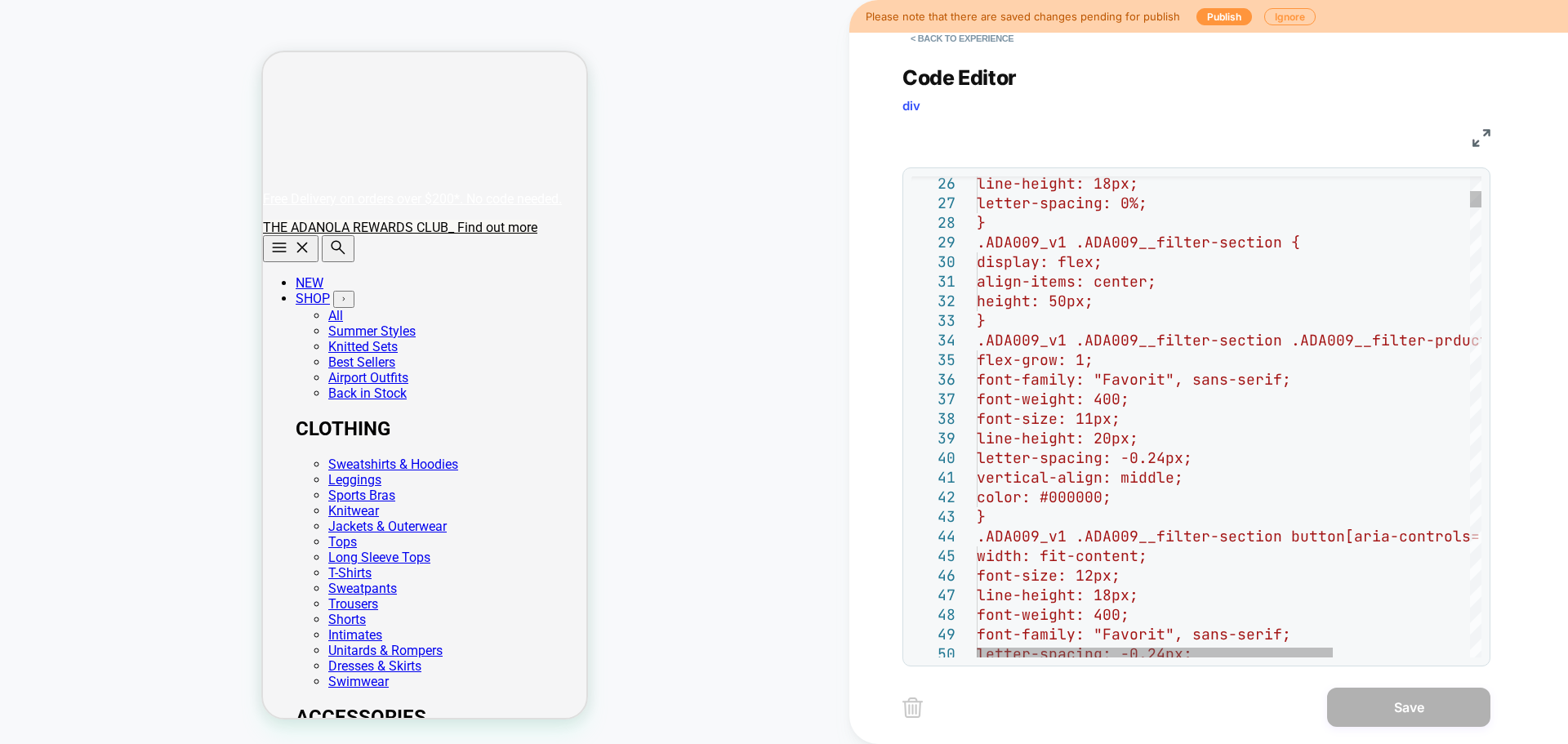
scroll to position [0, 0]
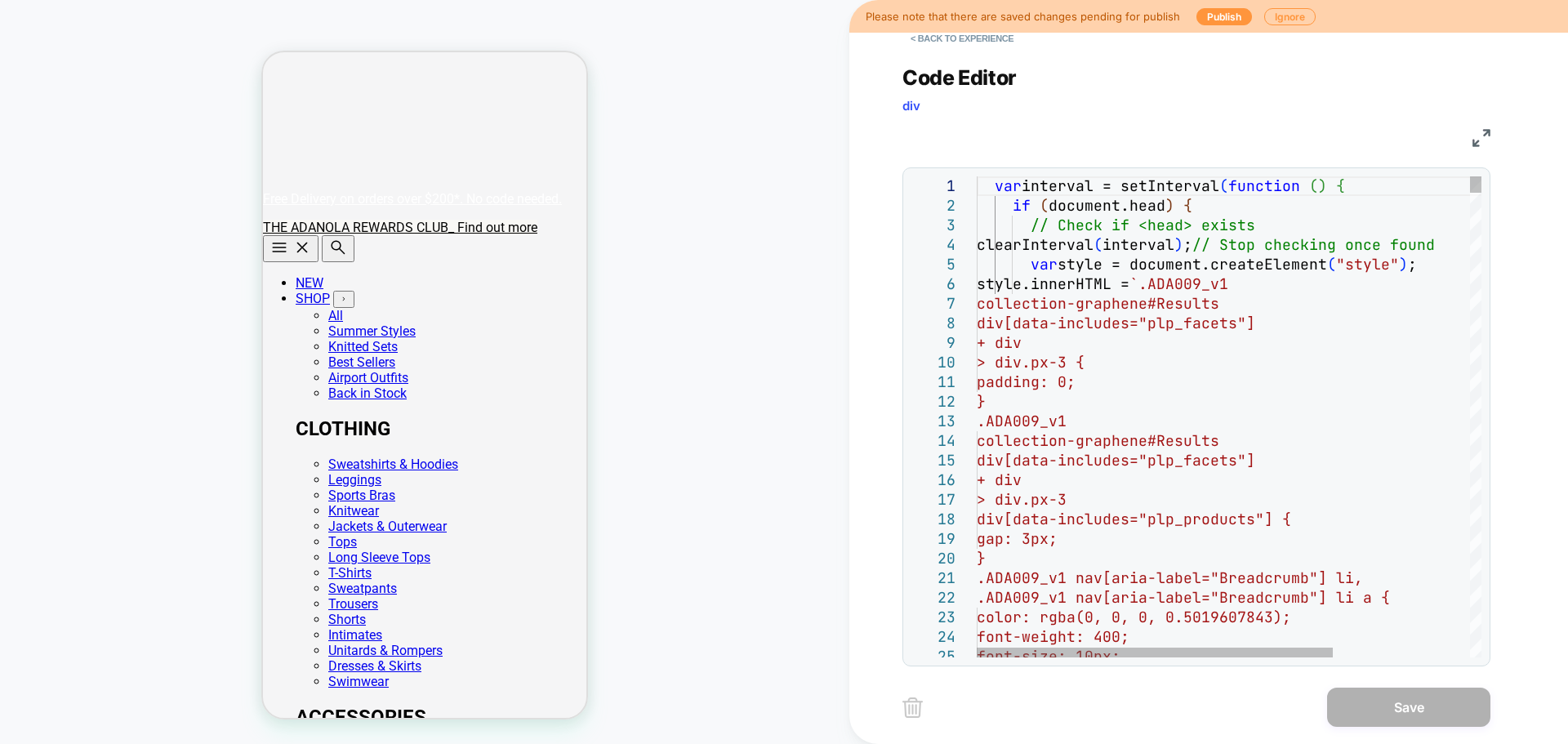
scroll to position [19, 0]
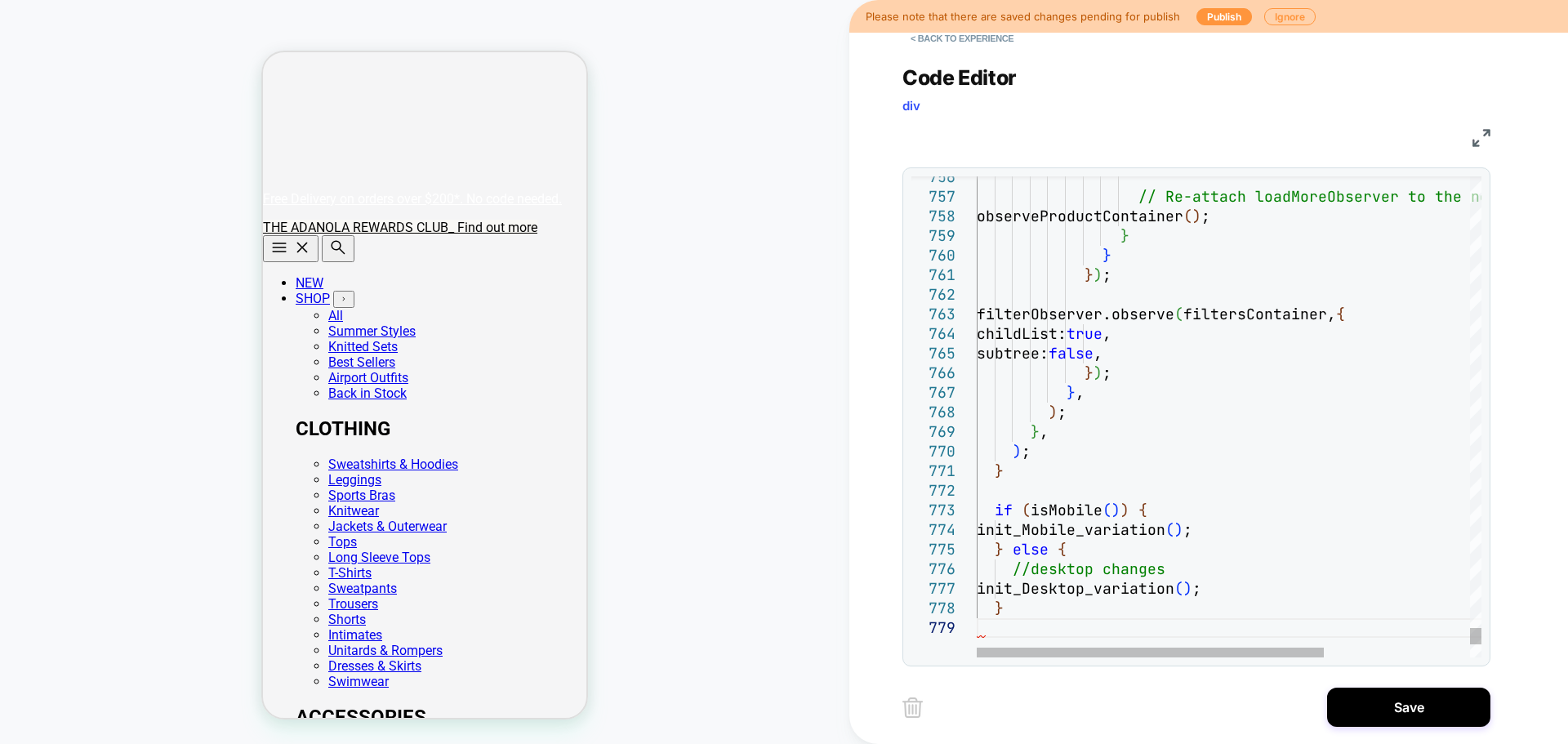
type textarea "**********"
click at [1254, 567] on button "Save" at bounding box center [1408, 707] width 163 height 39
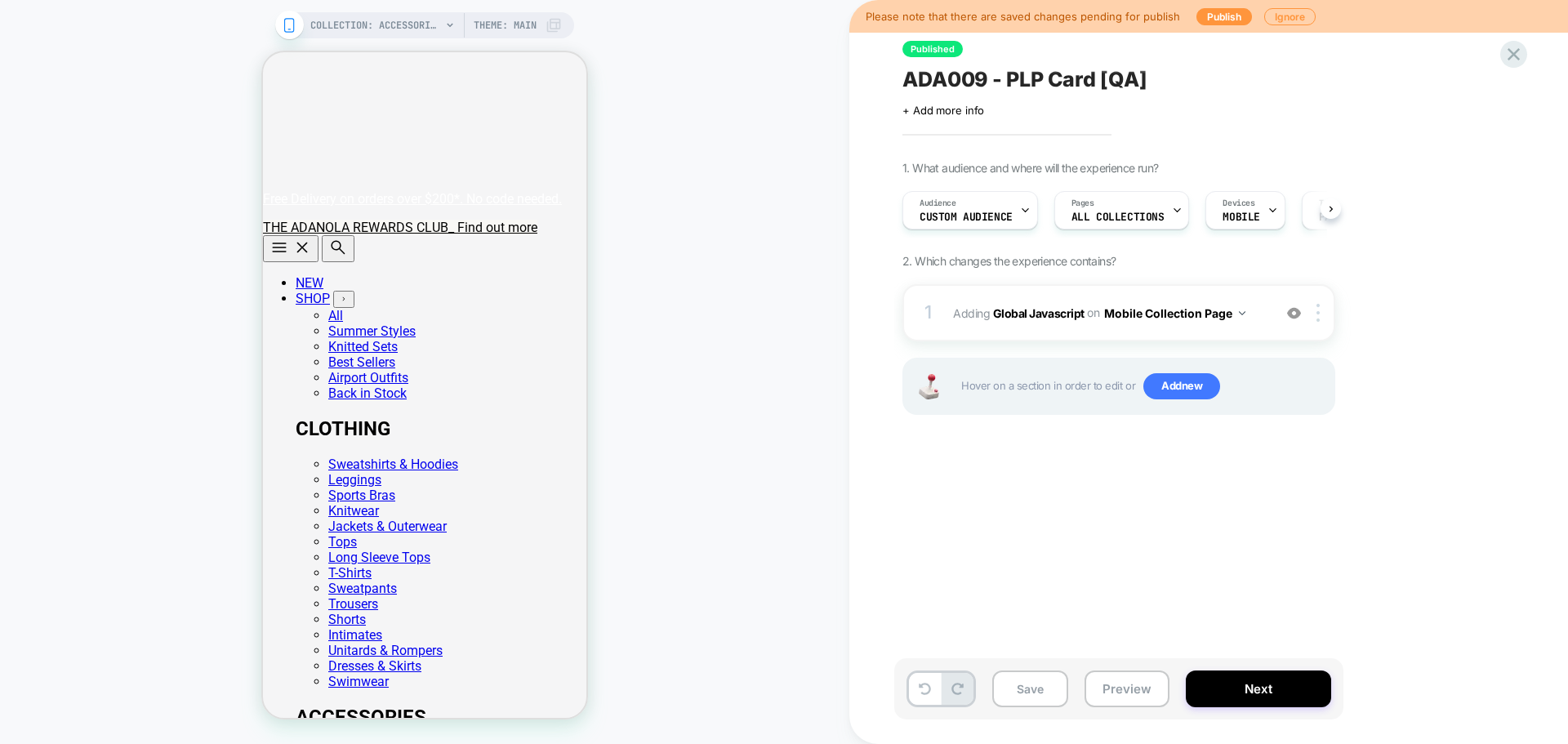
scroll to position [0, 1]
click at [1031, 567] on button "Save" at bounding box center [1030, 689] width 76 height 37
click at [1032, 315] on b "Global Javascript" at bounding box center [1039, 312] width 91 height 14
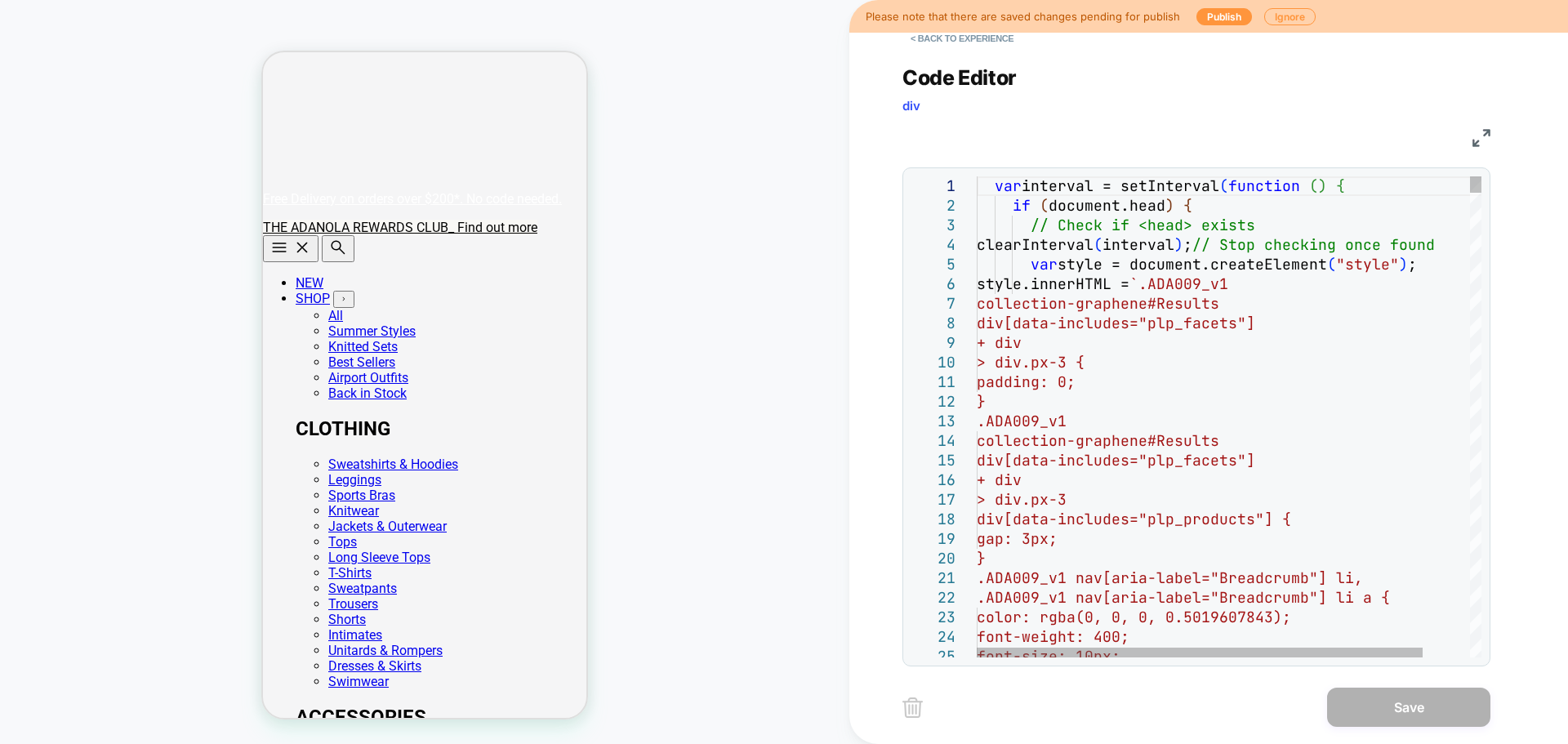
scroll to position [0, 0]
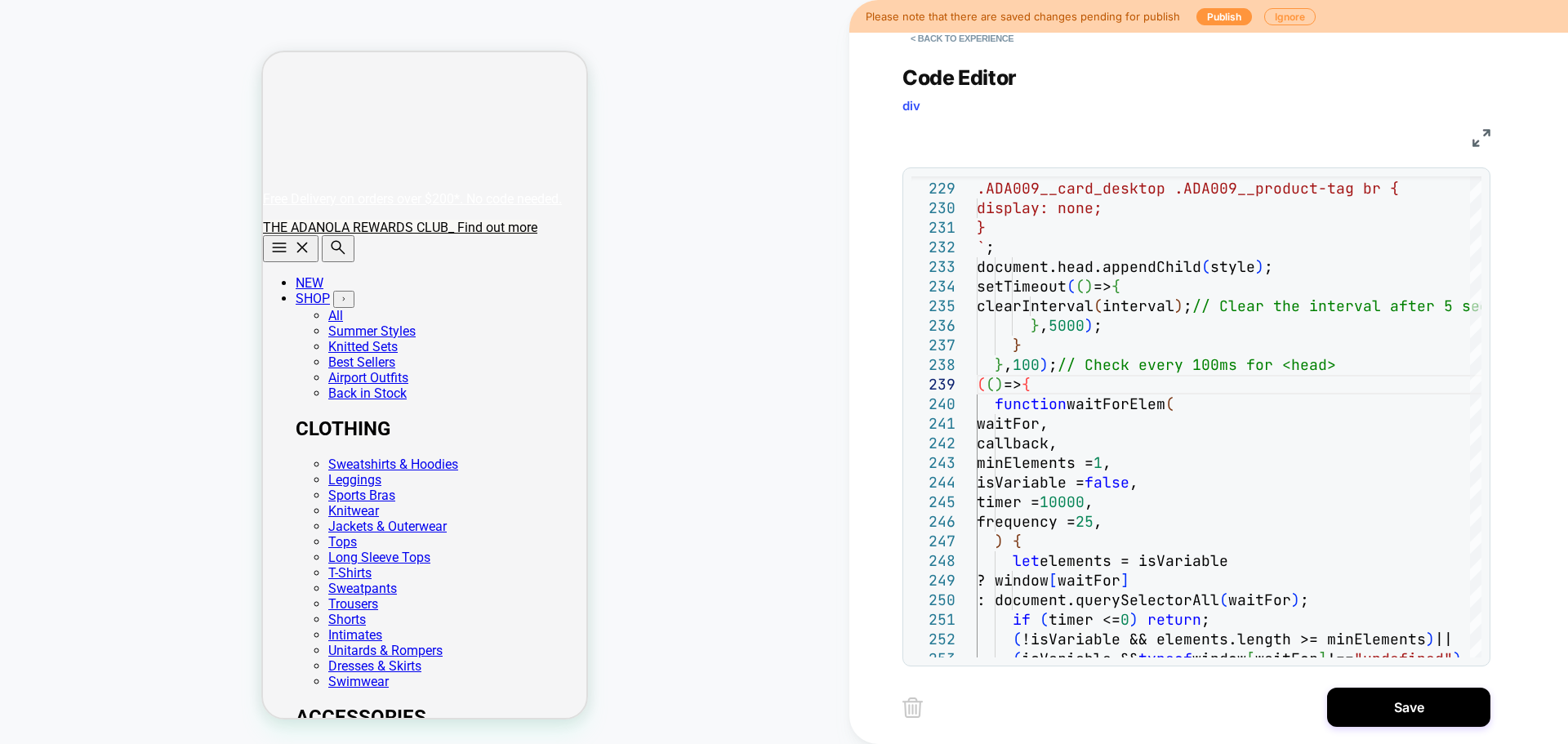
click at [1254, 567] on div "231 232 233 234 235 236 237 238 239 240 241 242 243 244 245 246 247 248 249 250…" at bounding box center [1196, 417] width 588 height 499
click at [1254, 567] on div at bounding box center [1475, 417] width 11 height 481
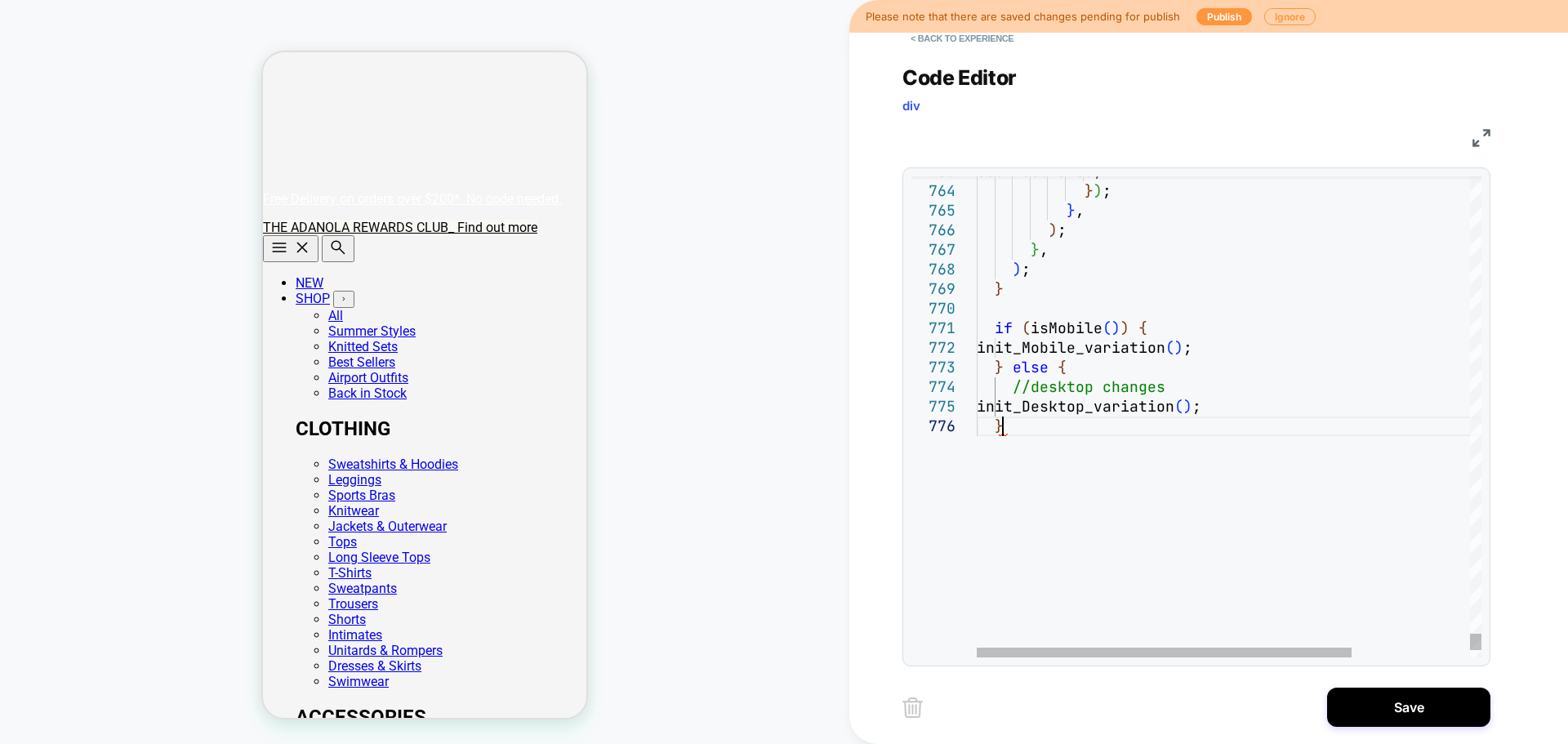
type textarea "**********"
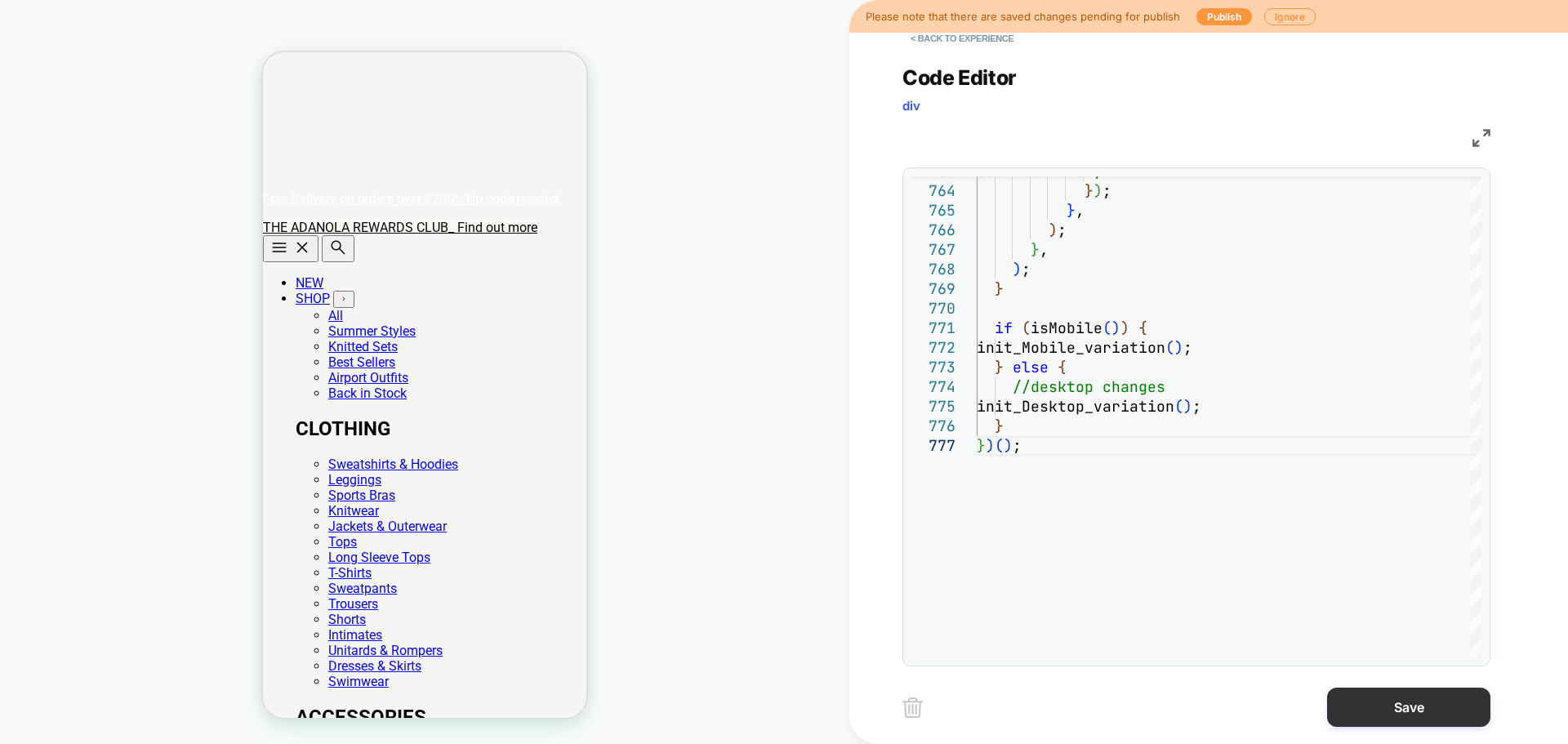
click at [1254, 567] on button "Save" at bounding box center [1408, 707] width 163 height 39
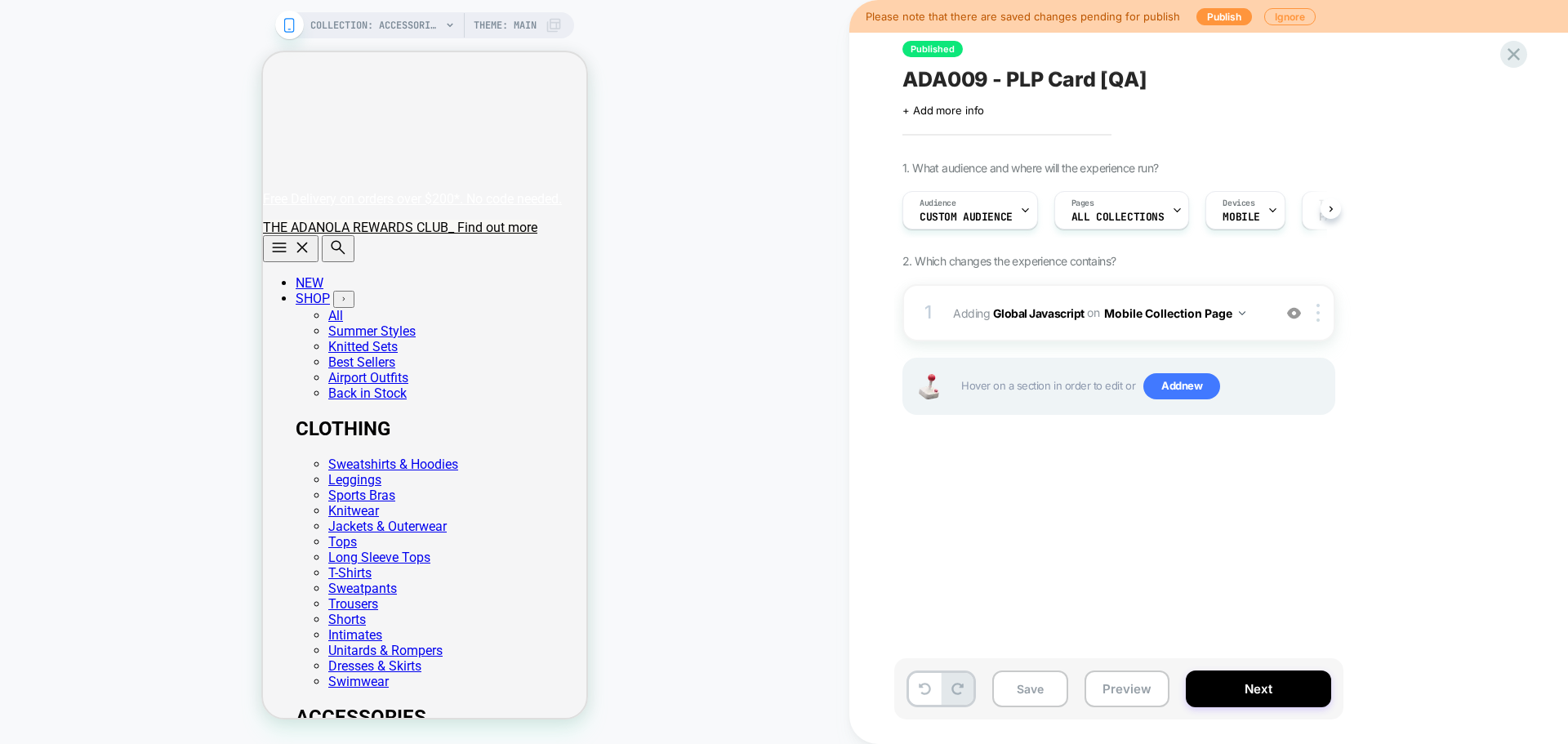
scroll to position [0, 1]
click at [1045, 567] on button "Save" at bounding box center [1030, 689] width 76 height 37
click at [1056, 320] on span "Adding Global Javascript on Mobile Collection Page" at bounding box center [1108, 312] width 311 height 24
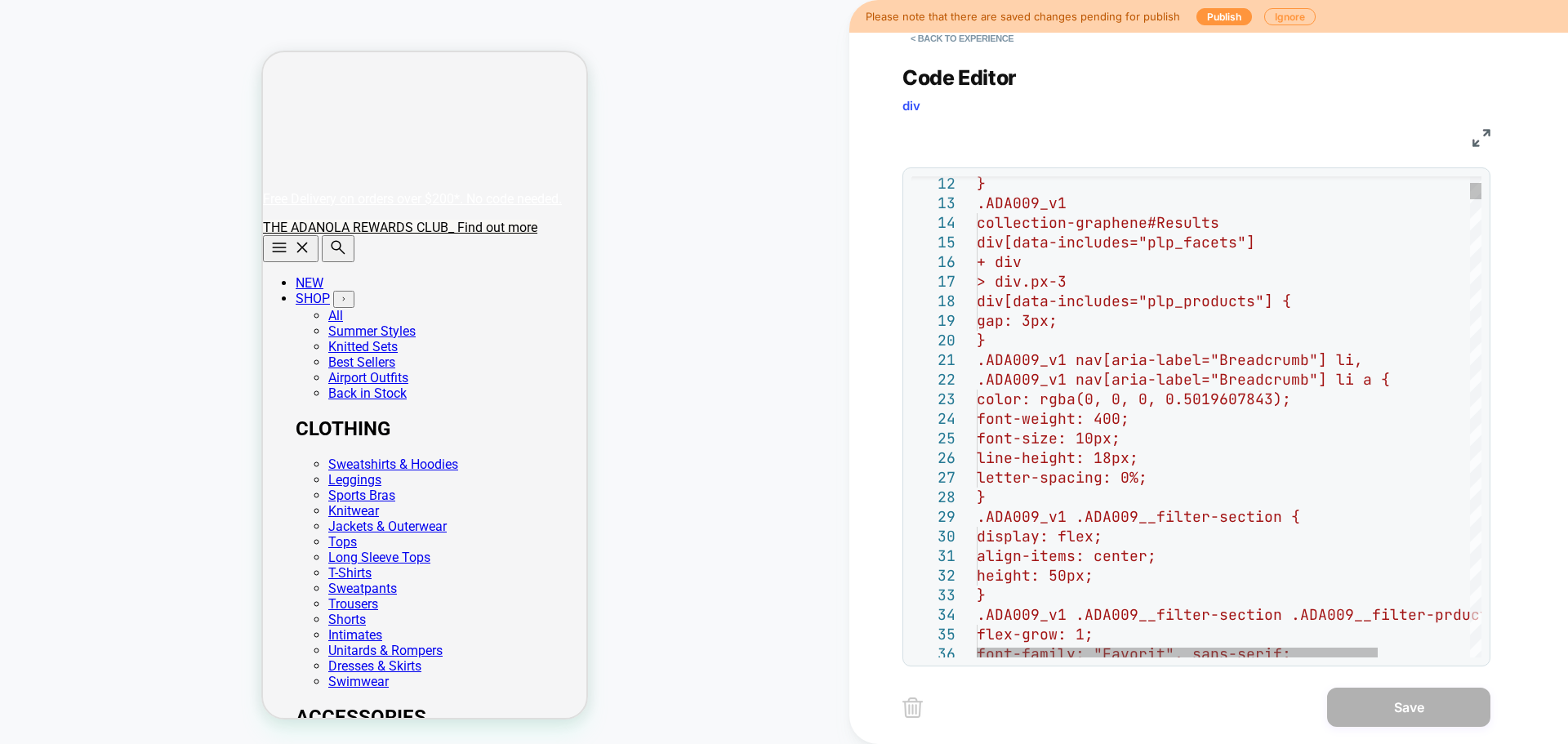
scroll to position [0, 0]
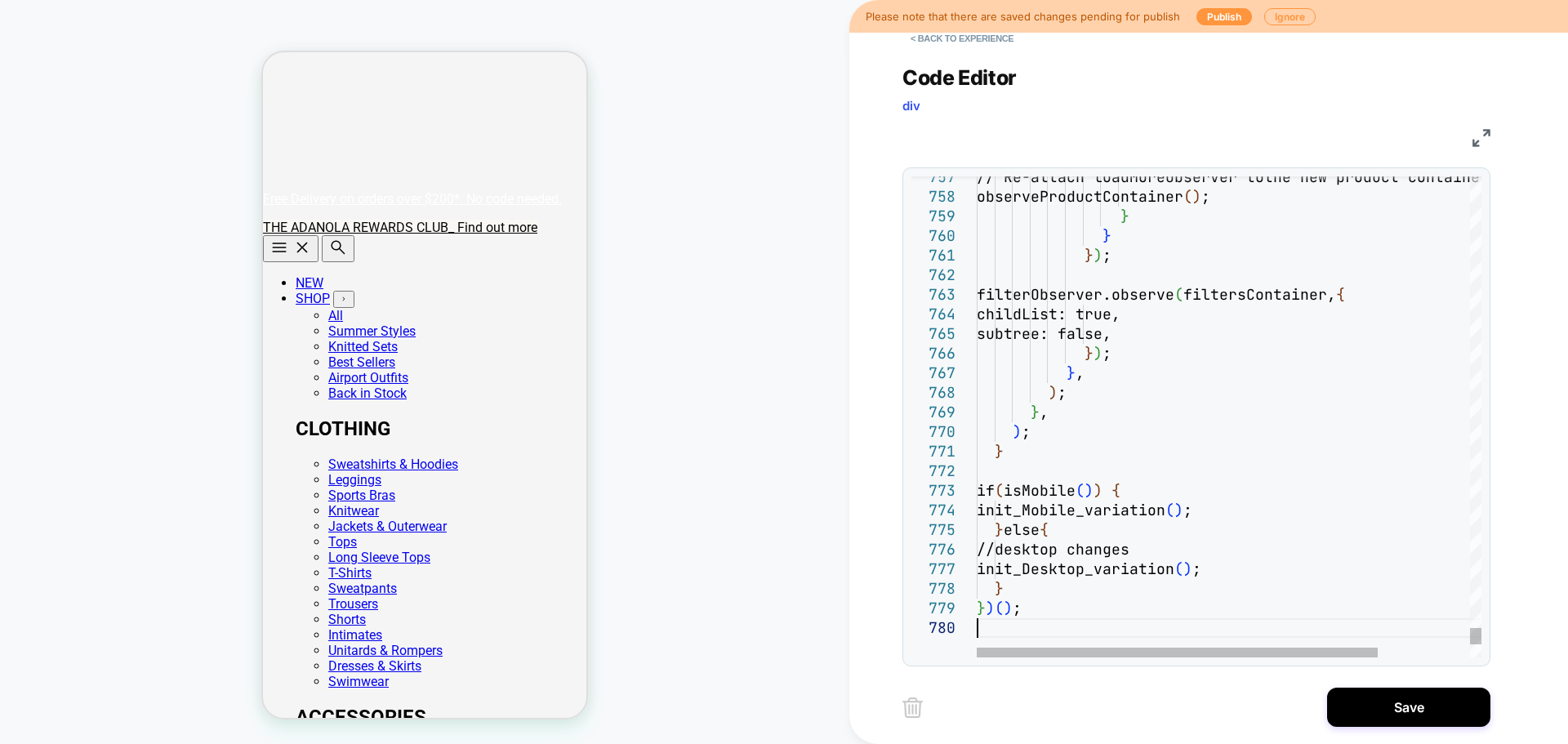
type textarea "**********"
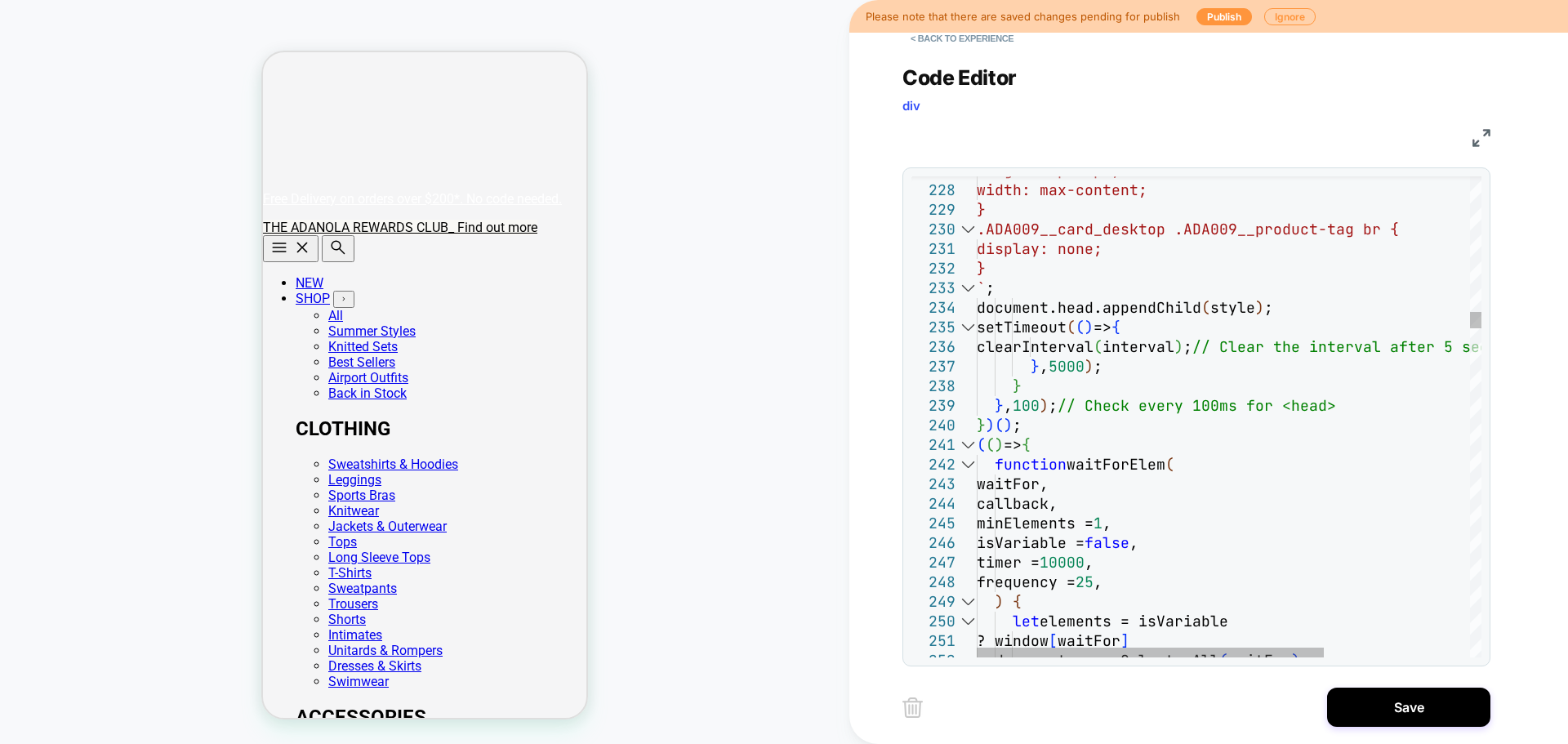
click at [965, 445] on div at bounding box center [968, 445] width 21 height 19
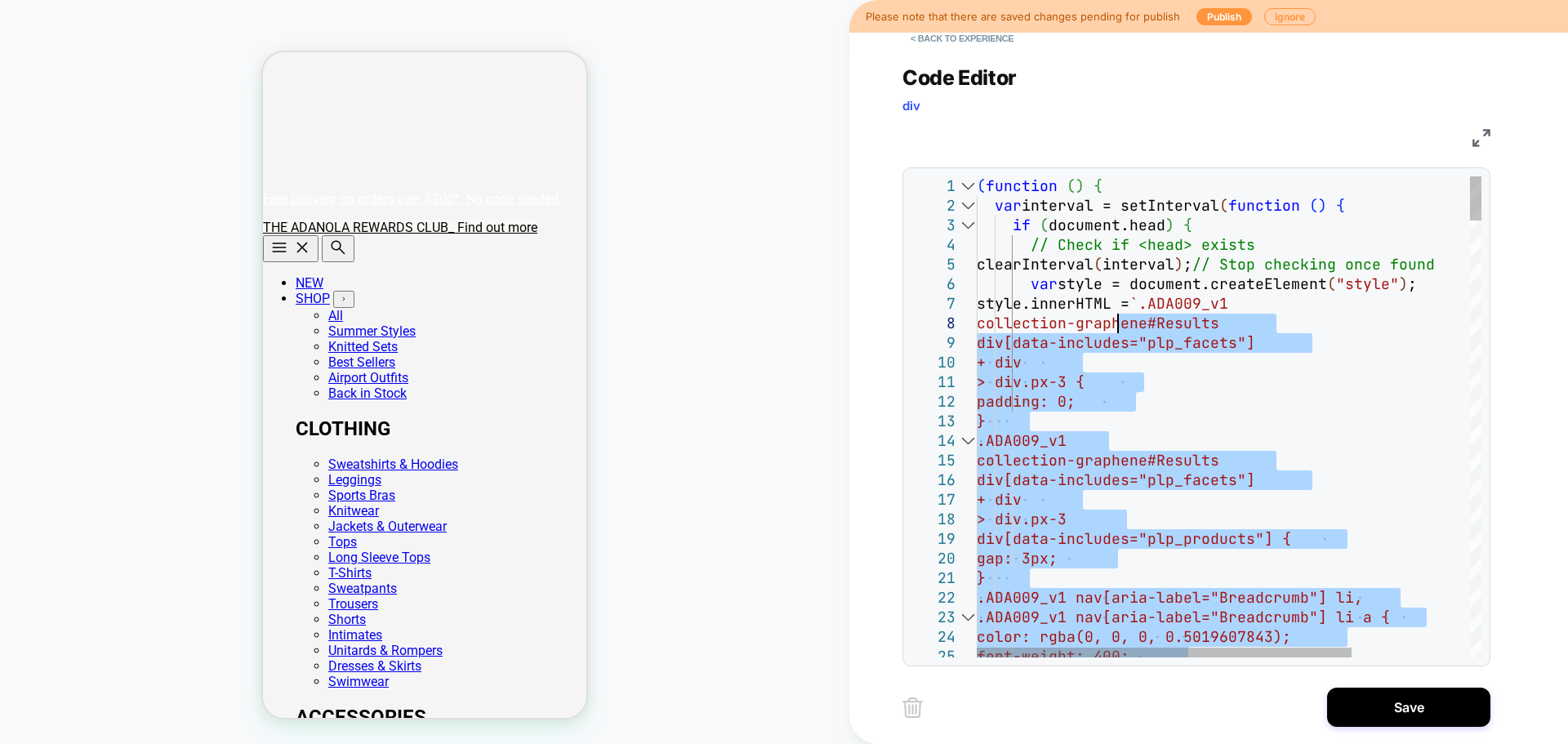
type textarea "**********"
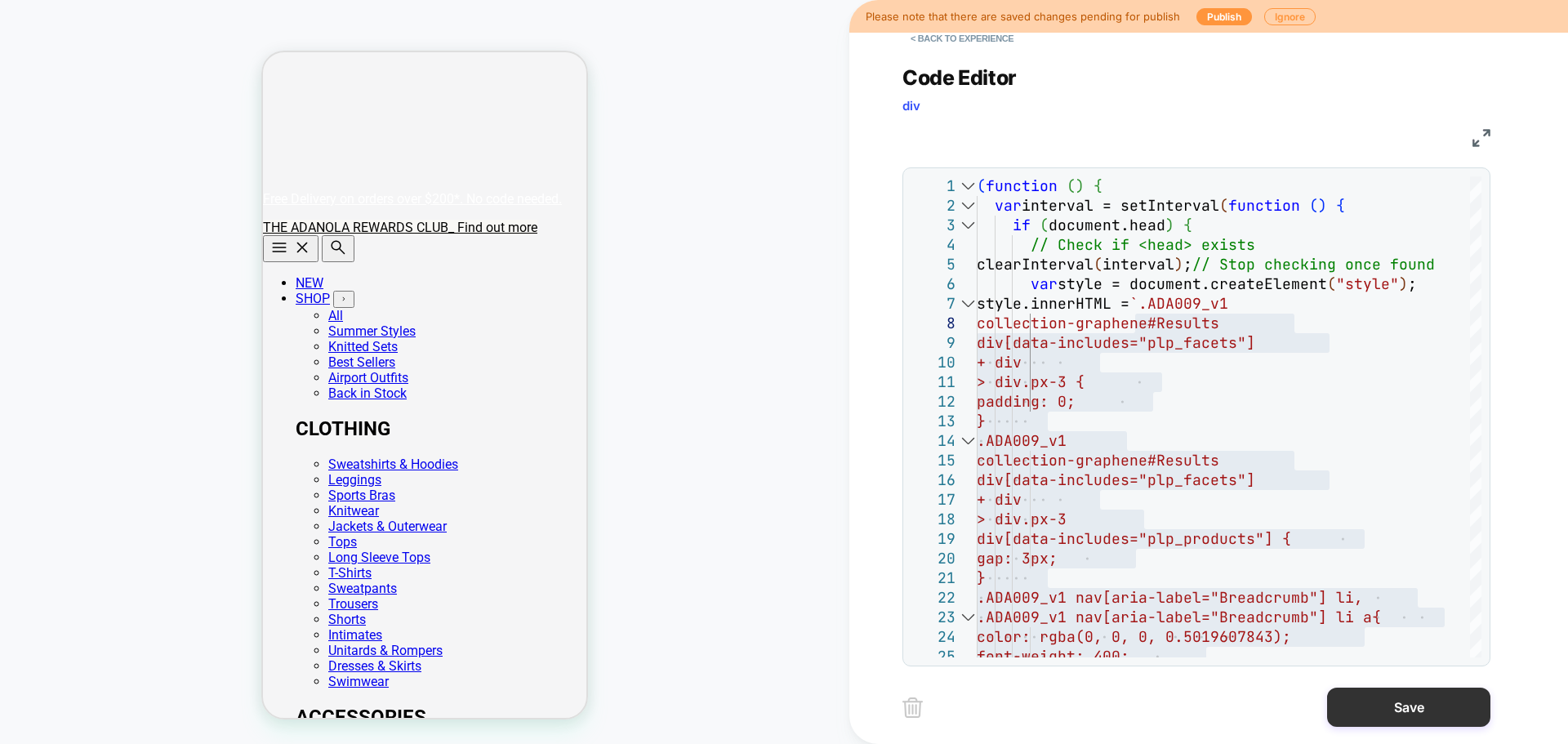
click at [1254, 567] on button "Save" at bounding box center [1408, 707] width 163 height 39
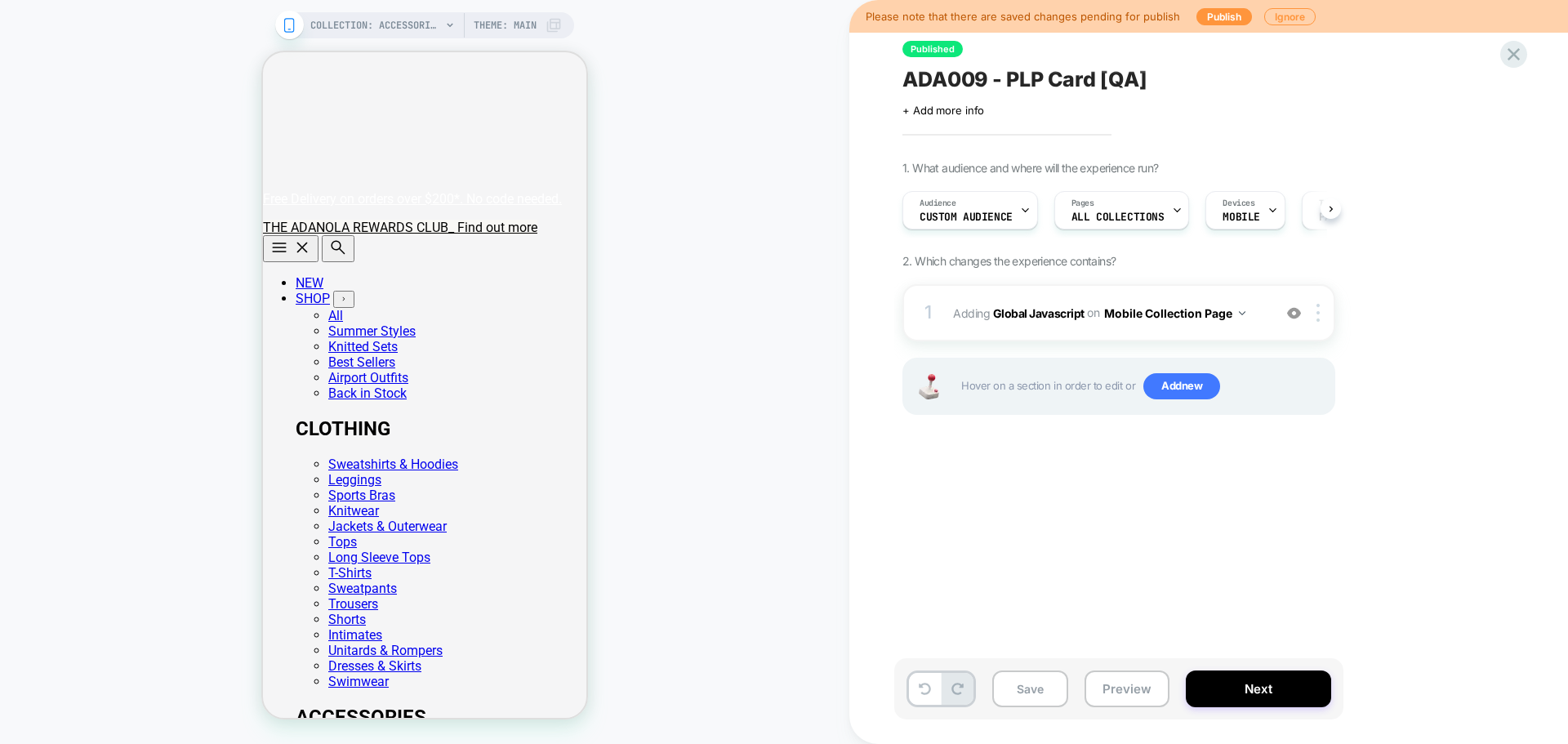
scroll to position [0, 1]
click at [1028, 567] on button "Save" at bounding box center [1030, 689] width 76 height 37
click at [1032, 311] on b "Global Javascript" at bounding box center [1039, 312] width 91 height 14
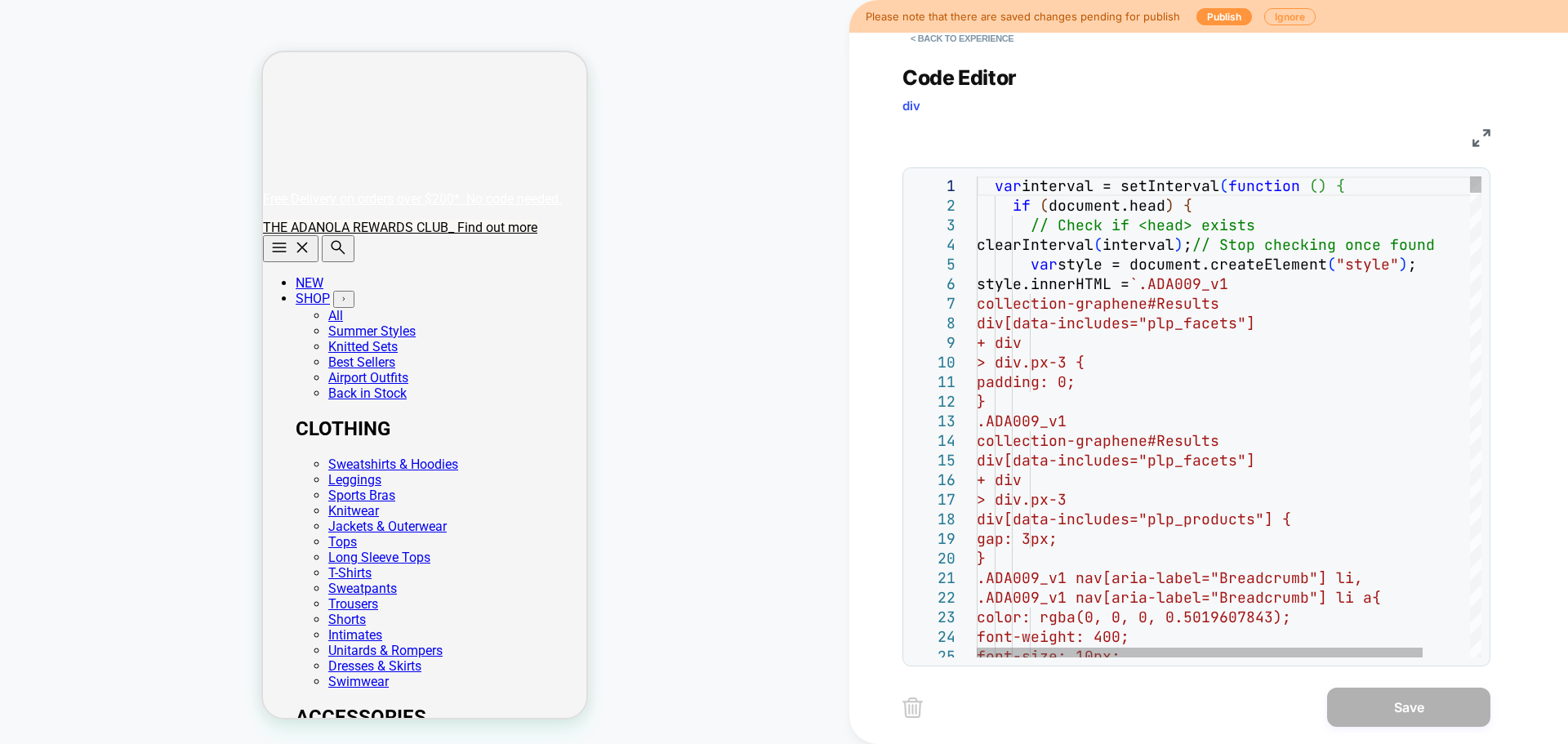
scroll to position [0, 0]
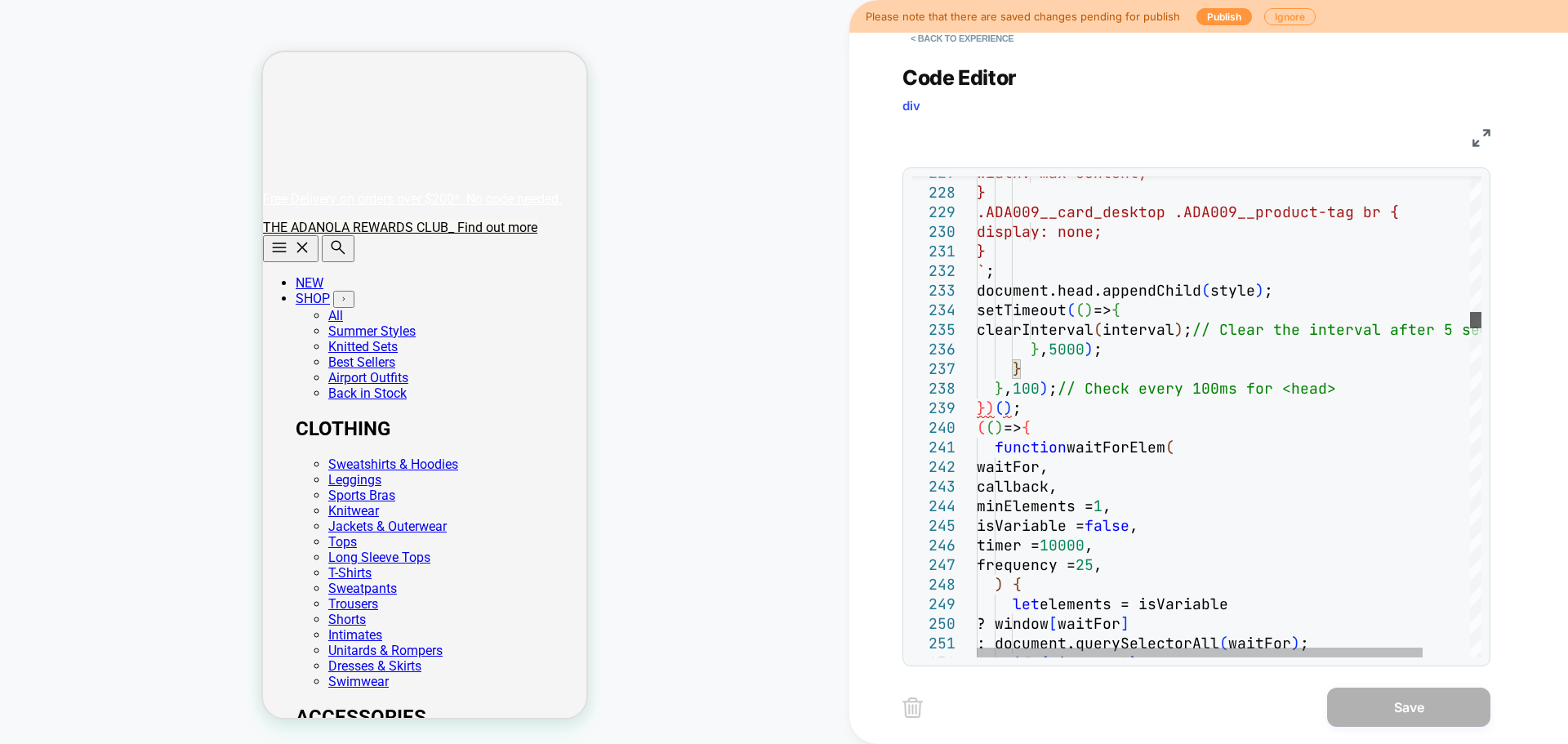
click at [1254, 320] on div at bounding box center [1475, 417] width 11 height 481
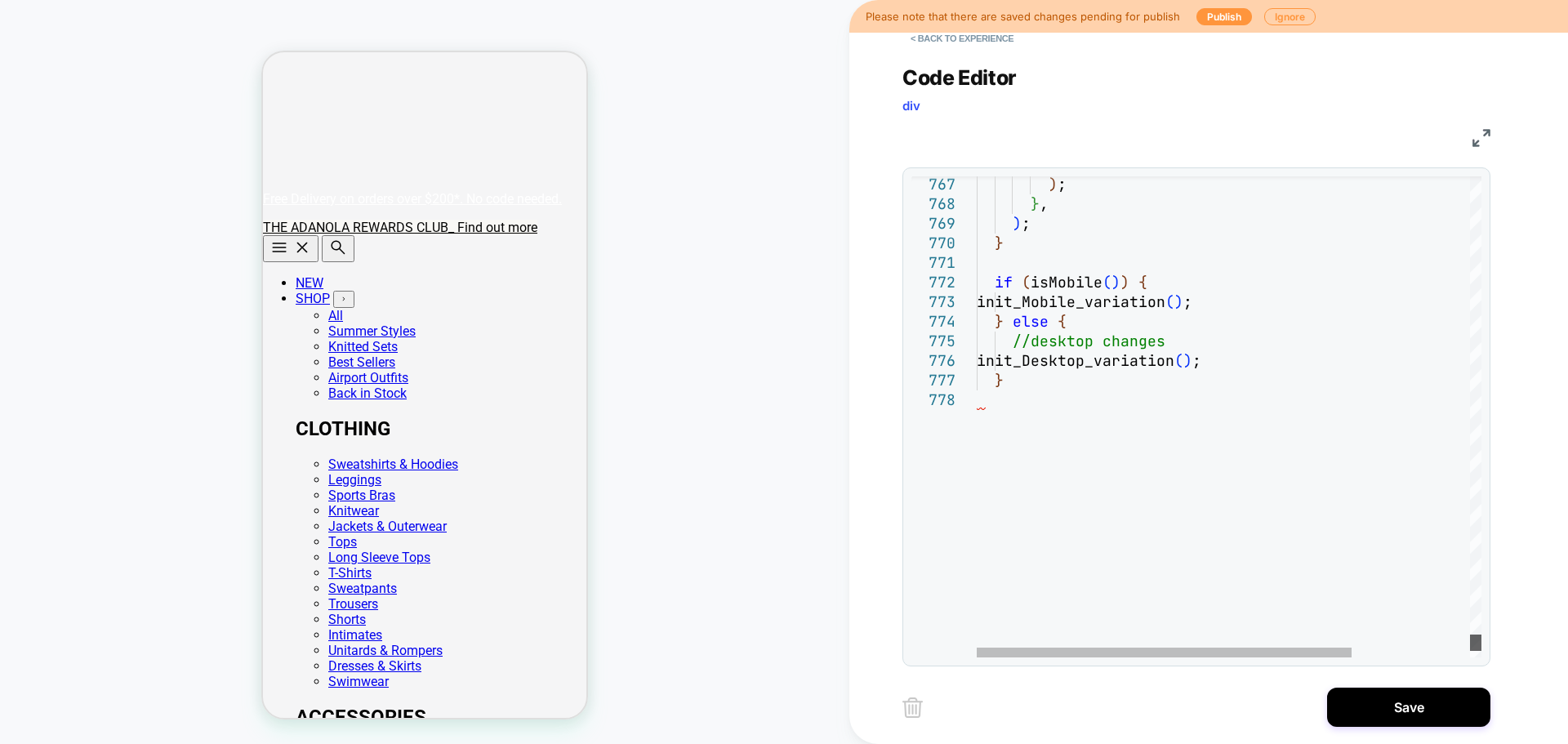
click at [1254, 567] on div at bounding box center [1475, 417] width 11 height 481
type textarea "**********"
click at [1254, 567] on button "Save" at bounding box center [1408, 707] width 163 height 39
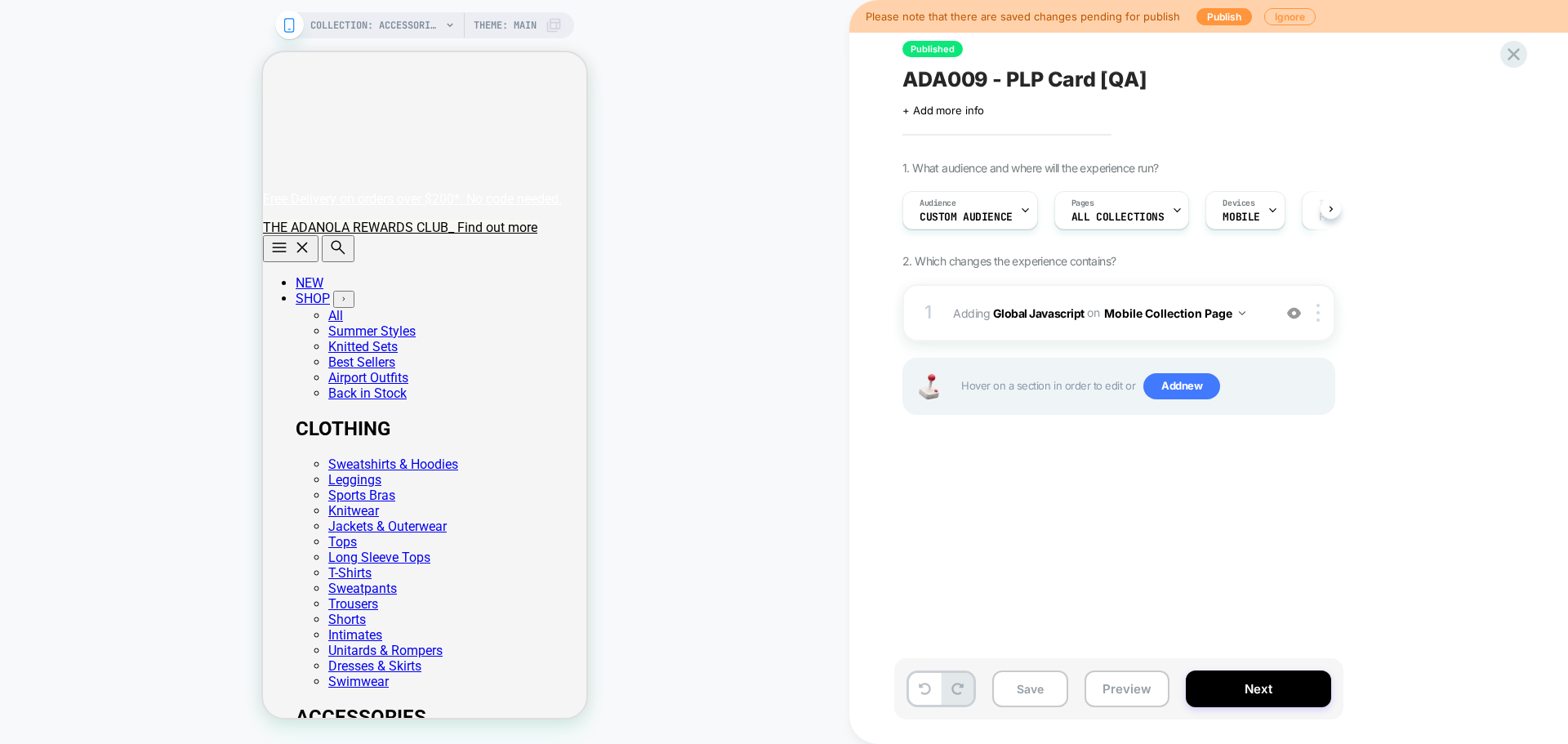
scroll to position [0, 1]
click at [1044, 567] on button "Save" at bounding box center [1030, 689] width 76 height 37
click at [1049, 310] on b "Global Javascript" at bounding box center [1039, 312] width 91 height 14
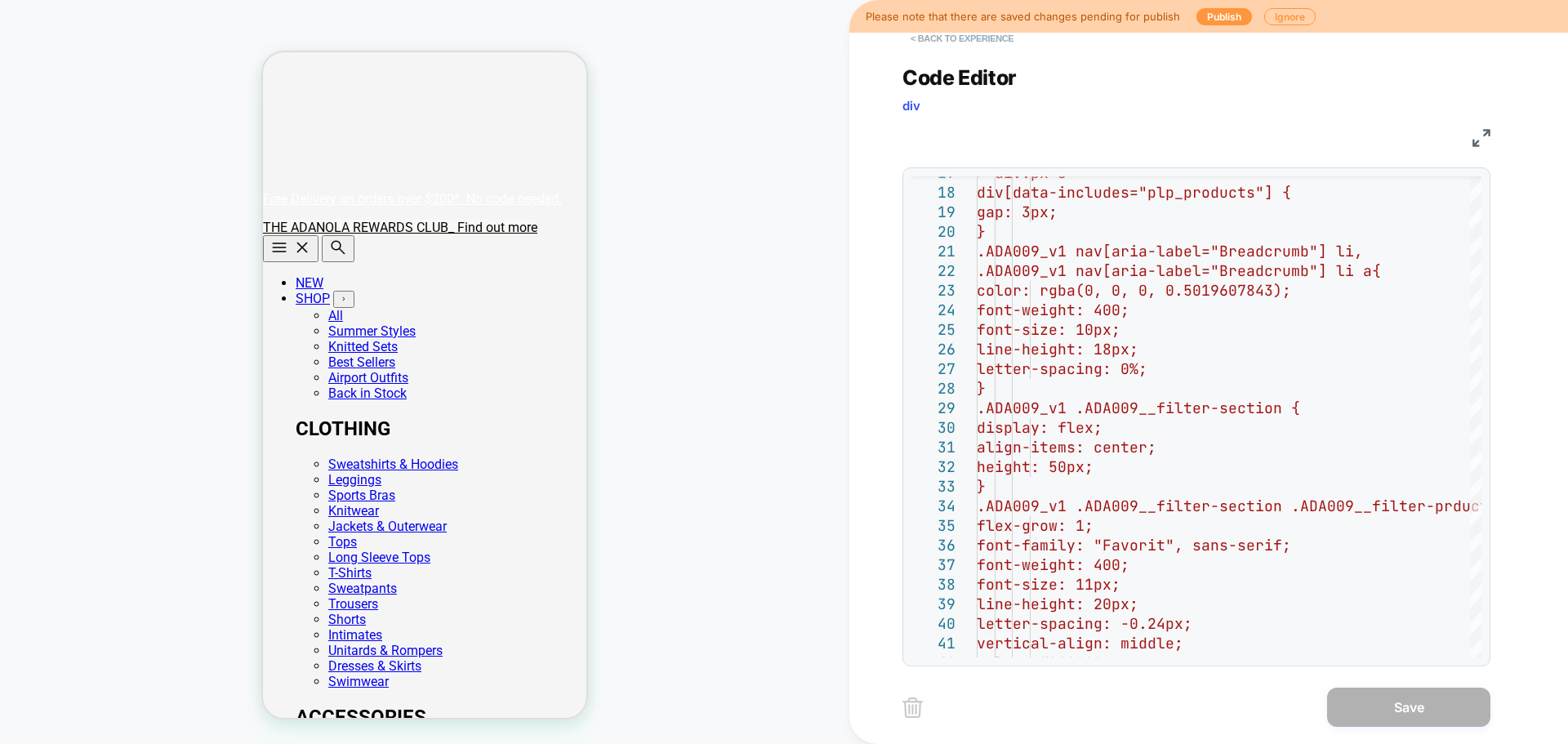
click at [946, 46] on button "< Back to experience" at bounding box center [962, 39] width 119 height 26
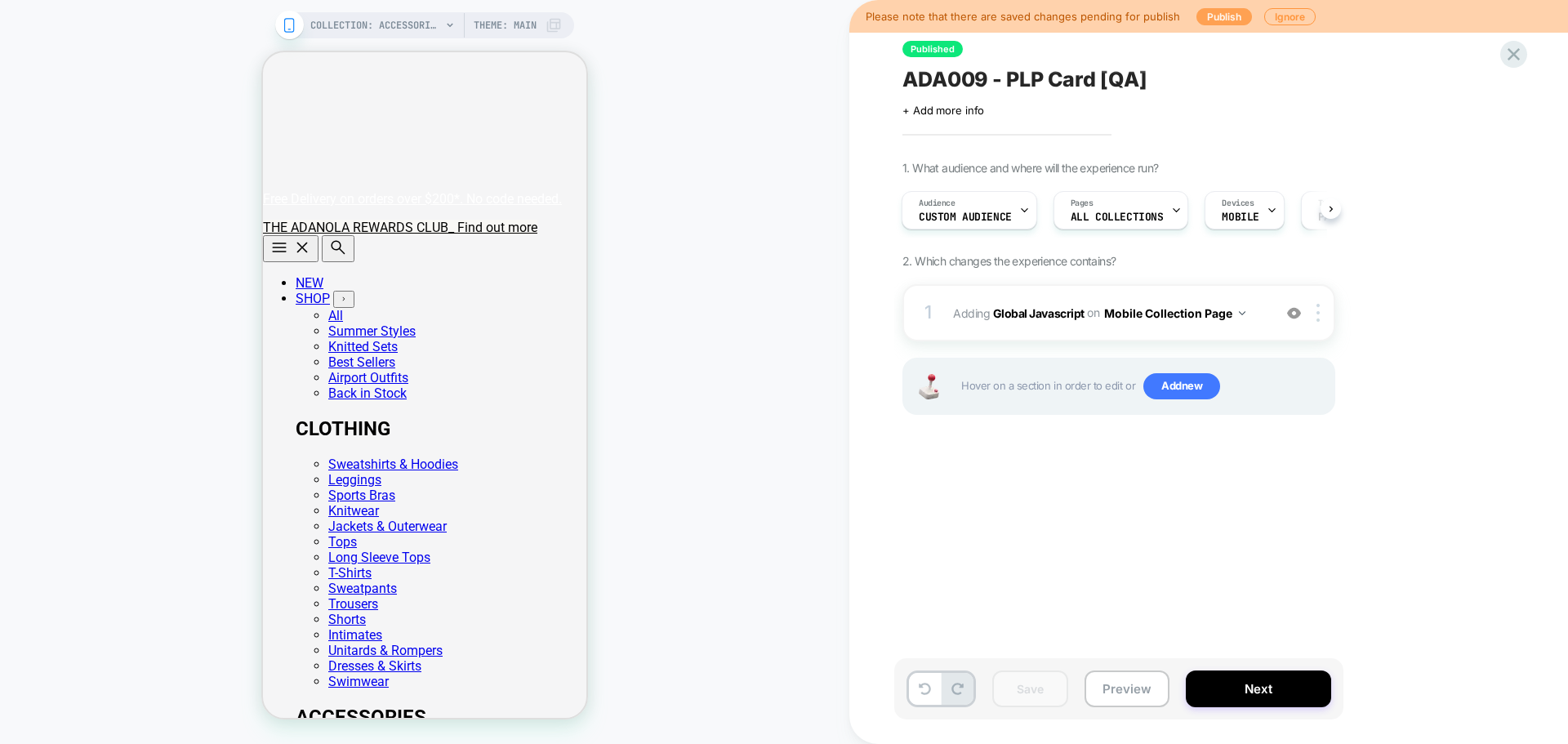
click at [1234, 14] on button "Publish" at bounding box center [1224, 17] width 55 height 18
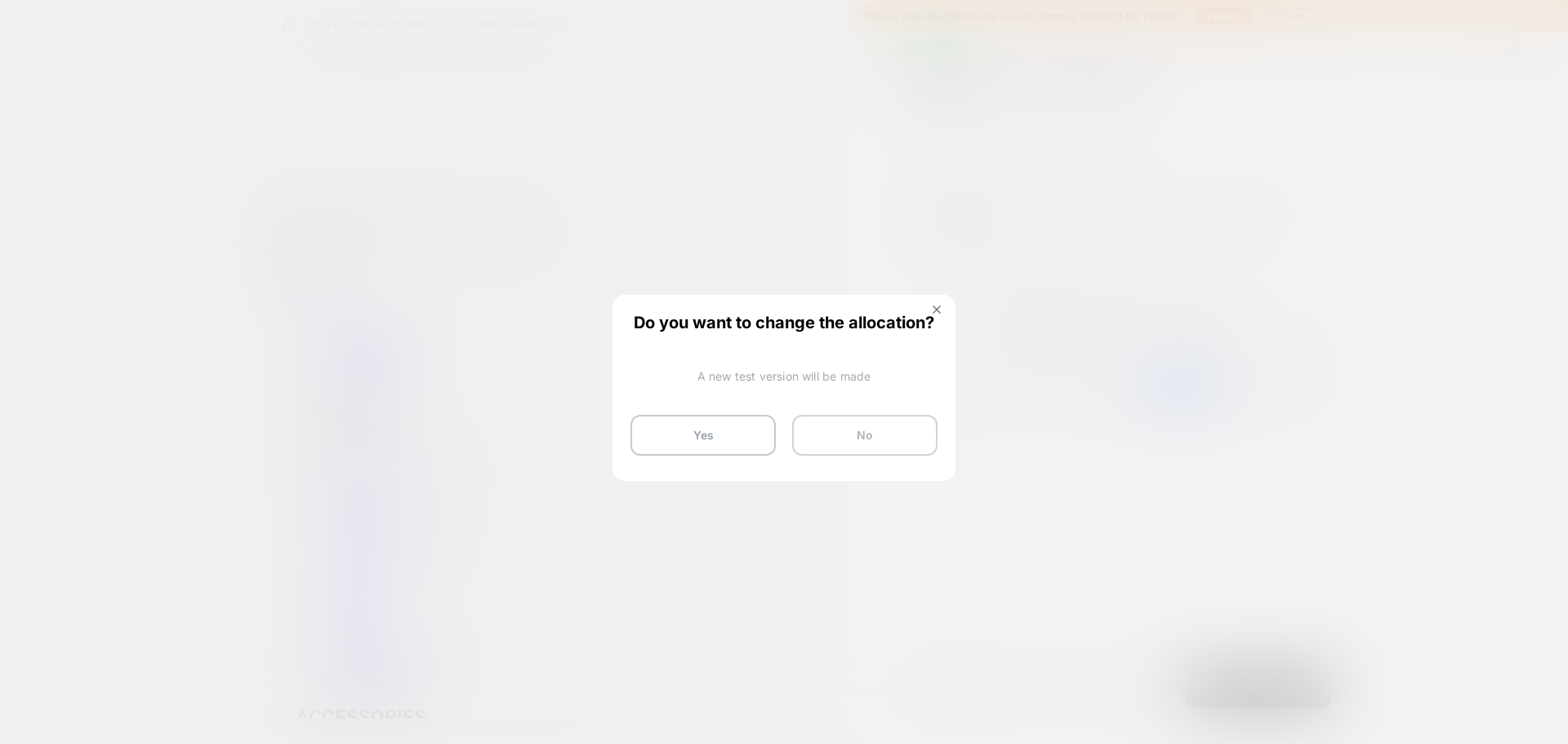
click at [829, 421] on button "No" at bounding box center [865, 435] width 146 height 41
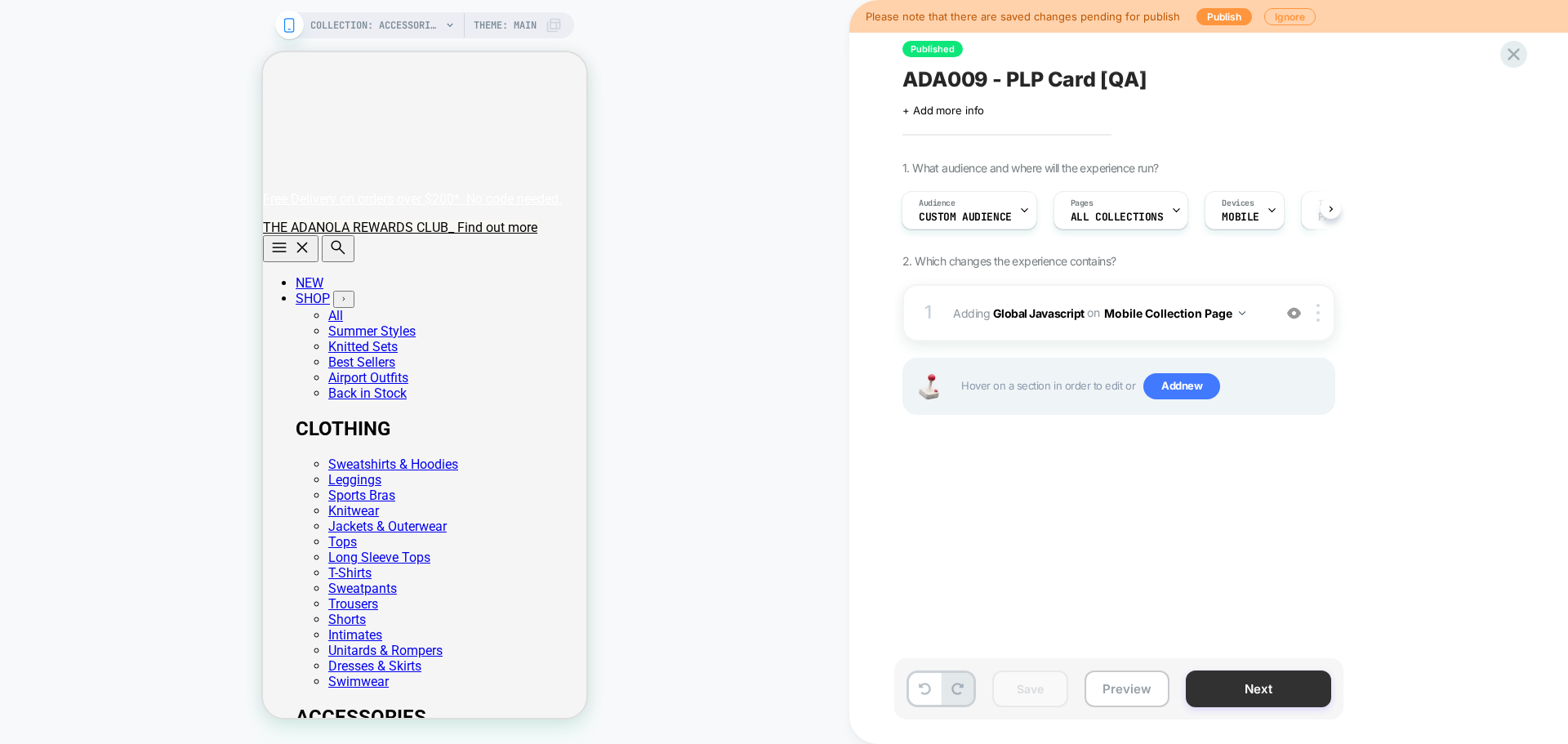
click at [1254, 567] on button "Next" at bounding box center [1258, 689] width 146 height 37
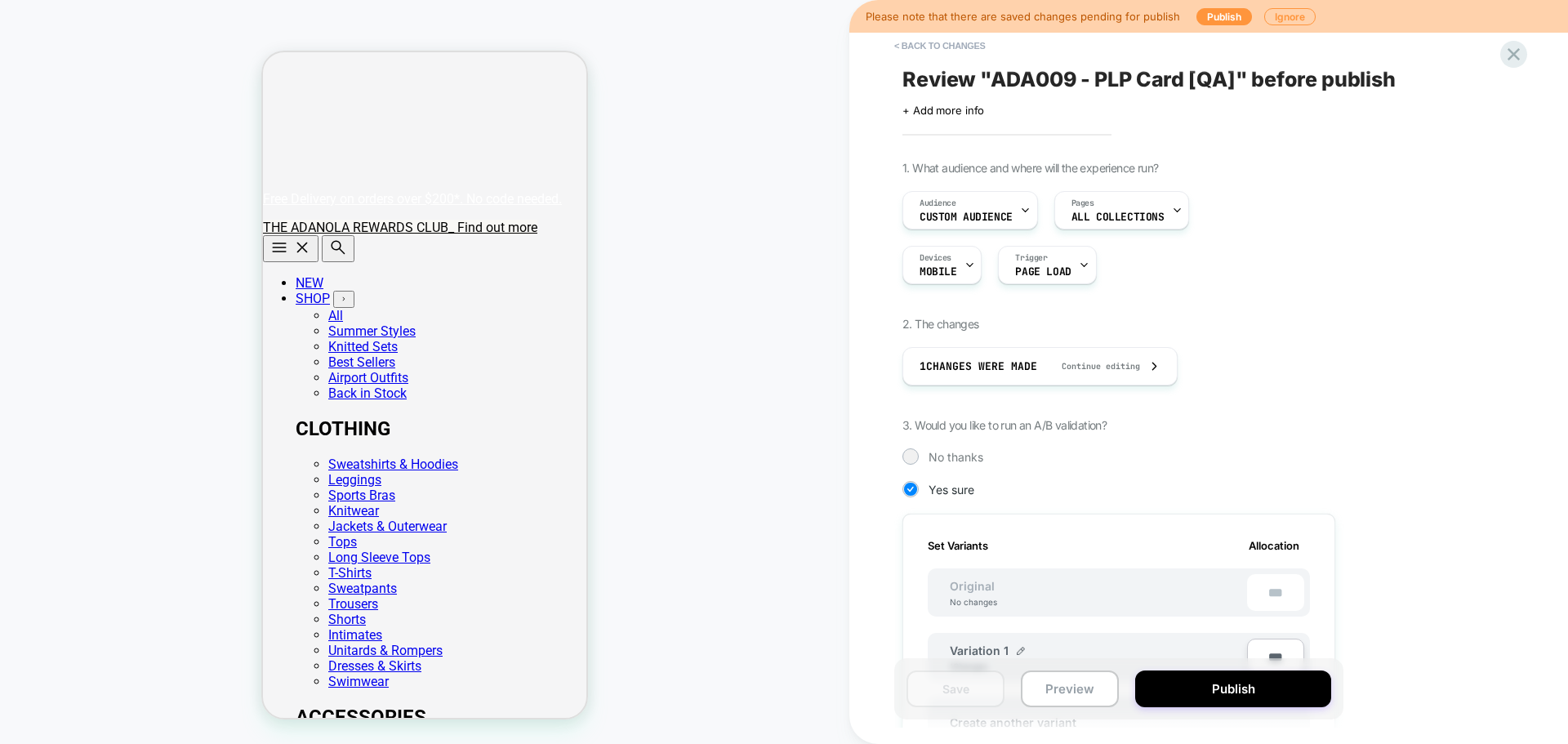
click at [1254, 567] on button "Publish" at bounding box center [1233, 689] width 196 height 37
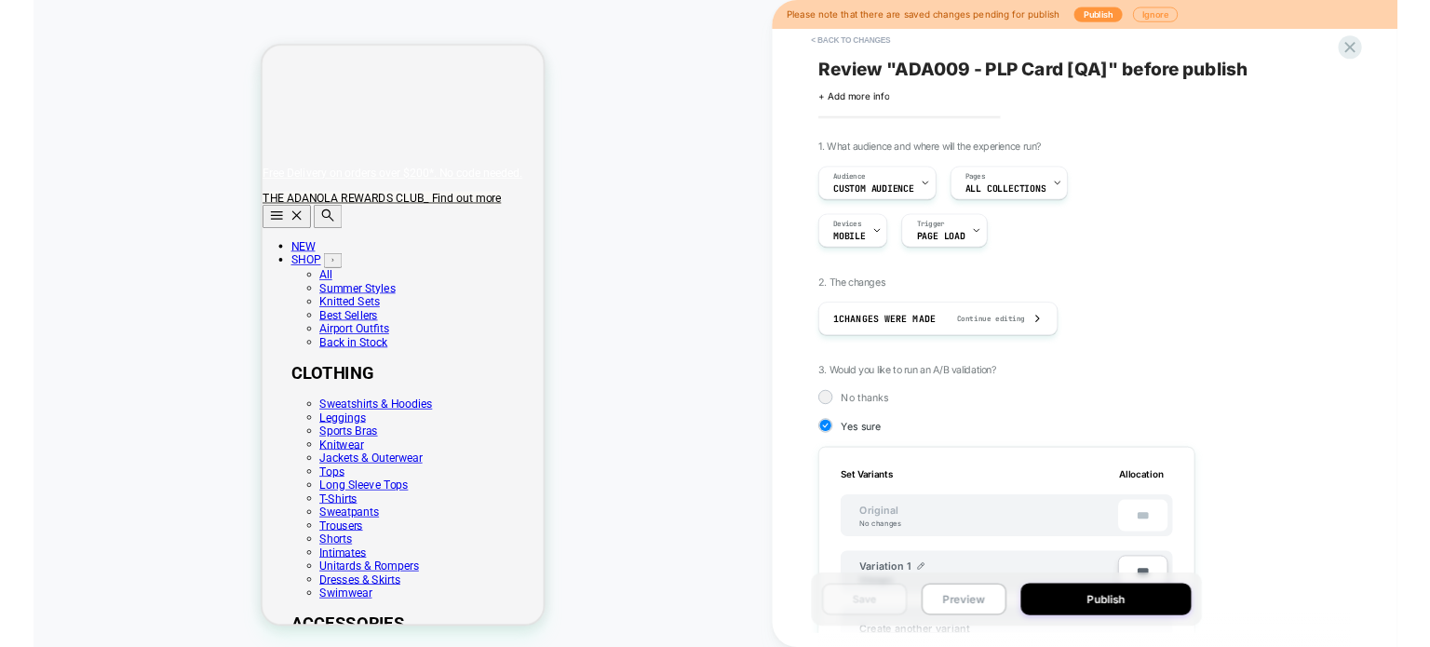
scroll to position [0, 2]
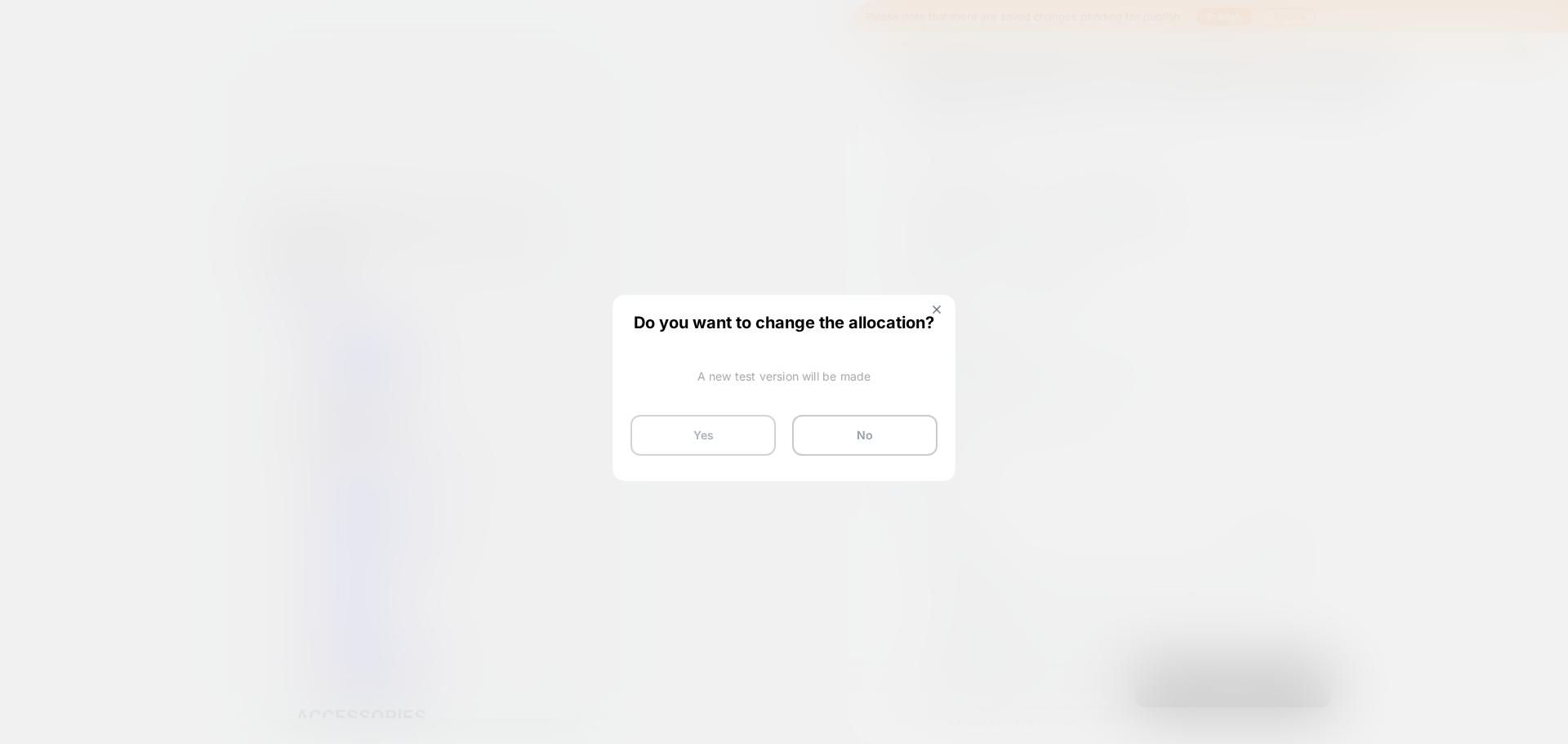
click at [721, 423] on button "Yes" at bounding box center [704, 435] width 146 height 41
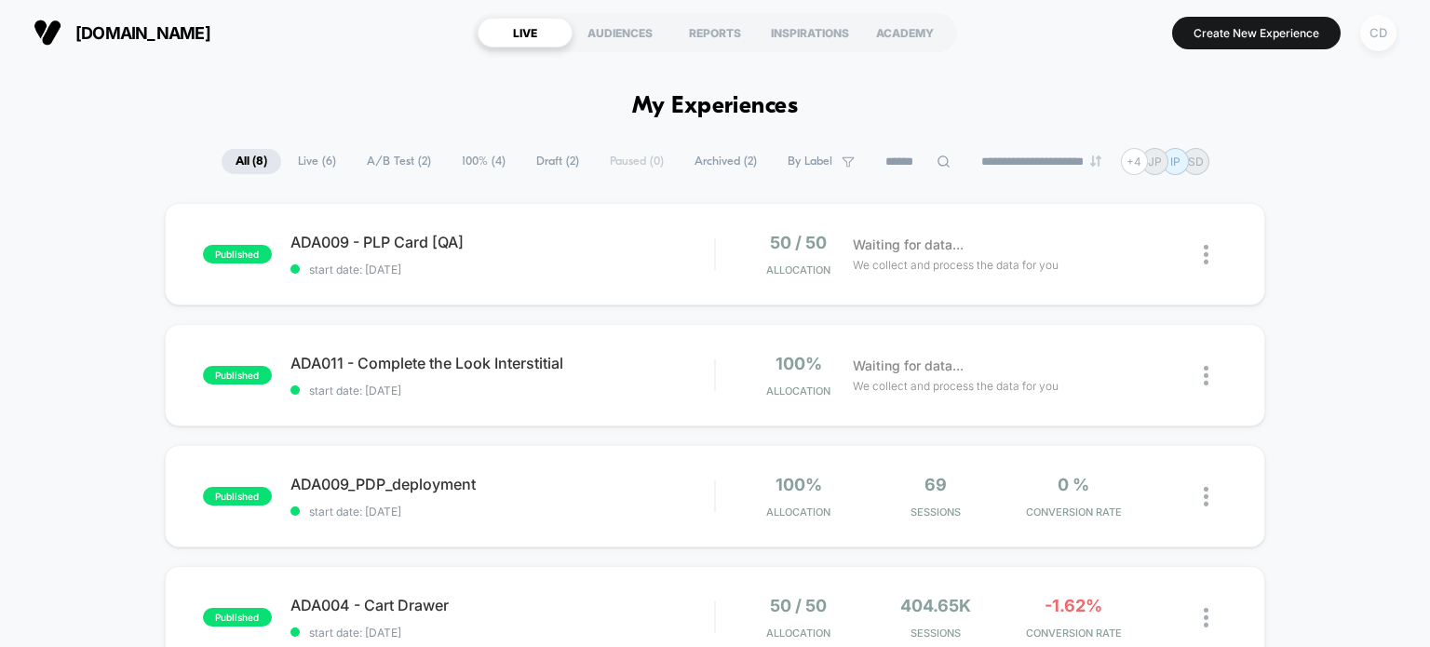
click at [1391, 38] on div "CD" at bounding box center [1378, 33] width 36 height 36
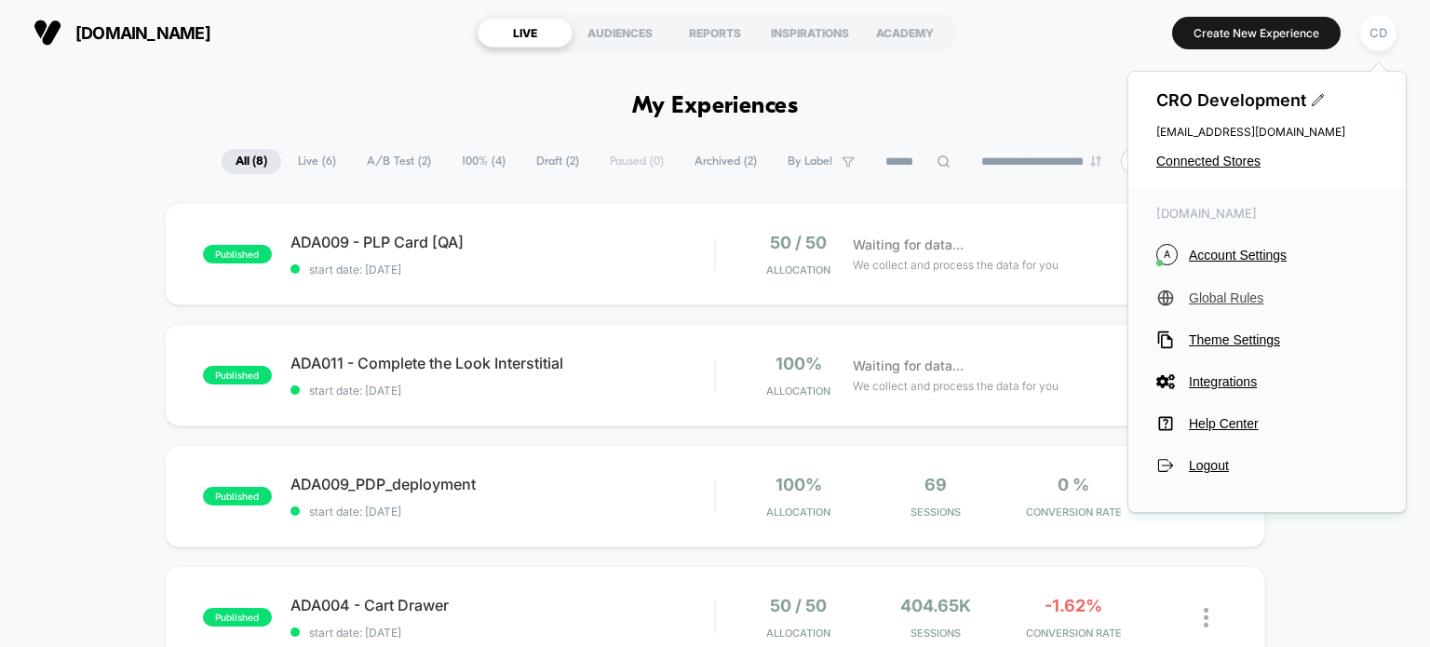
click at [1237, 302] on span "Global Rules" at bounding box center [1283, 297] width 189 height 15
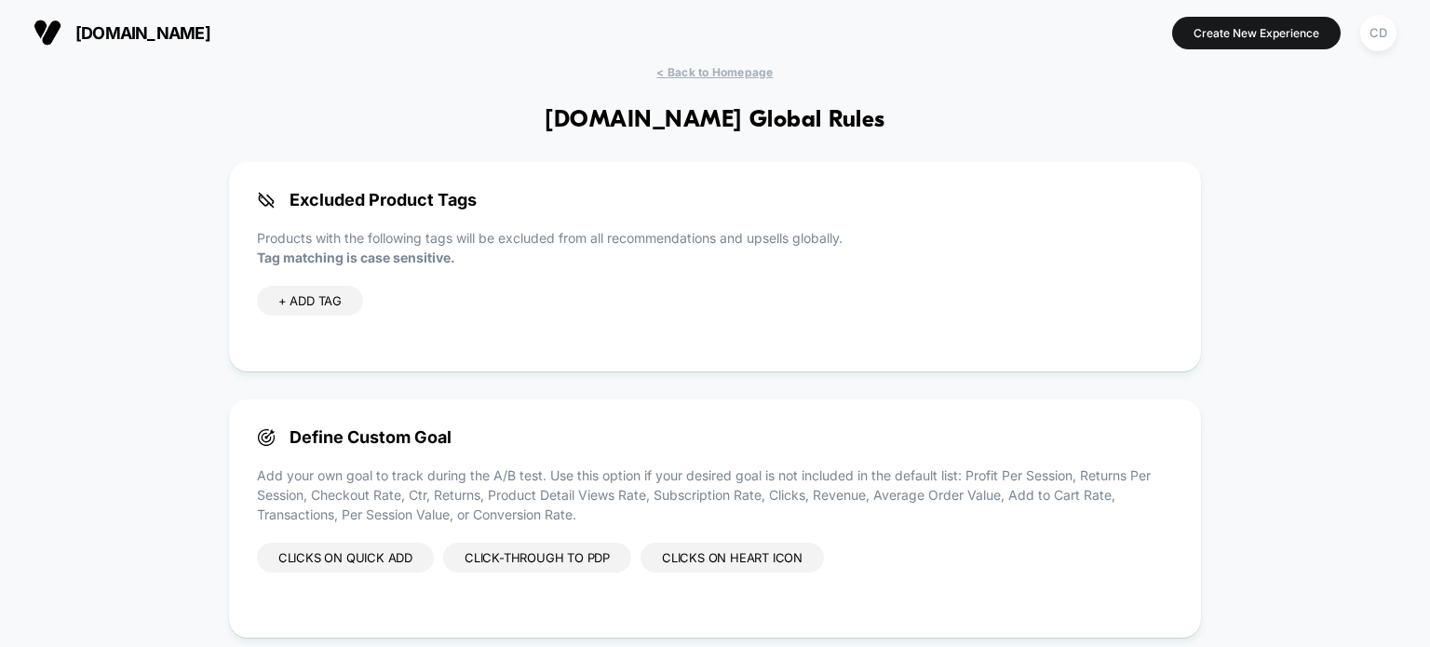
click at [126, 208] on div "< Back to Homepage adanola.com Global Rules Excluded Product Tags Products with…" at bounding box center [715, 479] width 1430 height 828
click at [337, 308] on div "+ ADD TAG" at bounding box center [310, 301] width 106 height 30
click at [425, 297] on icon at bounding box center [429, 301] width 17 height 17
click at [1379, 32] on div "CD" at bounding box center [1378, 33] width 36 height 36
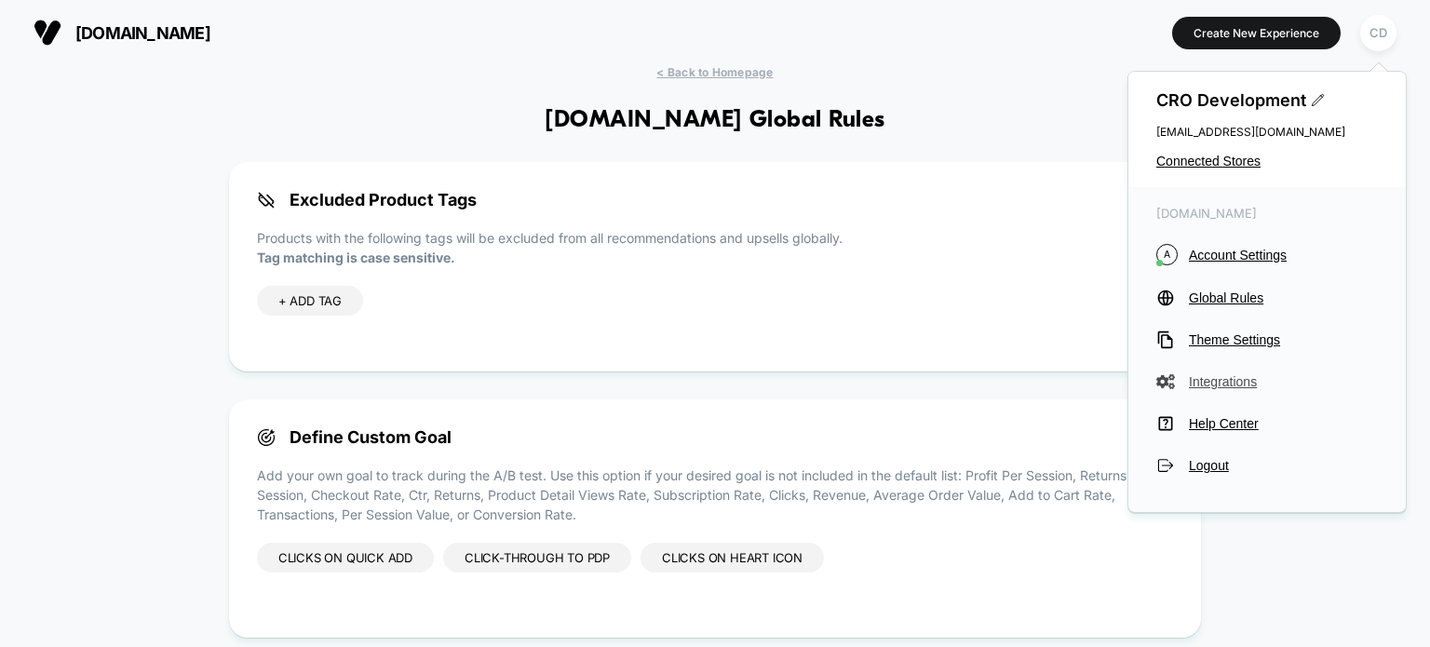
click at [1244, 378] on span "Integrations" at bounding box center [1283, 381] width 189 height 15
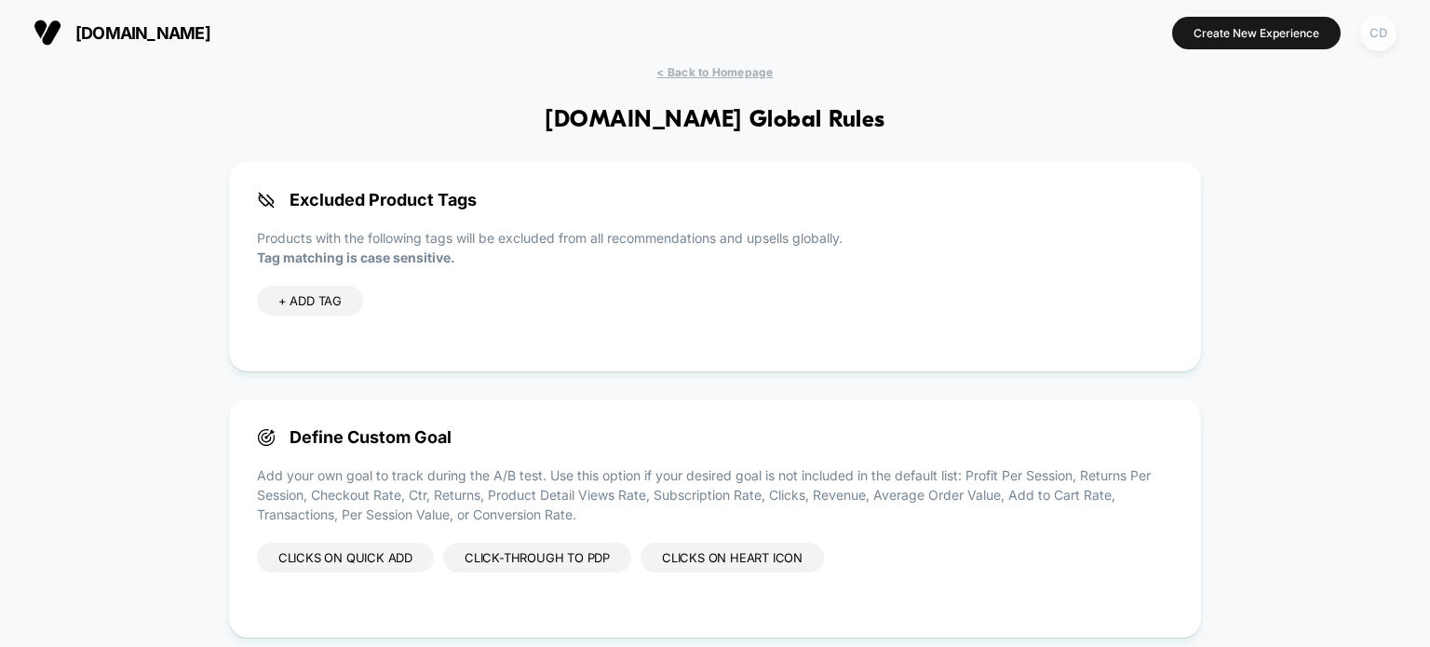
click at [1380, 33] on div "CD" at bounding box center [1378, 33] width 36 height 36
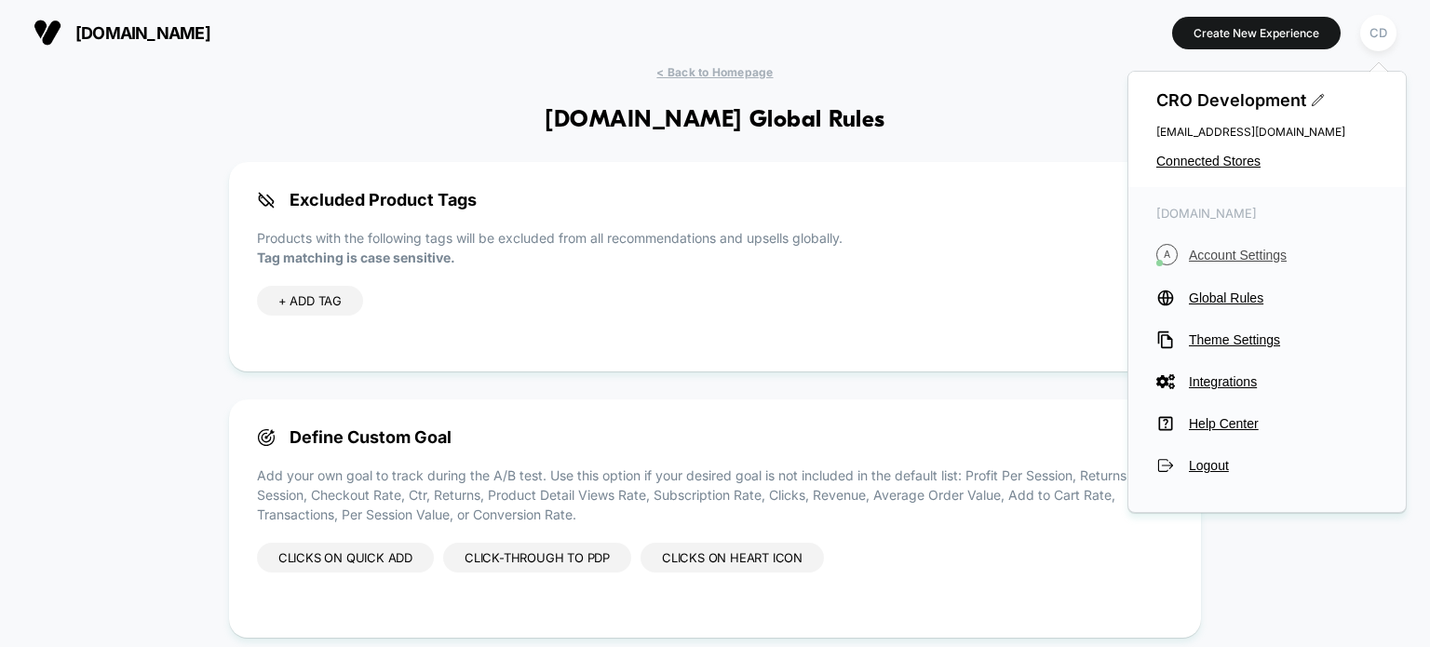
click at [1270, 252] on span "Account Settings" at bounding box center [1283, 255] width 189 height 15
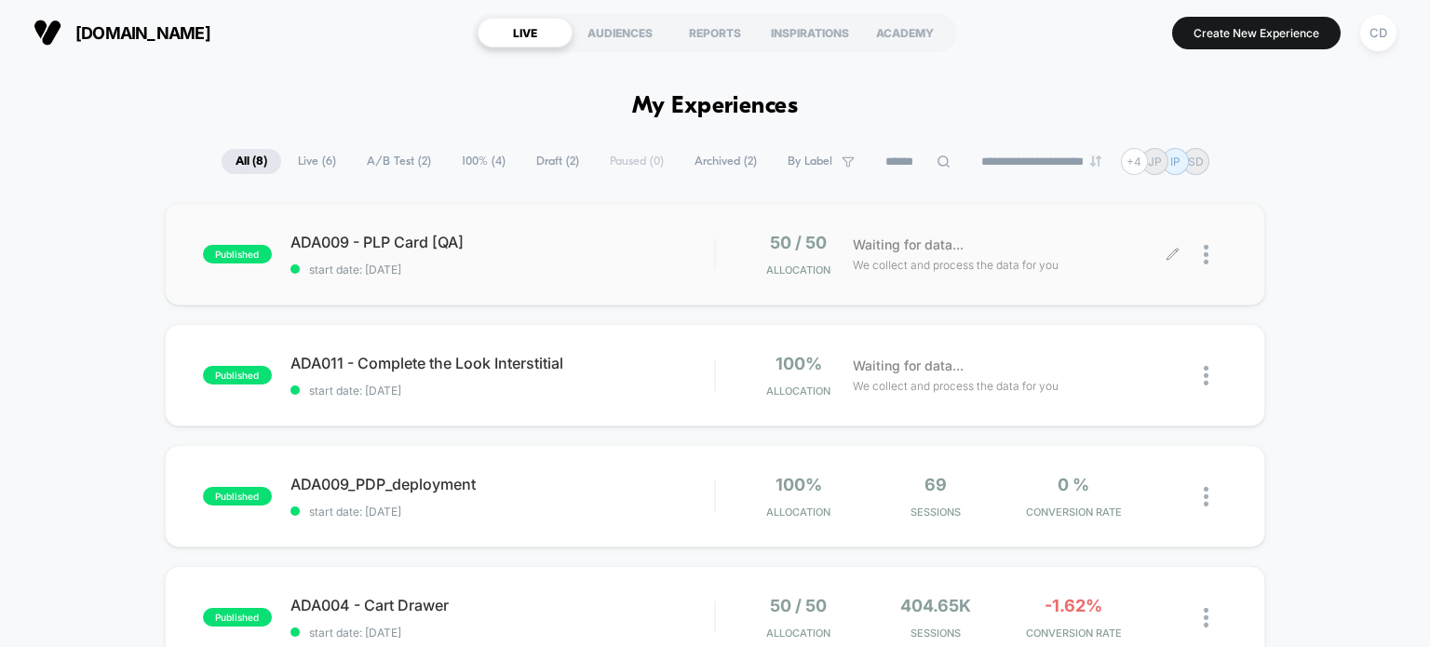
click at [1176, 252] on icon at bounding box center [1172, 255] width 14 height 14
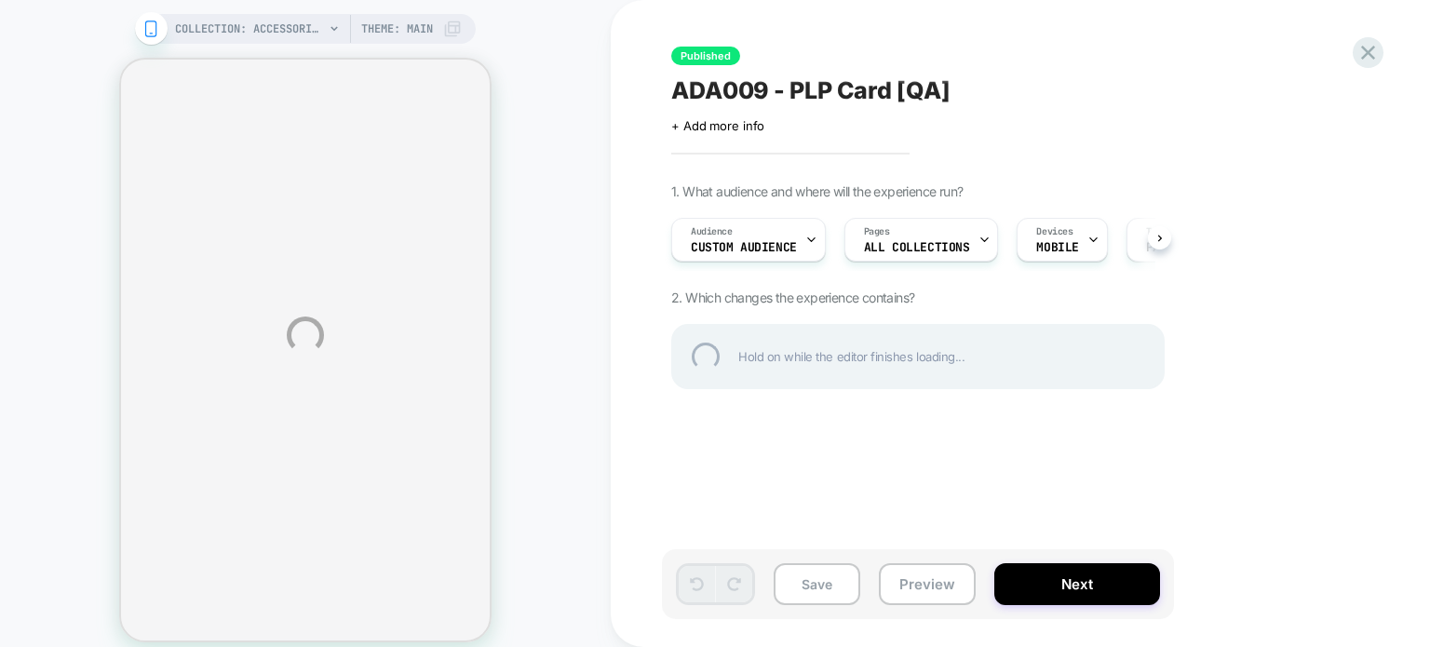
select select "**********"
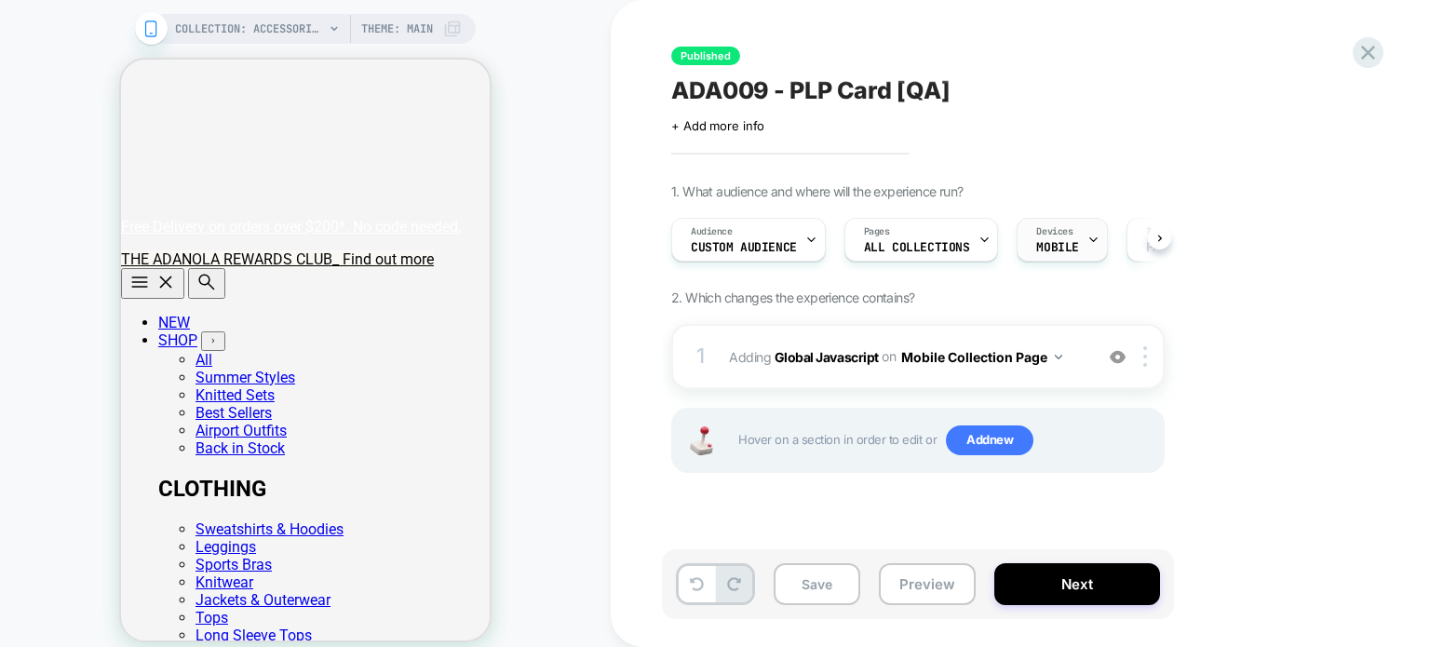
click at [1069, 252] on span "MOBILE" at bounding box center [1057, 247] width 42 height 13
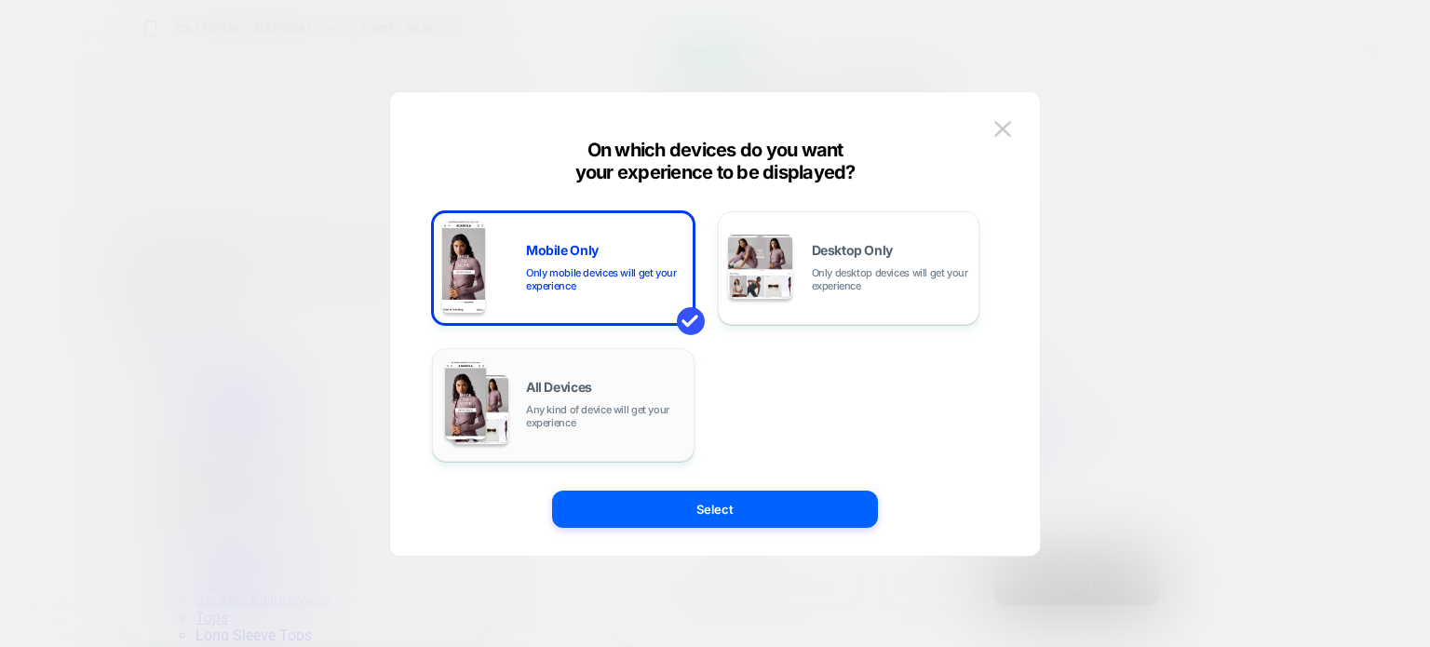
click at [599, 382] on div "All Devices Any kind of device will get your experience" at bounding box center [605, 405] width 158 height 48
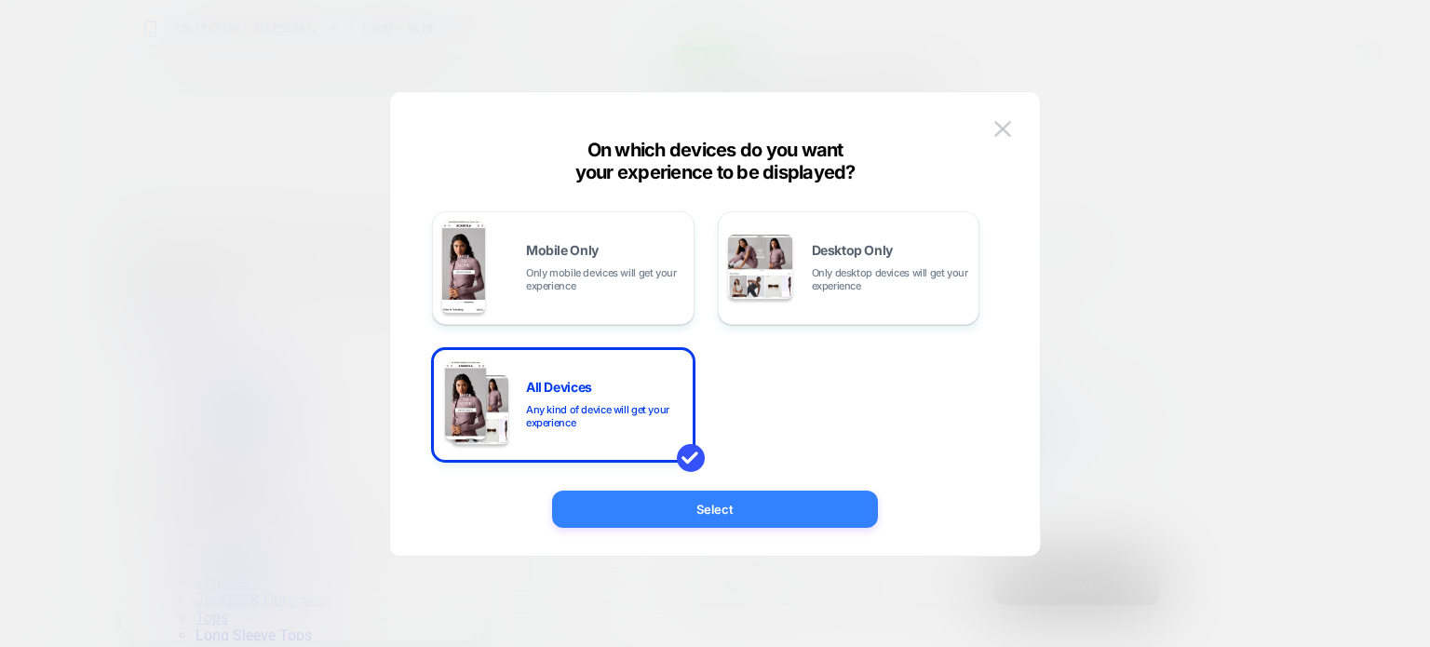
click at [742, 500] on button "Select" at bounding box center [715, 509] width 326 height 37
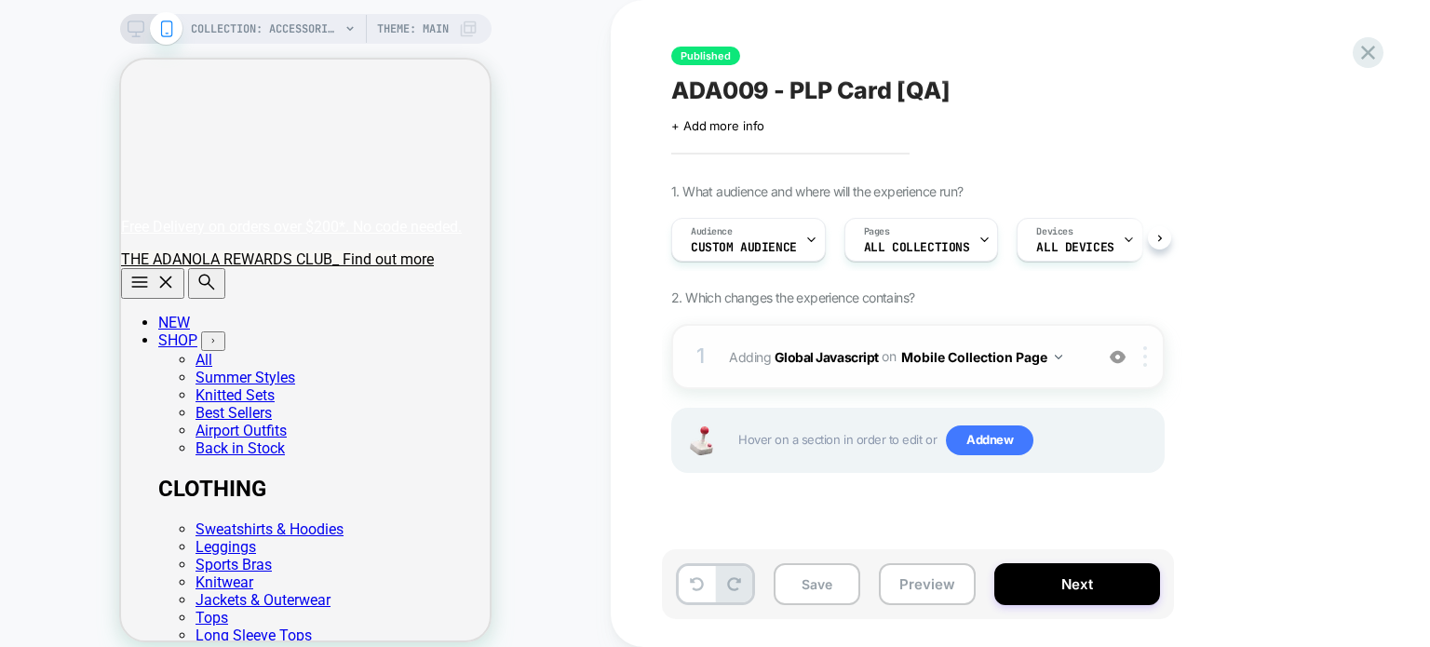
click at [1145, 356] on img at bounding box center [1145, 356] width 4 height 20
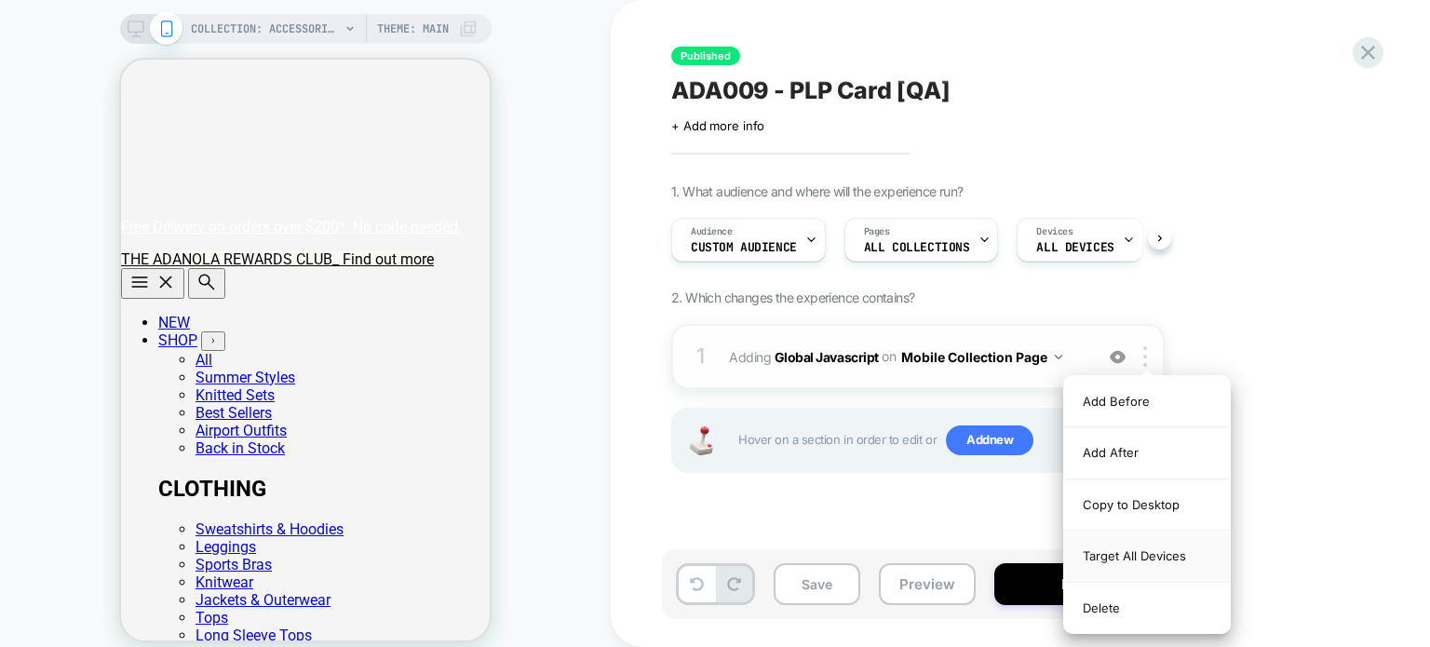
click at [1155, 558] on div "Target All Devices" at bounding box center [1147, 556] width 166 height 51
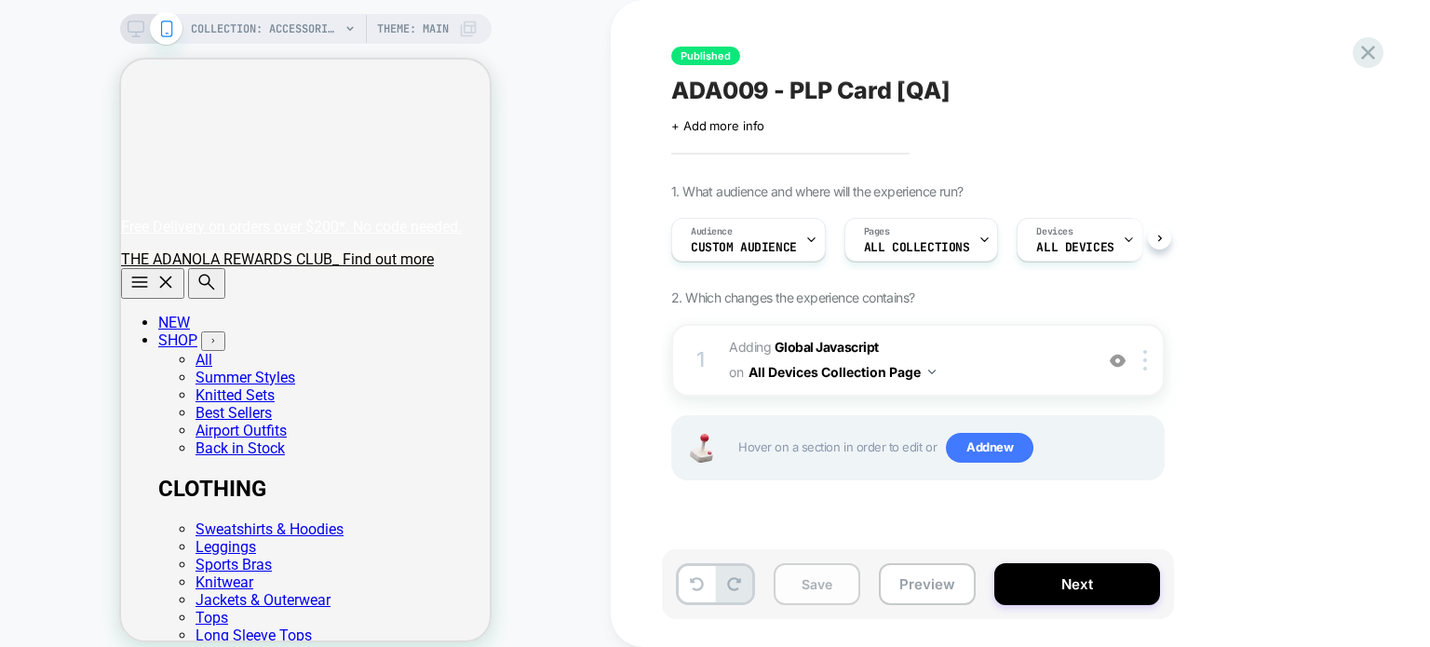
click at [827, 571] on button "Save" at bounding box center [816, 584] width 87 height 42
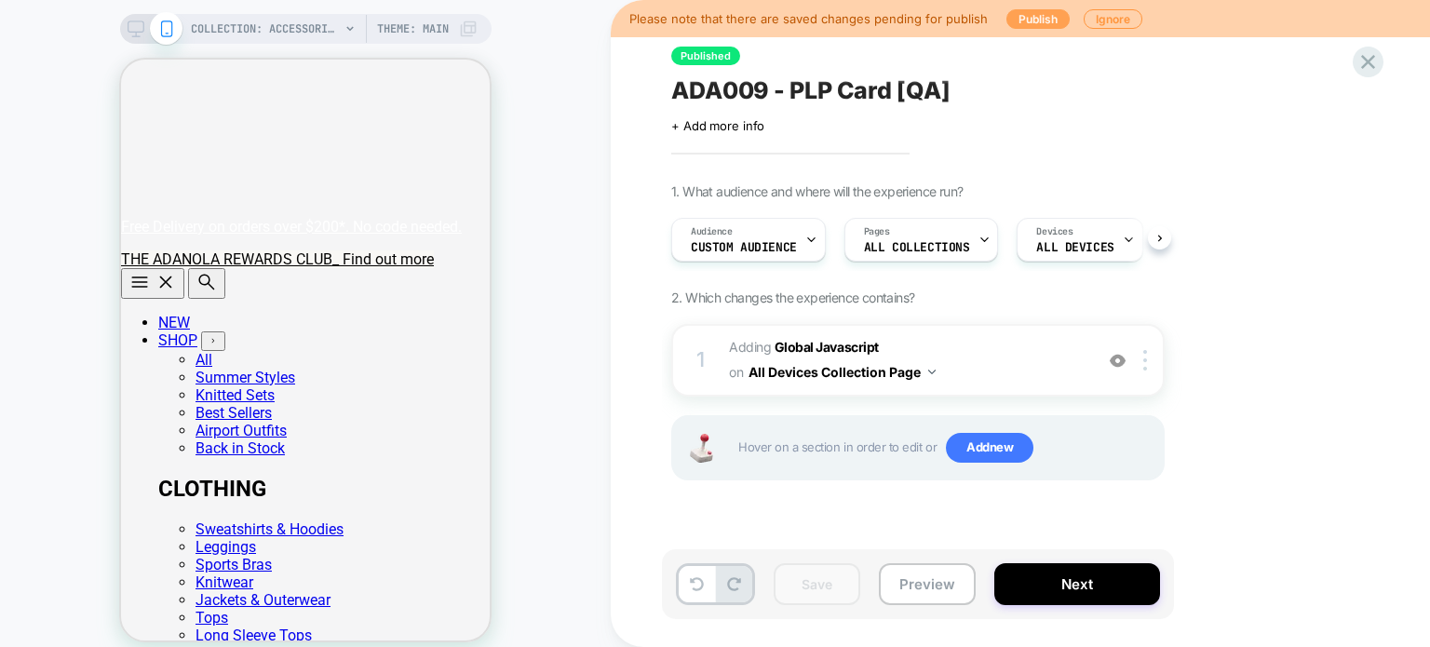
click at [1028, 18] on button "Publish" at bounding box center [1037, 19] width 63 height 20
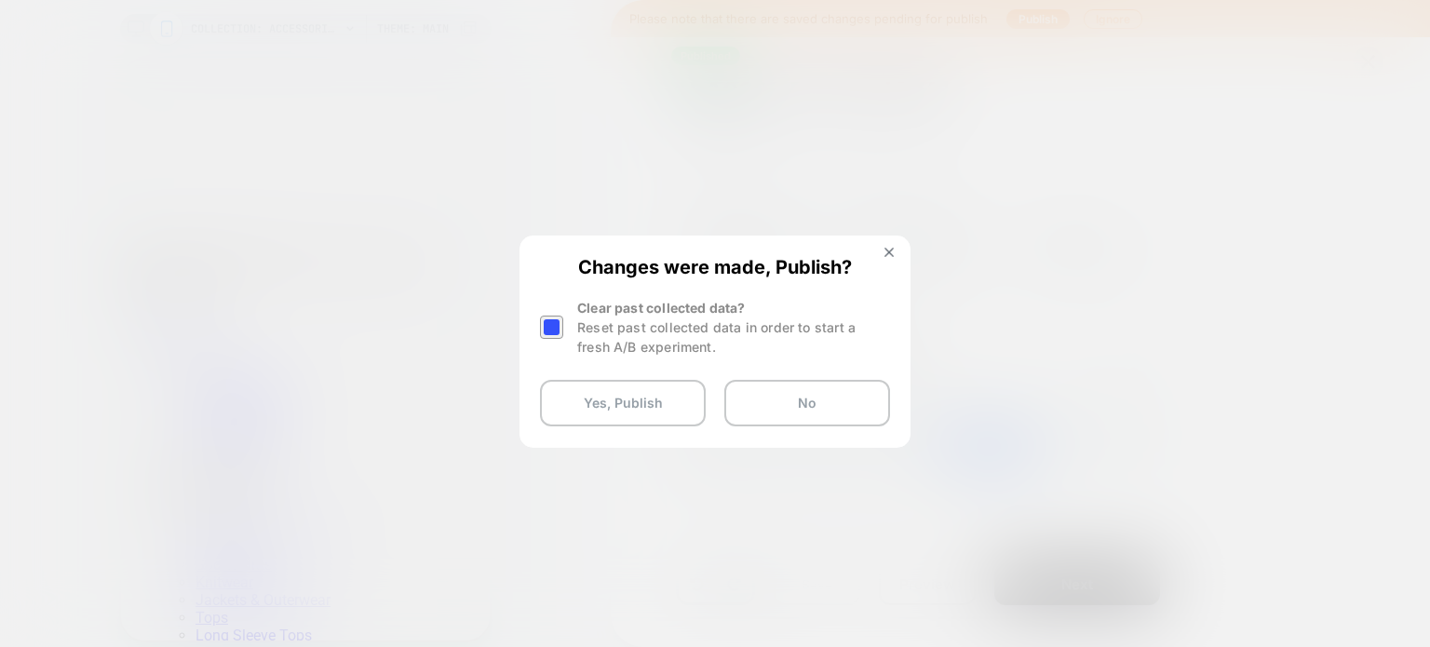
click at [555, 323] on div at bounding box center [551, 327] width 23 height 23
click at [660, 414] on button "Yes, Publish" at bounding box center [623, 403] width 166 height 47
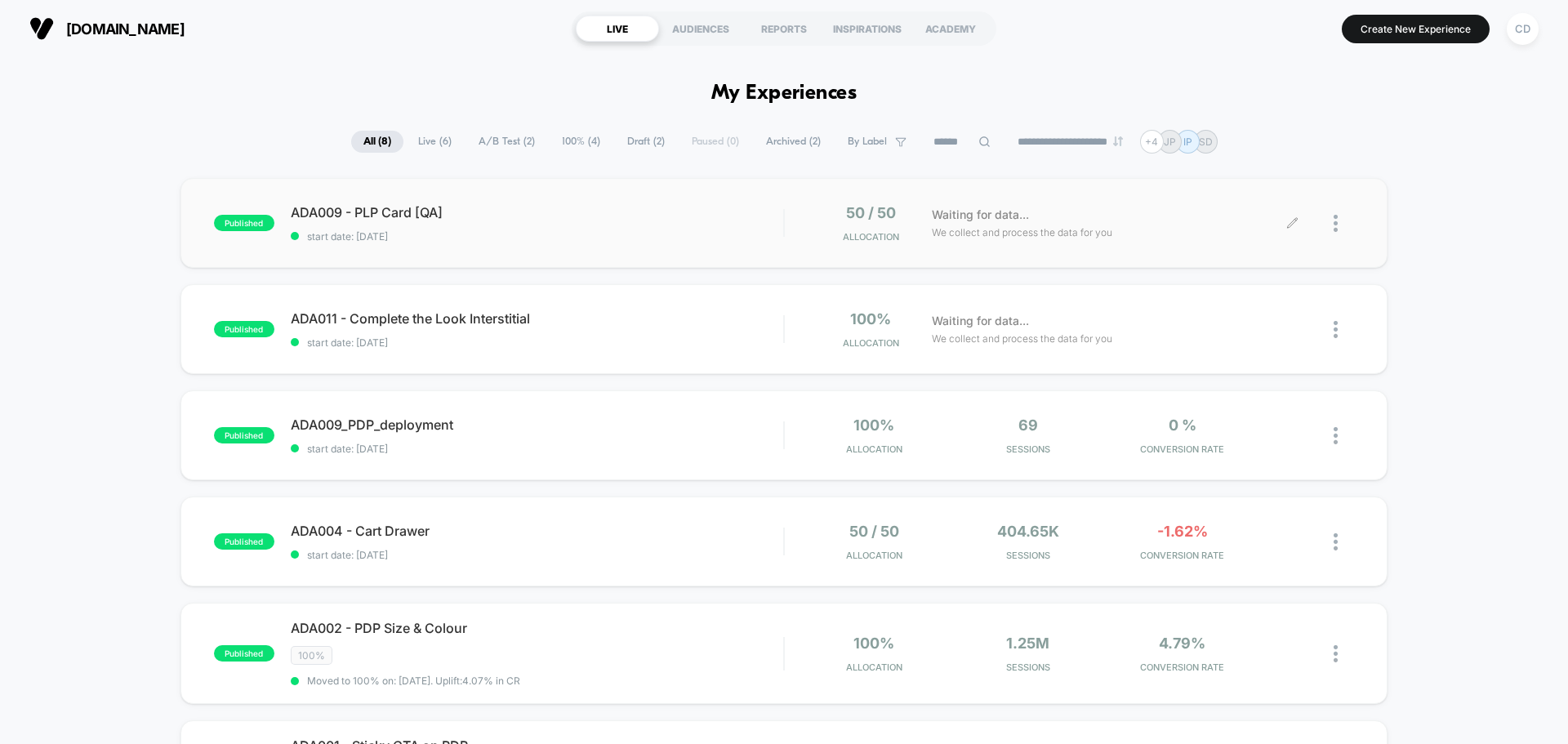
click at [1254, 219] on icon at bounding box center [1292, 223] width 10 height 10
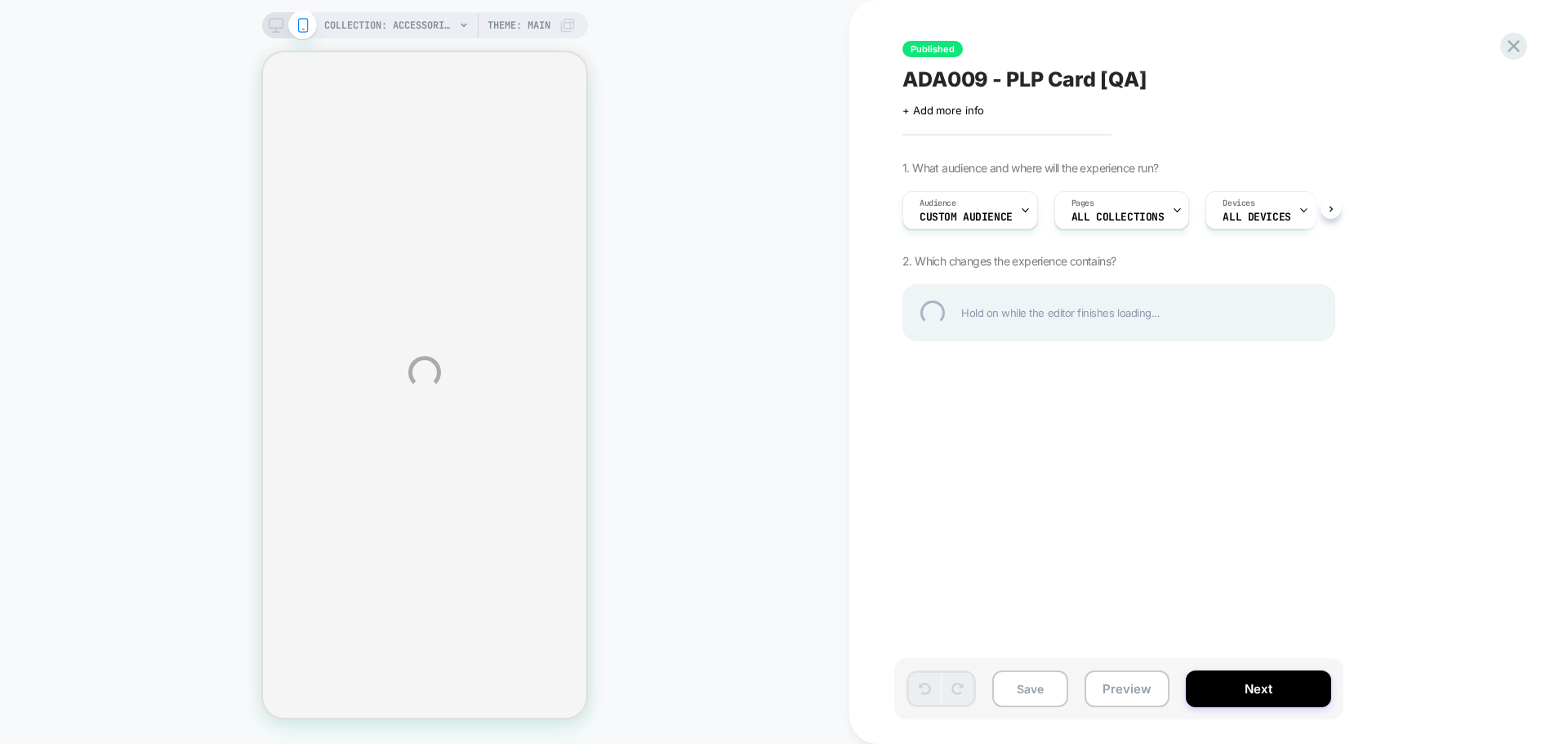
select select "**********"
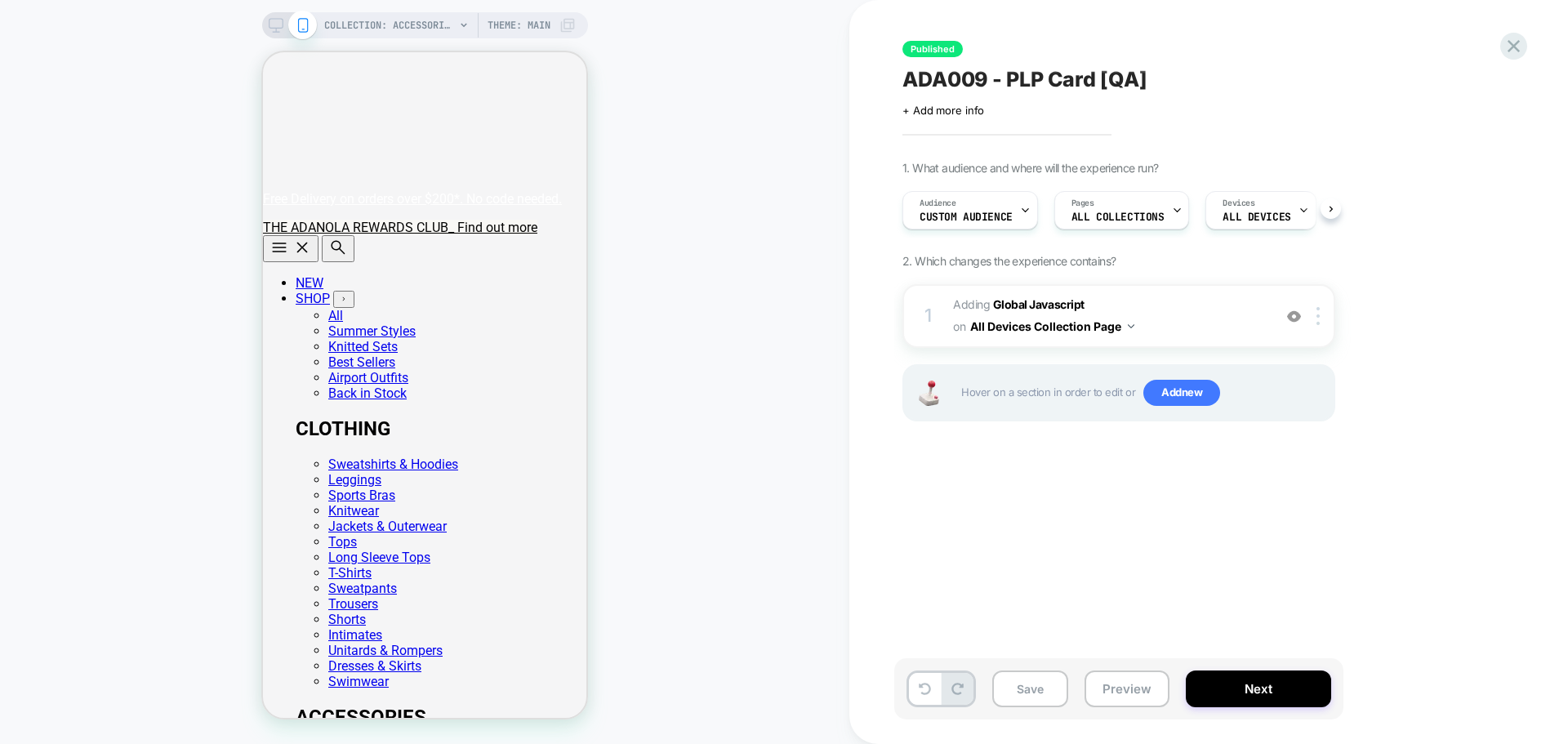
scroll to position [0, 1]
click at [1242, 567] on button "Next" at bounding box center [1258, 689] width 146 height 37
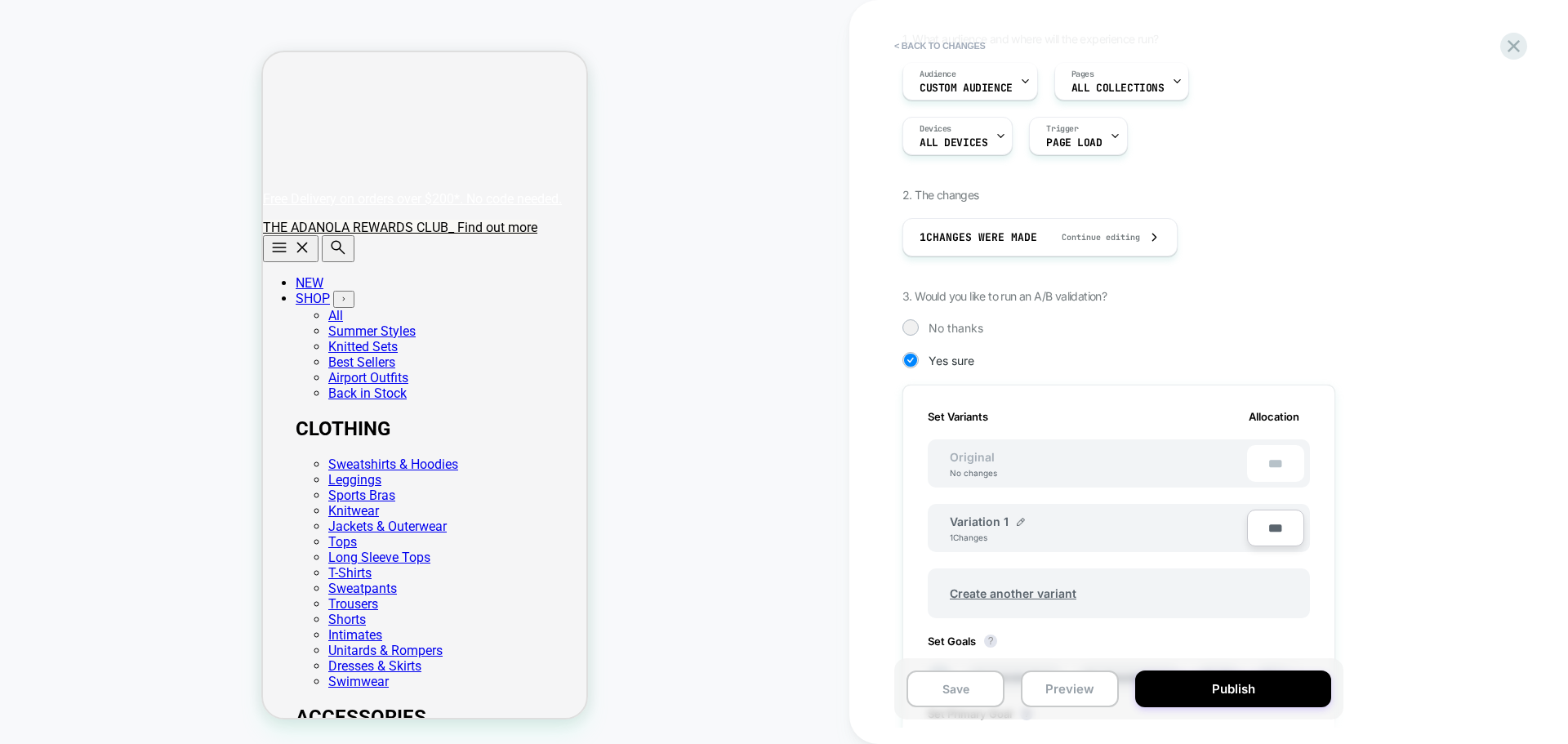
scroll to position [190, 0]
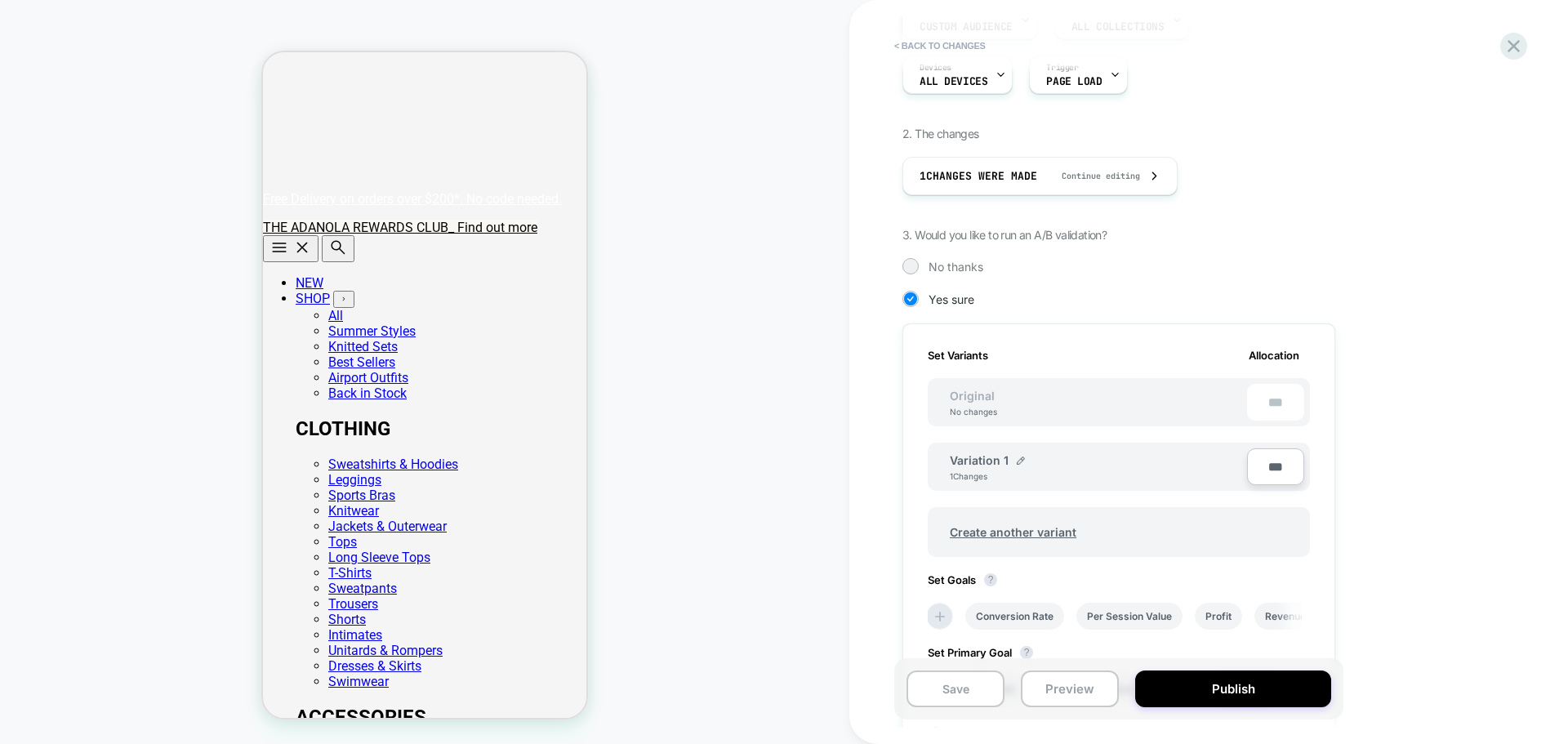
click at [1254, 463] on input "***" at bounding box center [1275, 467] width 57 height 37
type input "***"
type input "**"
type input "***"
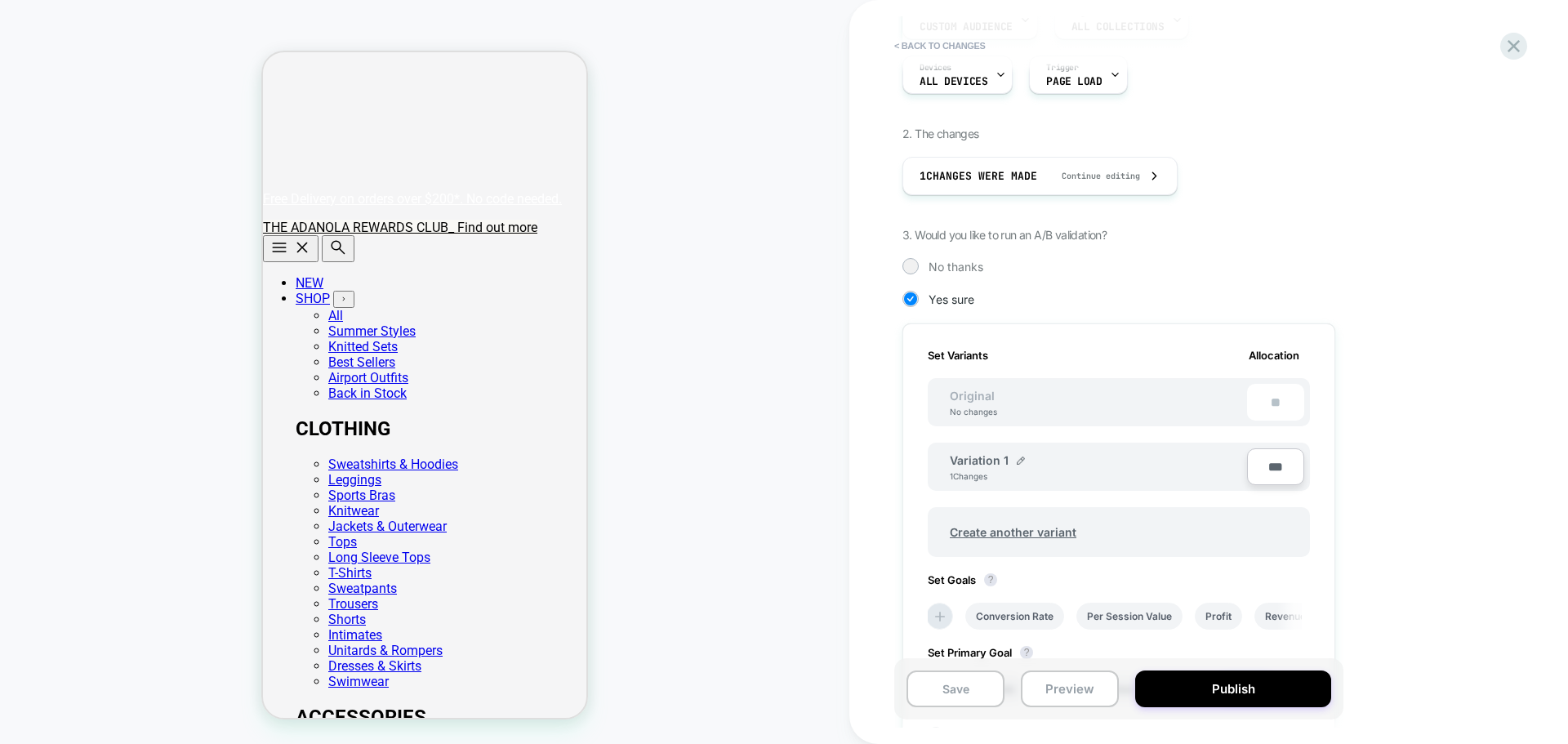
click at [1254, 567] on div "1. What audience and where will the experience run? Audience Custom Audience Pa…" at bounding box center [1199, 437] width 596 height 934
click at [1254, 567] on li "Revenue" at bounding box center [1285, 616] width 62 height 27
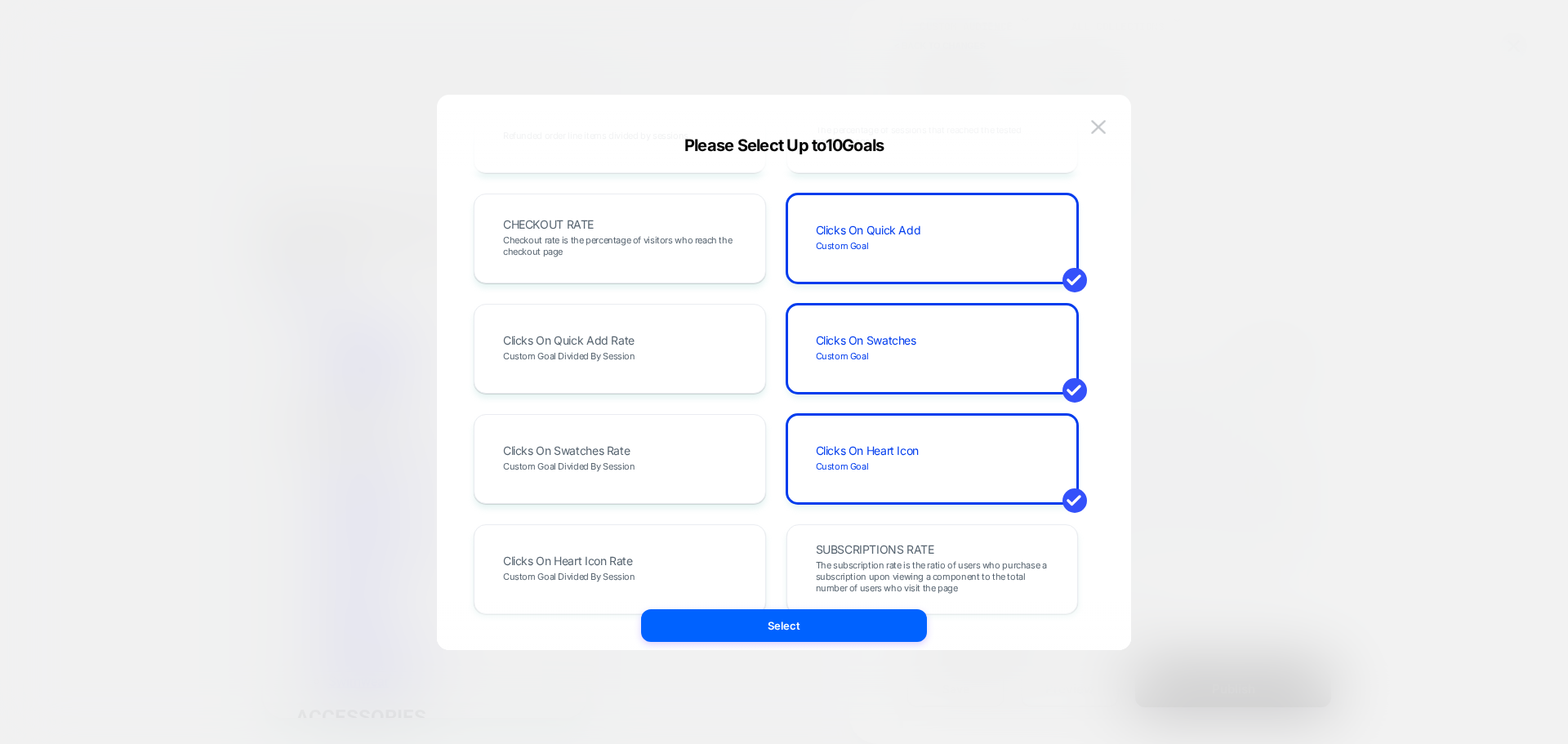
scroll to position [645, 0]
click at [841, 567] on button "Select" at bounding box center [784, 625] width 286 height 32
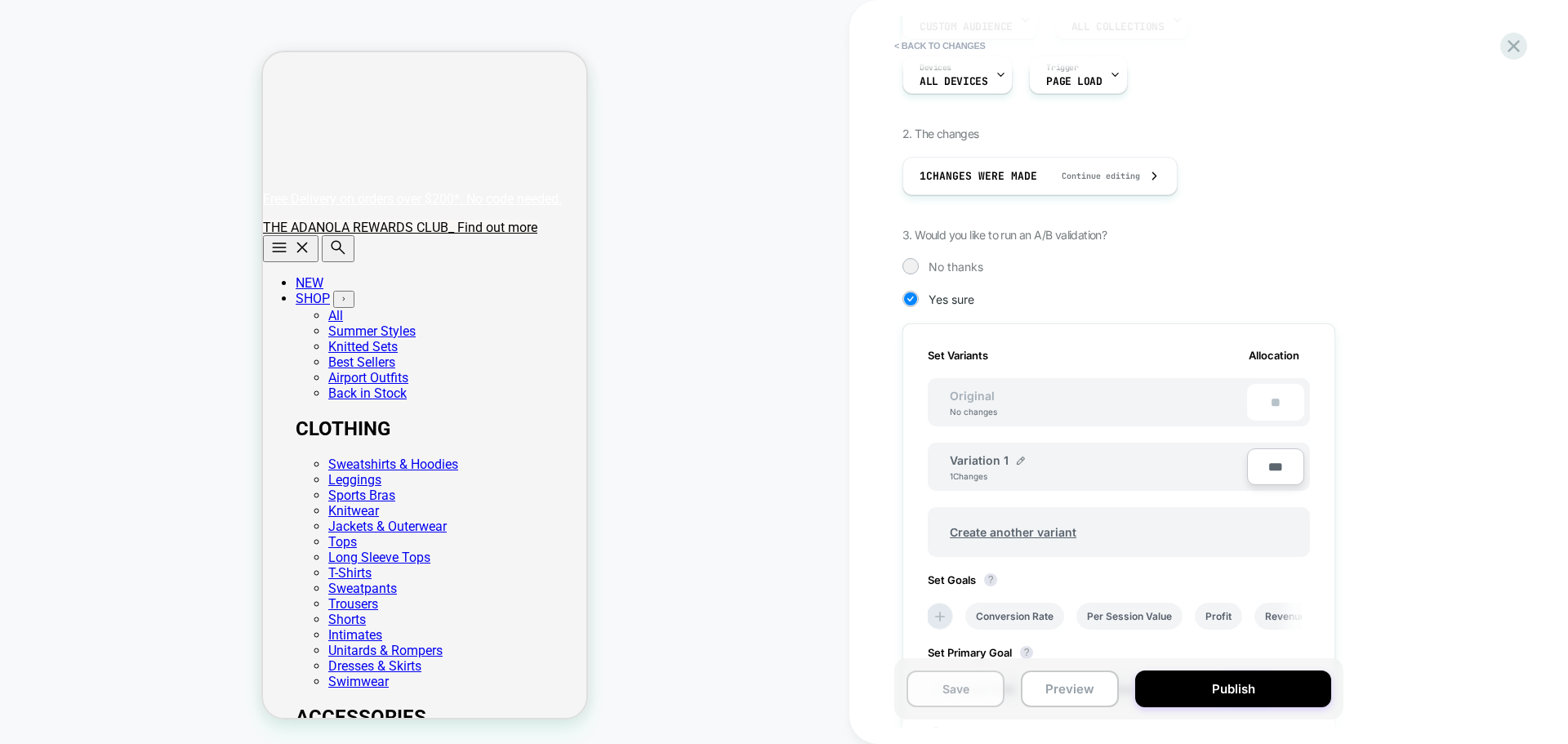
click at [967, 567] on button "Save" at bounding box center [956, 689] width 98 height 37
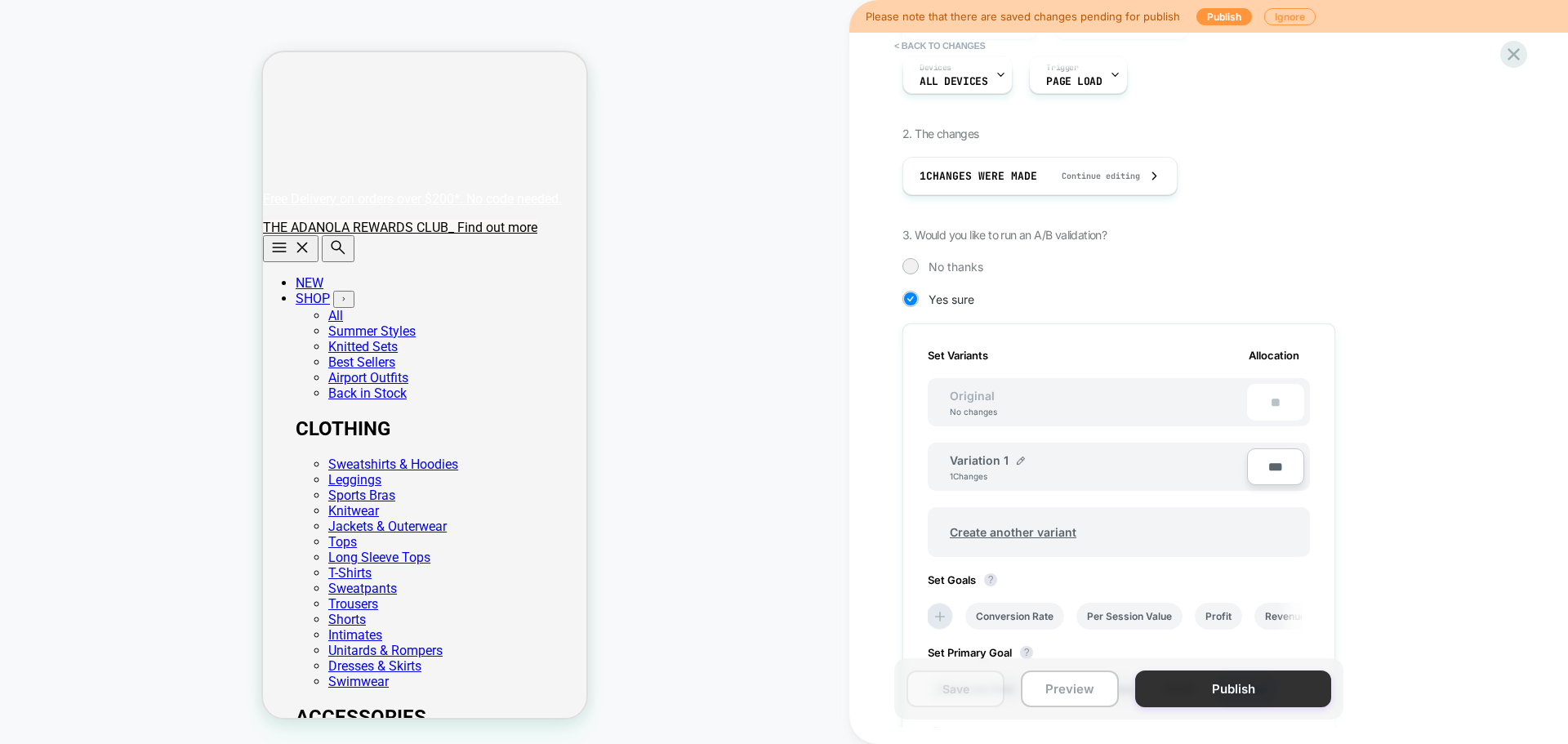
click at [1199, 567] on button "Publish" at bounding box center [1233, 689] width 196 height 37
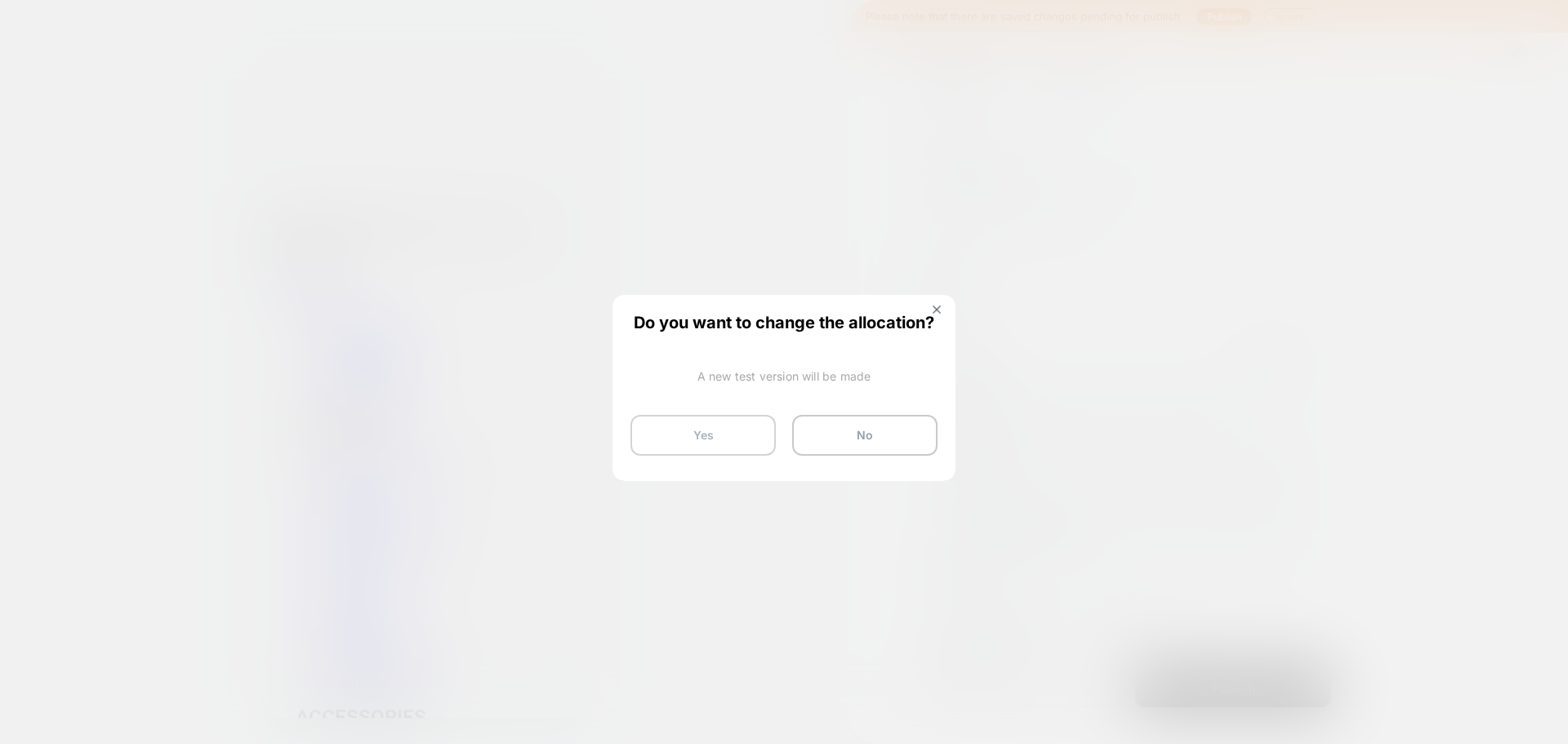
click at [690, 436] on button "Yes" at bounding box center [704, 435] width 146 height 41
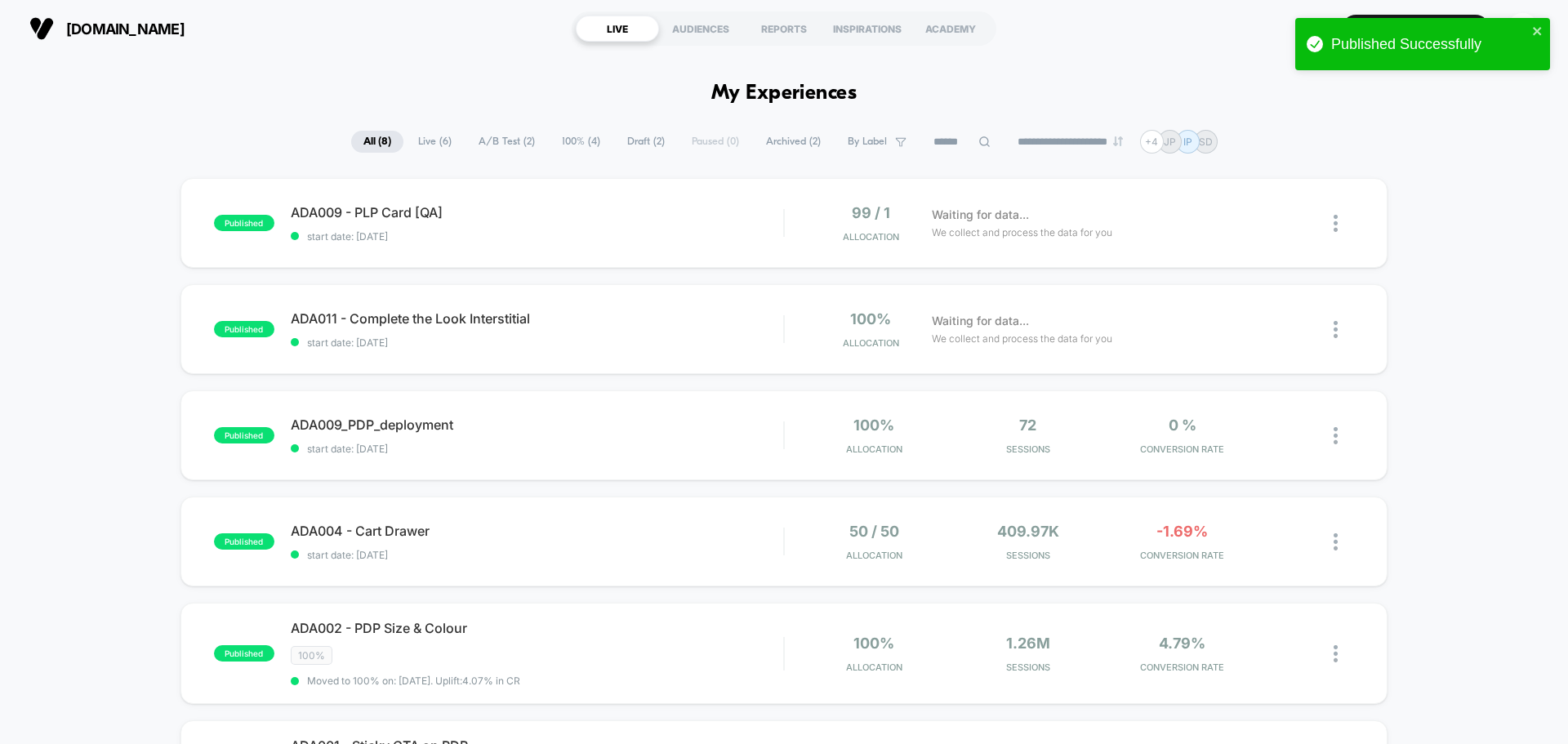
click at [91, 414] on div "published ADA009 - PLP Card [QA] start date: 8/27/2025 99 / 1 Allocation Waitin…" at bounding box center [784, 647] width 1568 height 938
